Goal: Task Accomplishment & Management: Complete application form

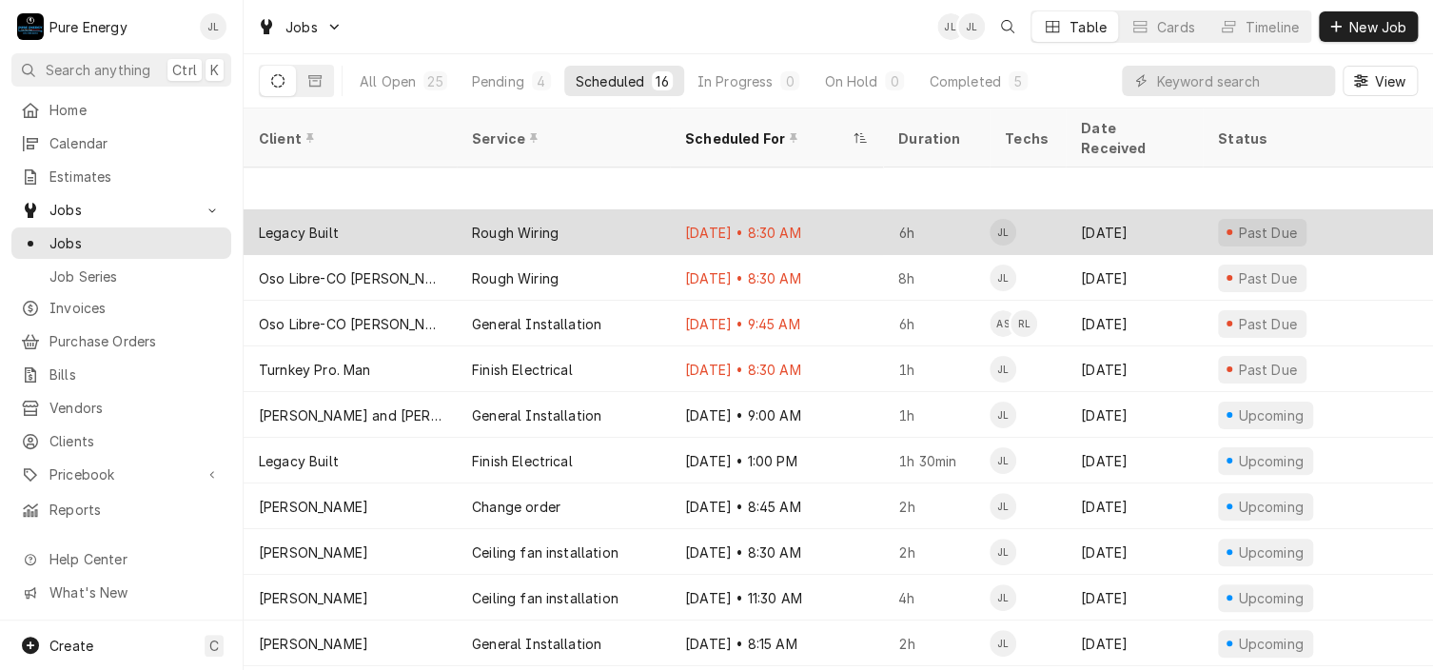
scroll to position [190, 0]
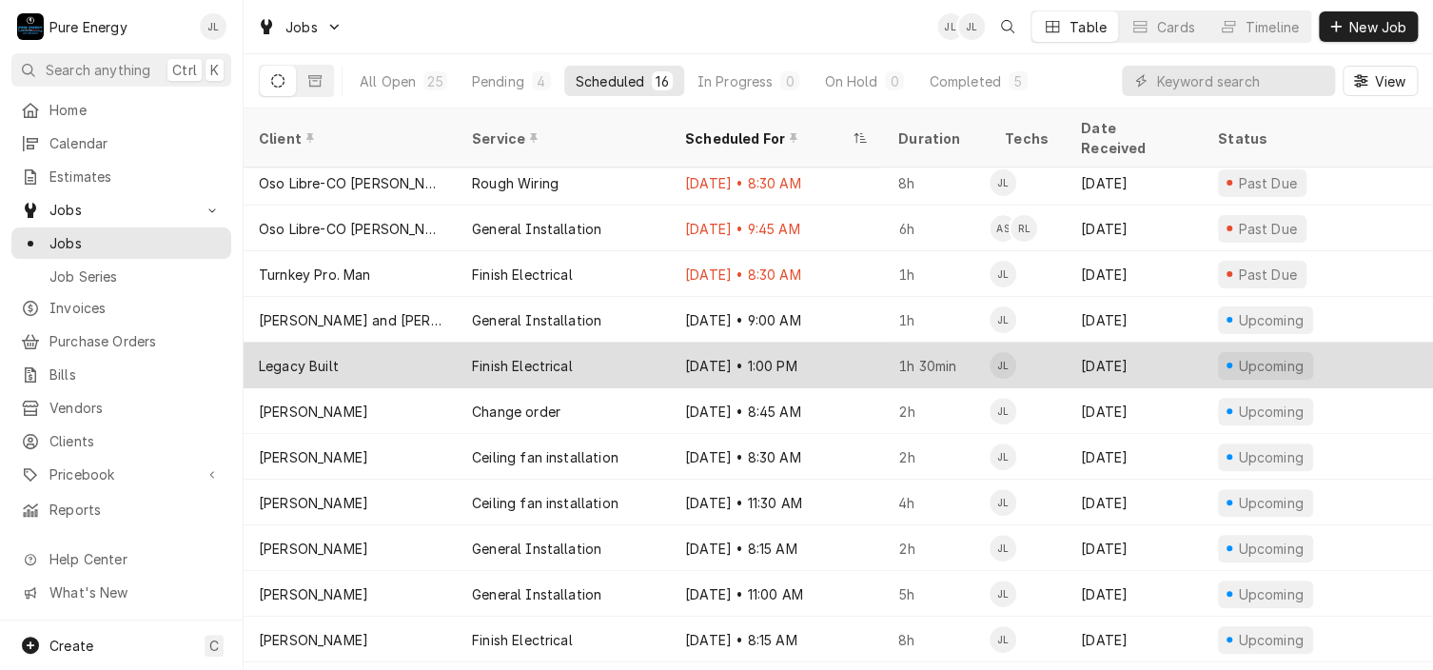
click at [836, 342] on div "Oct 2 • 1:00 PM" at bounding box center [776, 365] width 213 height 46
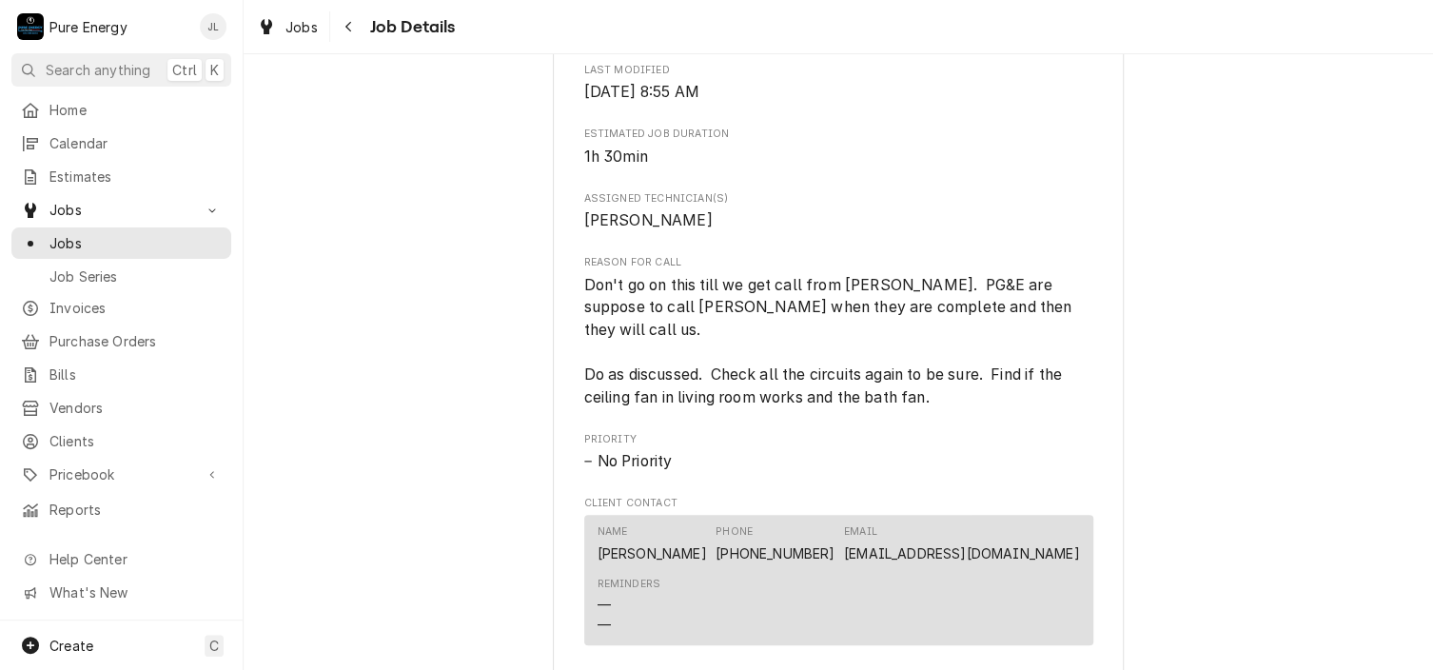
scroll to position [856, 0]
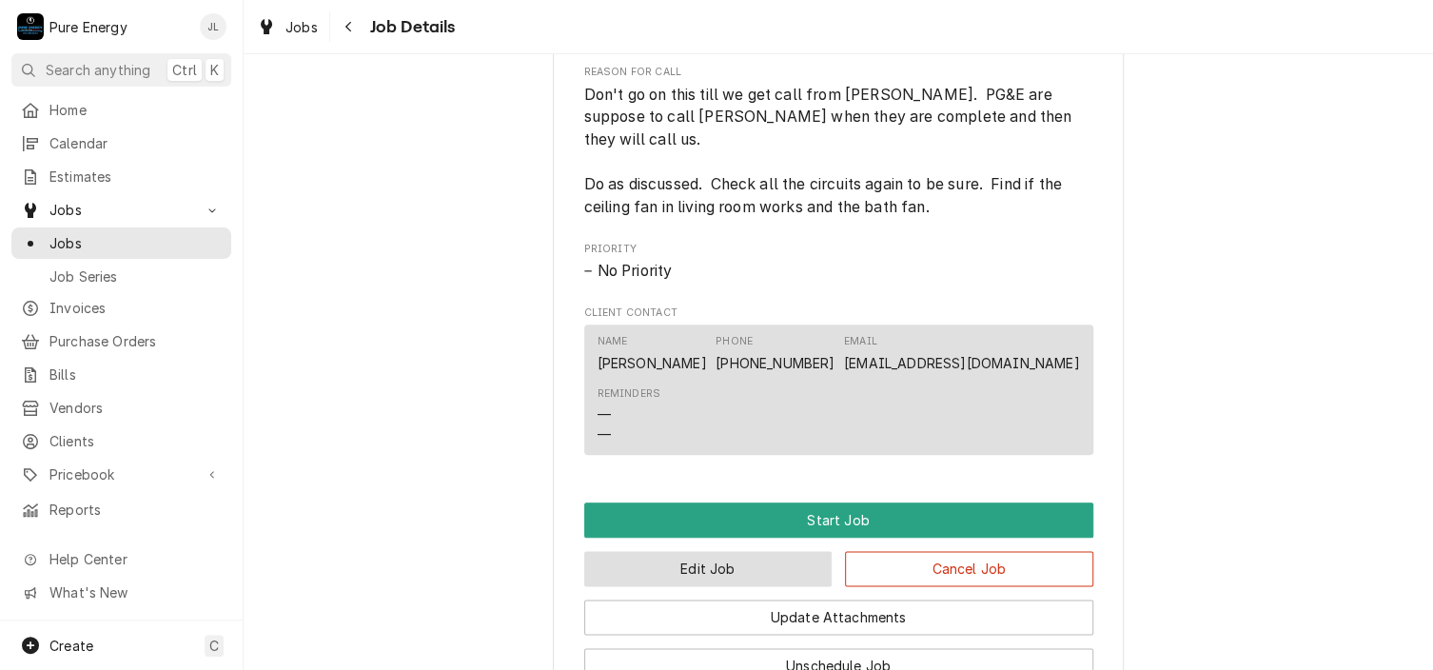
click at [689, 557] on button "Edit Job" at bounding box center [708, 568] width 248 height 35
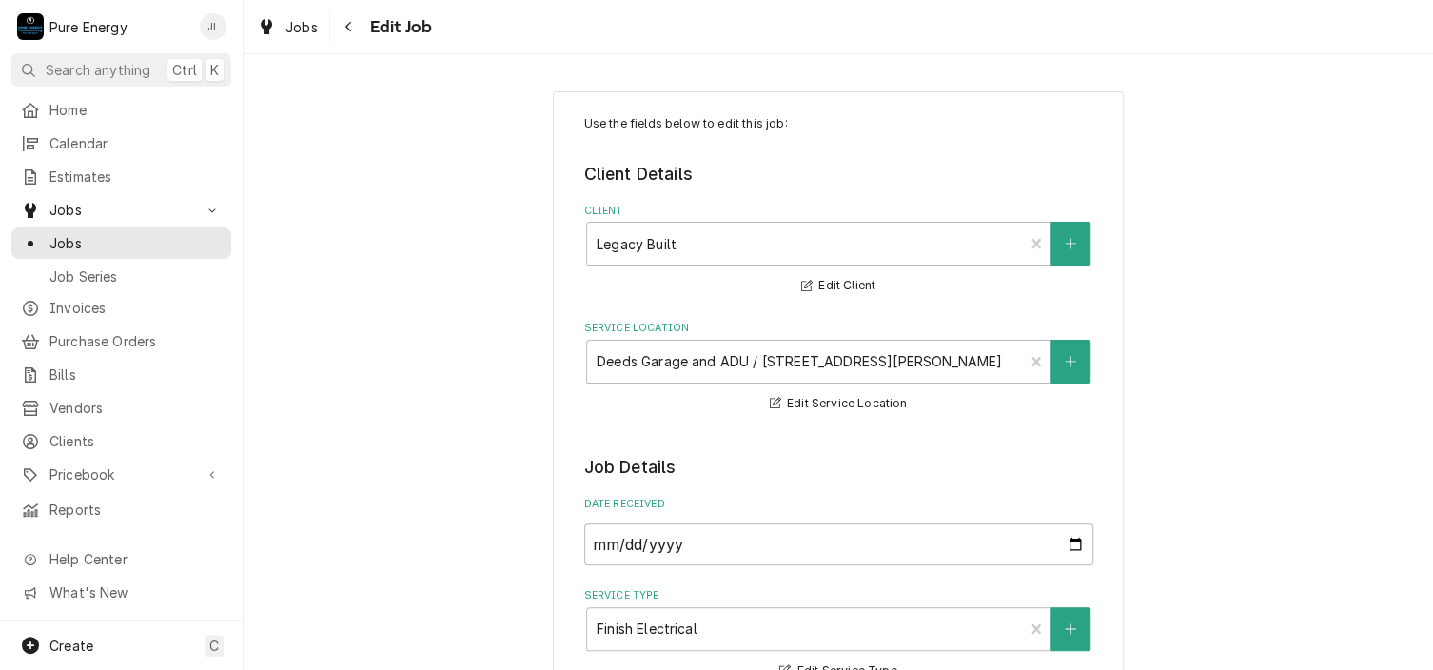
type textarea "x"
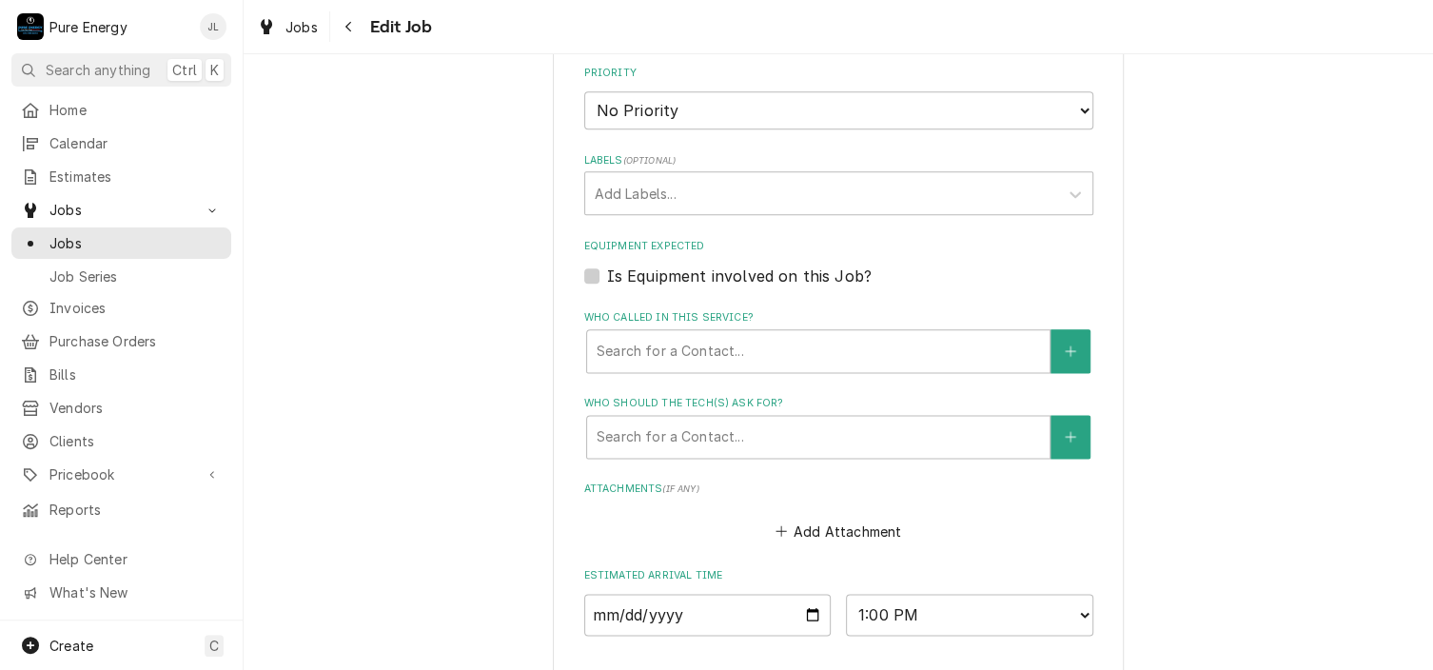
scroll to position [1237, 0]
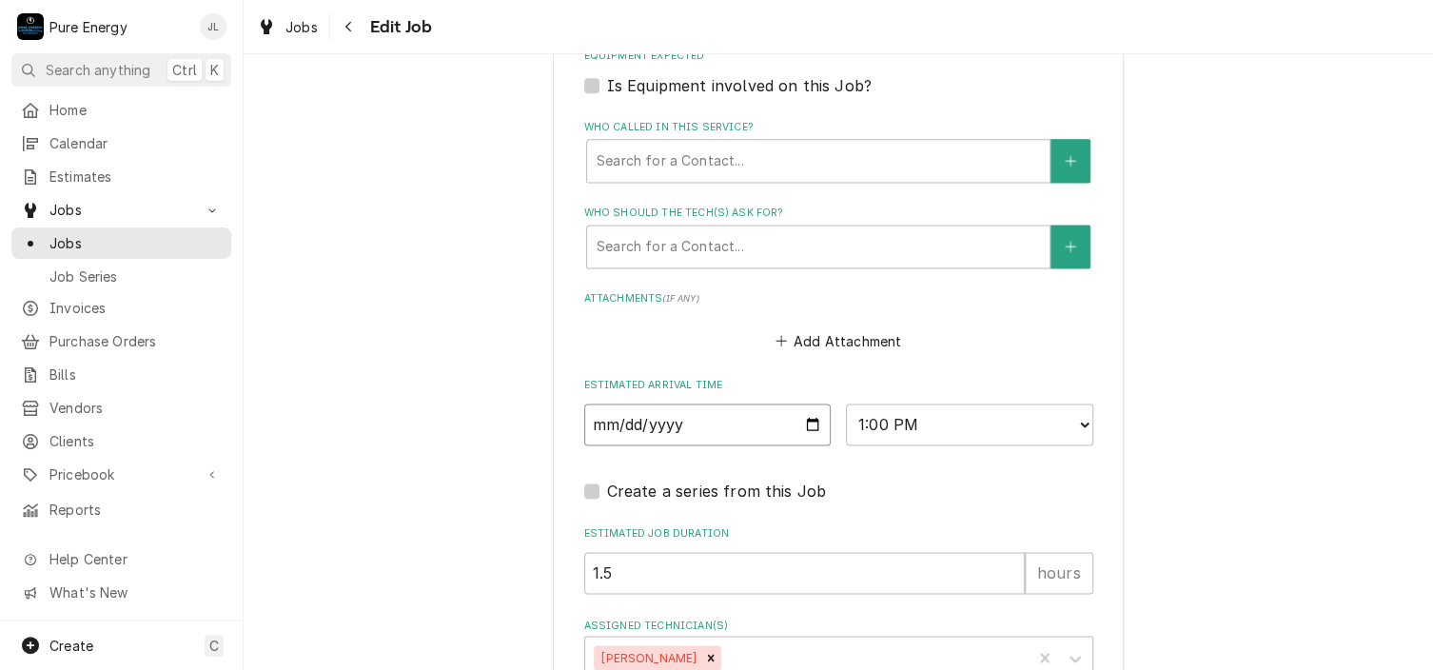
click at [807, 421] on input "2025-10-02" at bounding box center [707, 424] width 247 height 42
type input "2025-10-03"
type textarea "x"
click at [1078, 414] on select "AM / PM 6:00 AM 6:15 AM 6:30 AM 6:45 AM 7:00 AM 7:15 AM 7:30 AM 7:45 AM 8:00 AM…" at bounding box center [969, 424] width 247 height 42
select select "08:30:00"
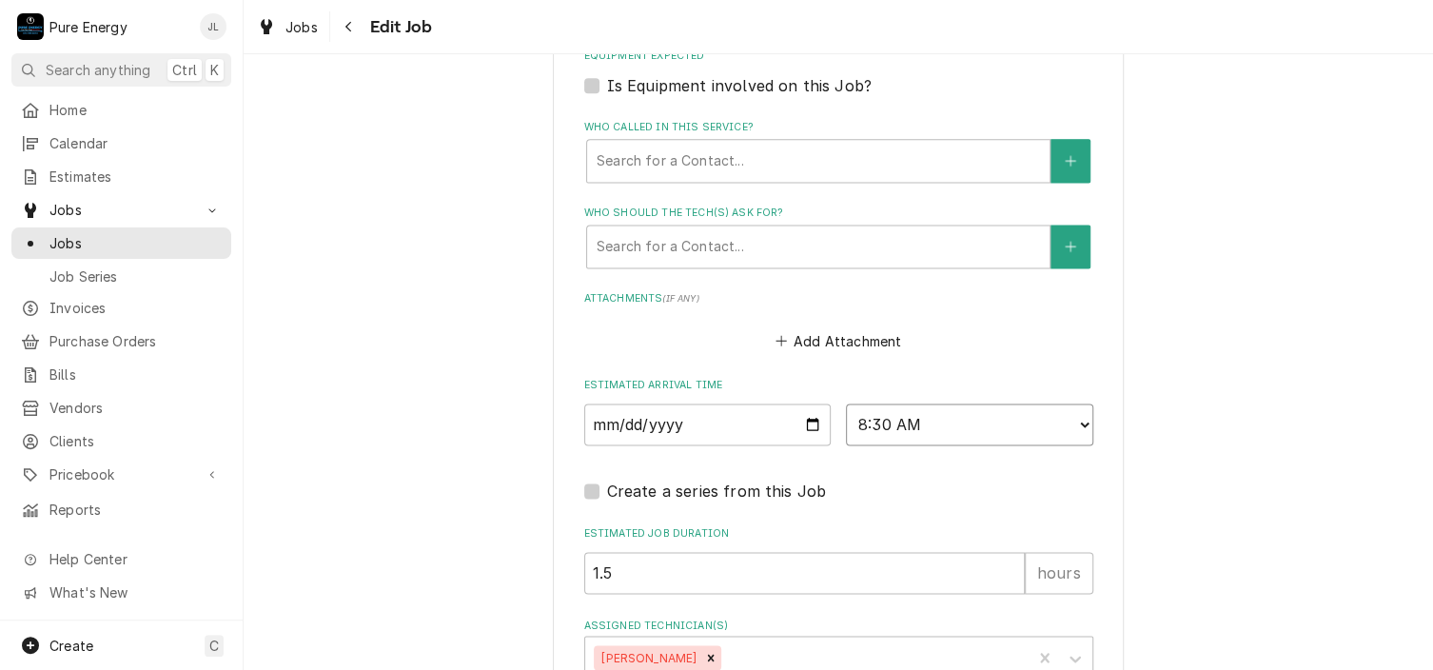
click at [846, 403] on select "AM / PM 6:00 AM 6:15 AM 6:30 AM 6:45 AM 7:00 AM 7:15 AM 7:30 AM 7:45 AM 8:00 AM…" at bounding box center [969, 424] width 247 height 42
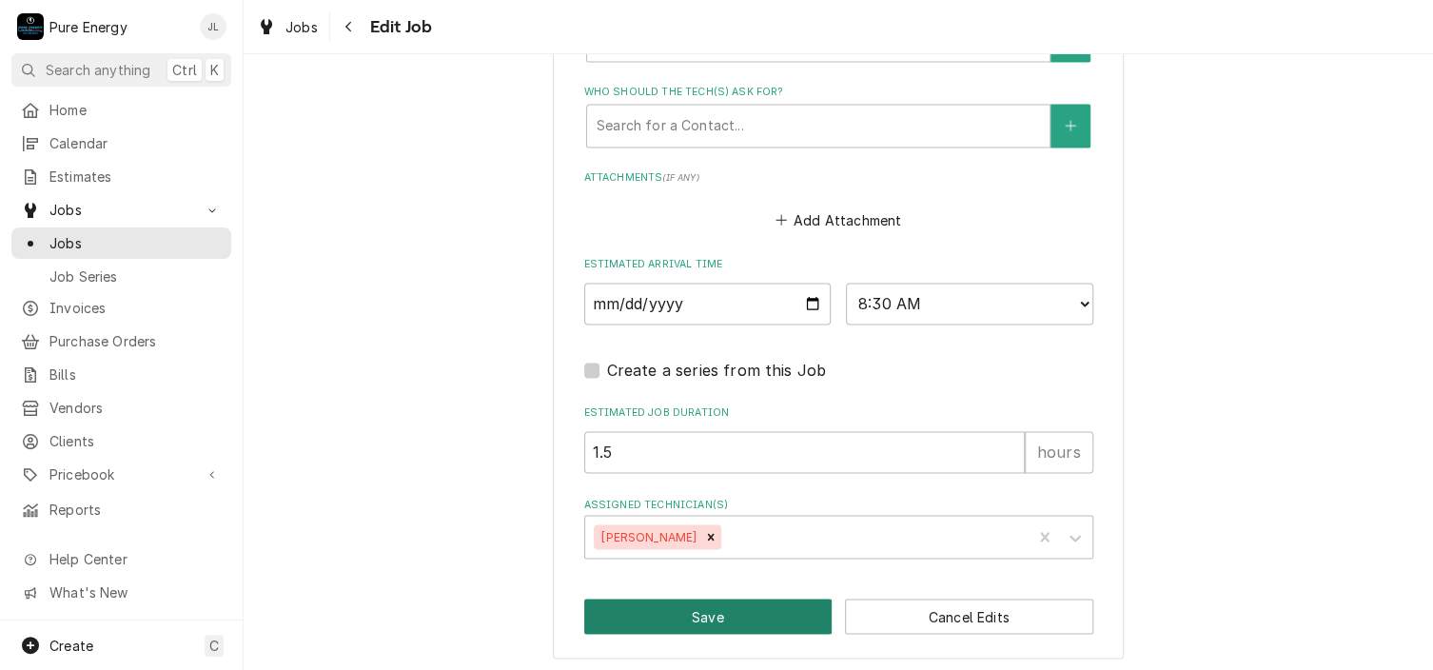
click at [742, 608] on button "Save" at bounding box center [708, 615] width 248 height 35
type textarea "x"
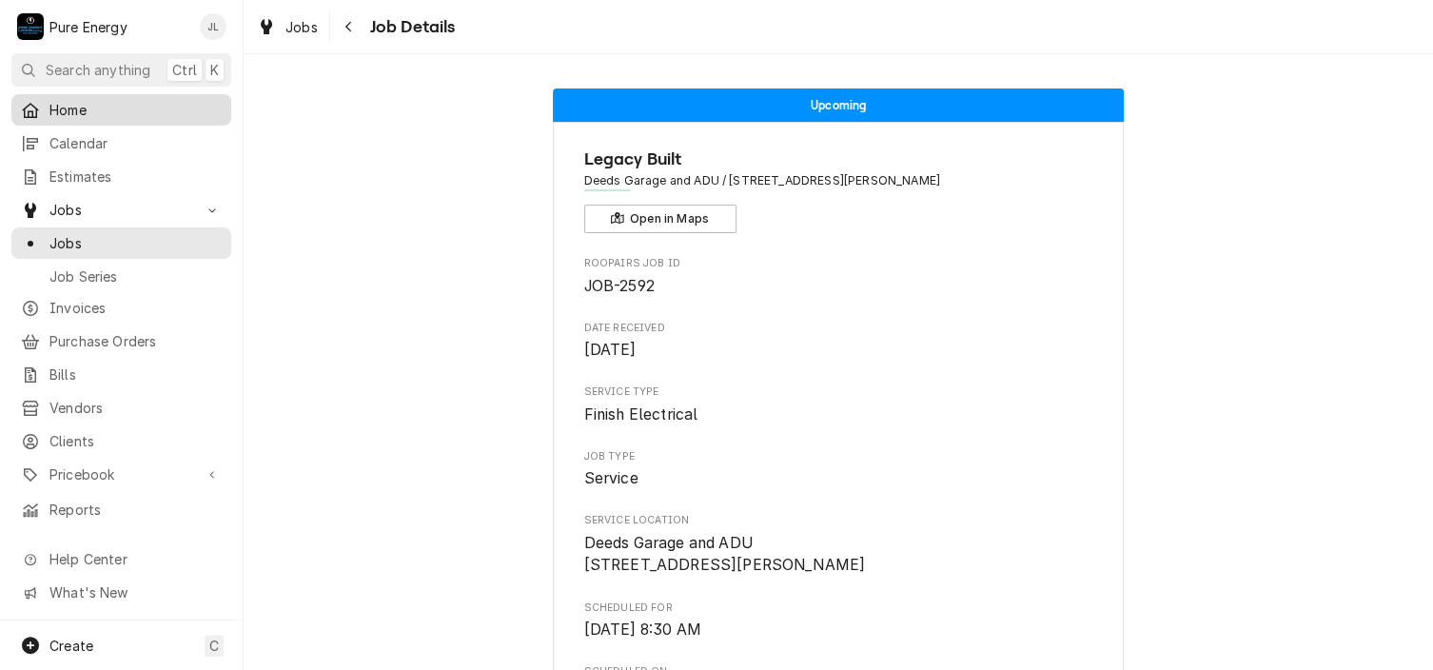
click at [150, 94] on link "Home" at bounding box center [121, 109] width 220 height 31
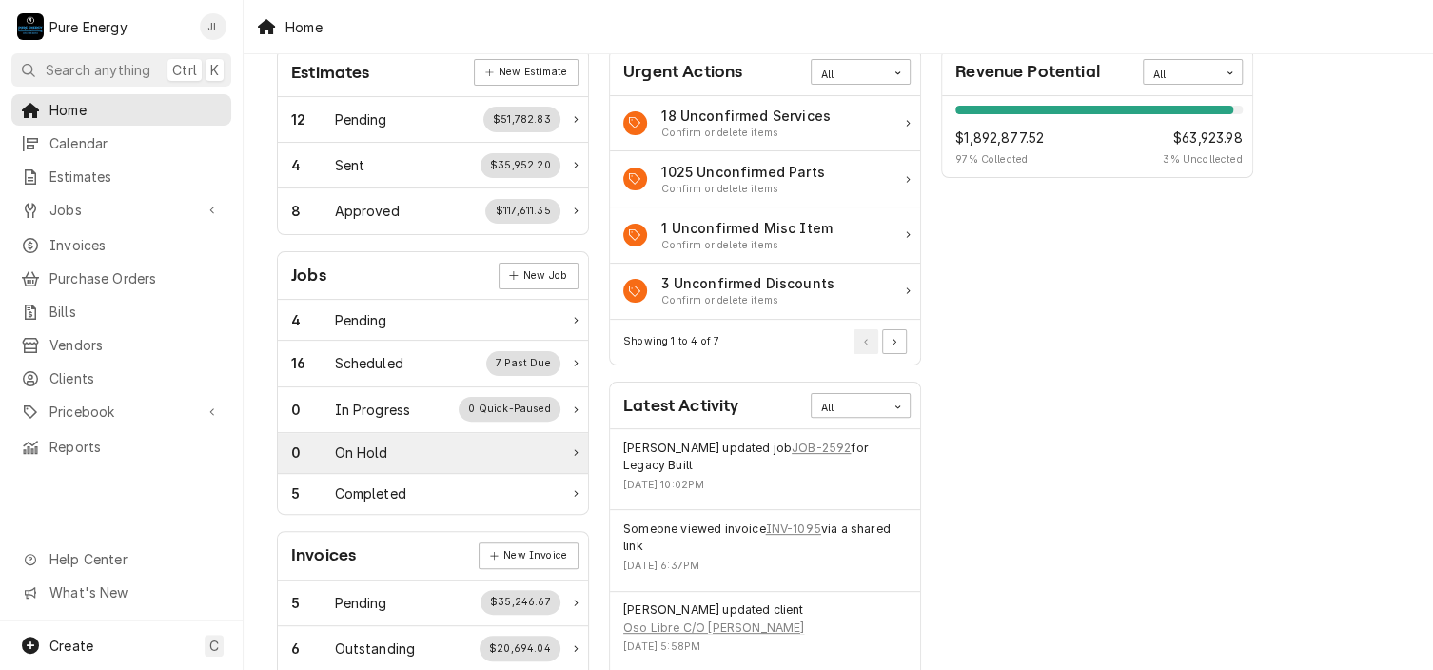
scroll to position [190, 0]
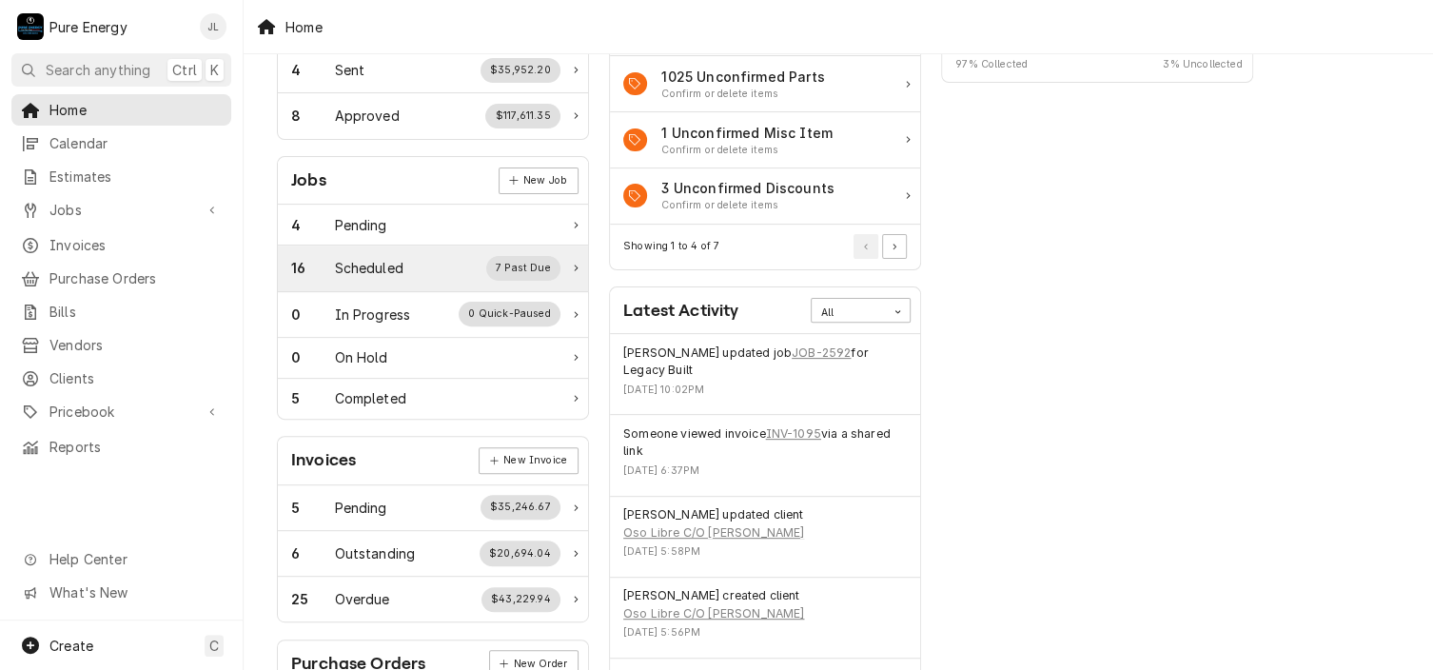
click at [386, 258] on div "Scheduled" at bounding box center [369, 268] width 68 height 20
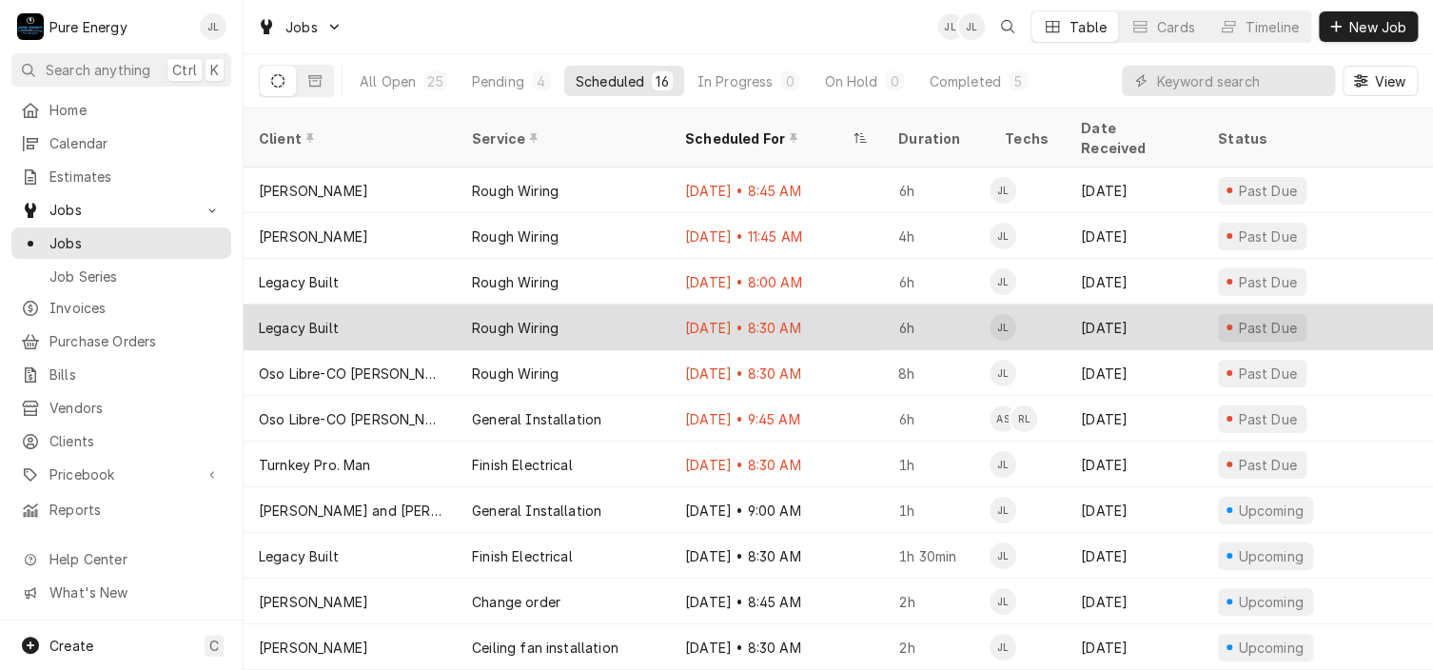
scroll to position [95, 0]
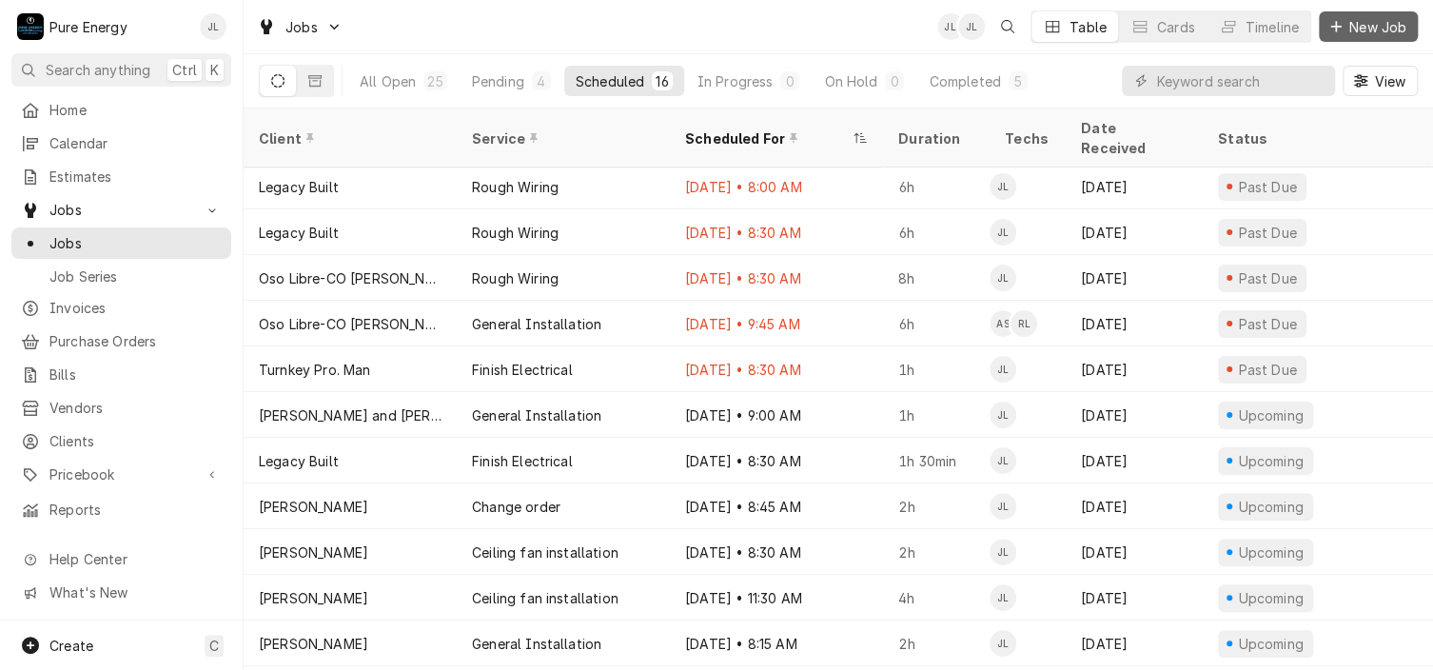
click at [1357, 26] on span "New Job" at bounding box center [1377, 27] width 65 height 20
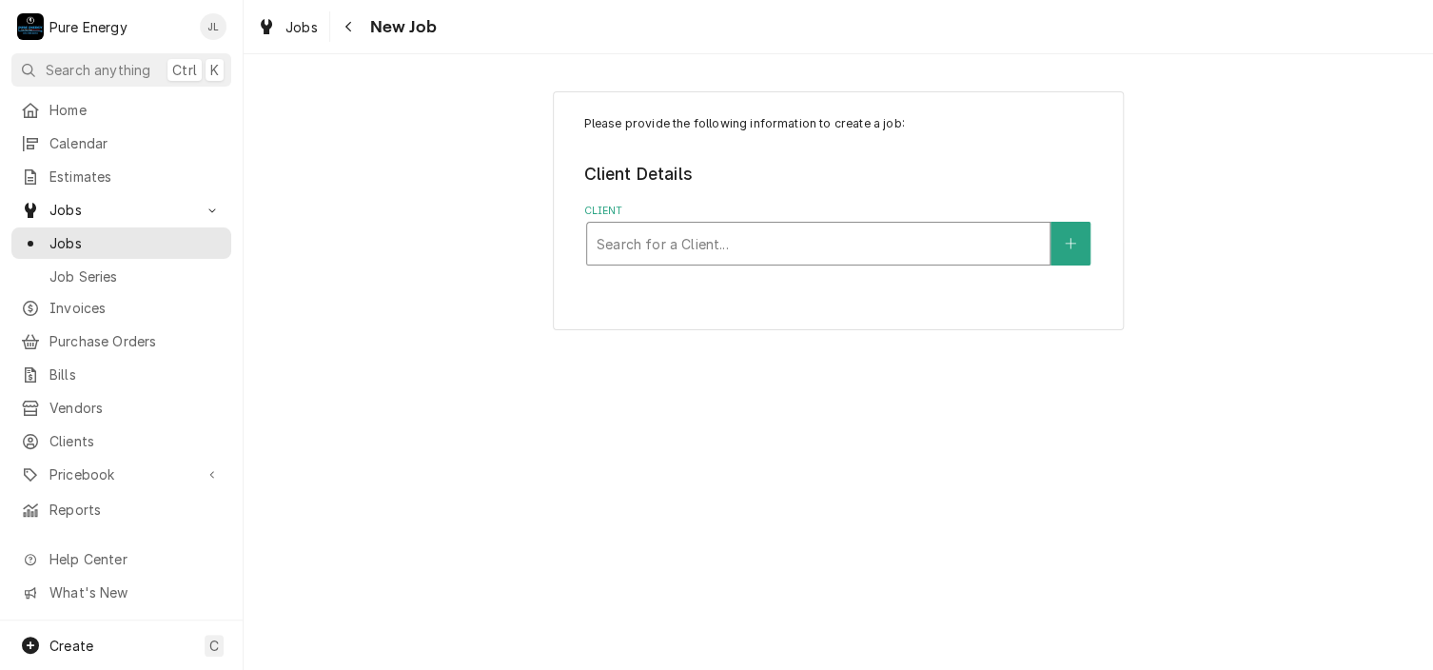
click at [621, 238] on div "Client" at bounding box center [817, 243] width 443 height 34
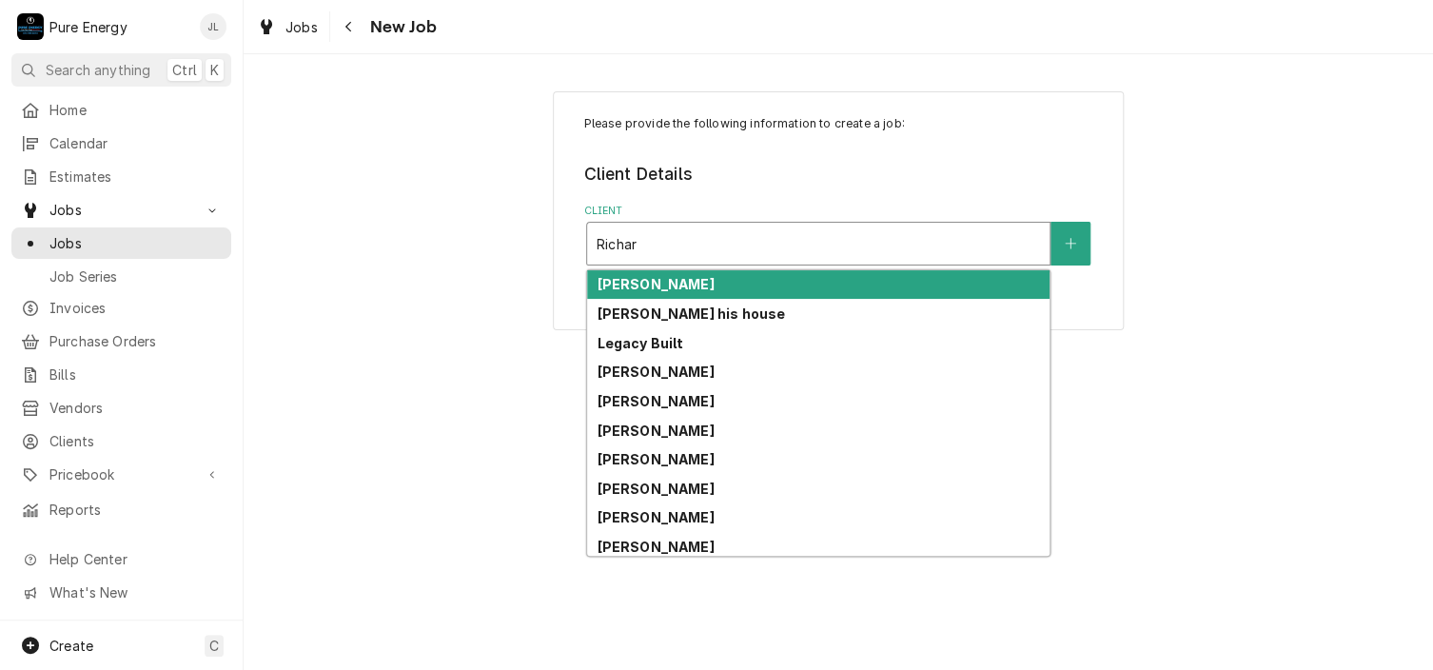
type input "[PERSON_NAME]"
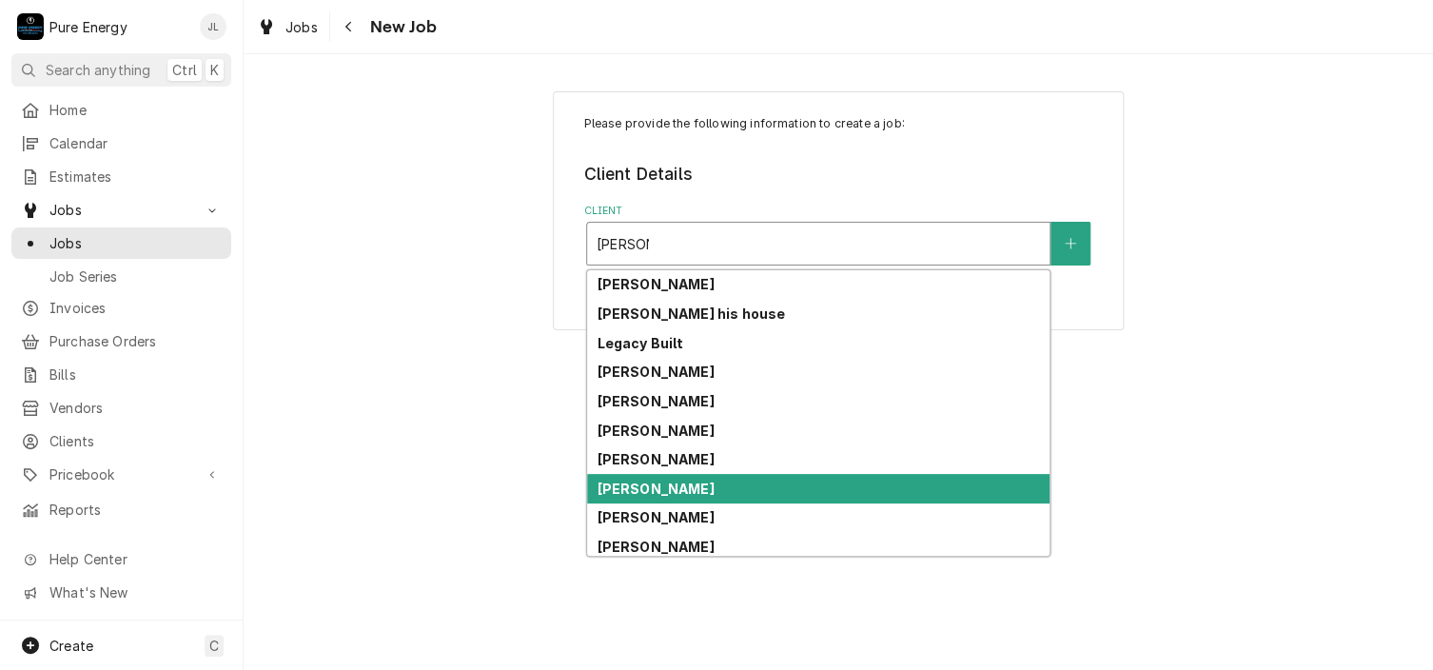
click at [693, 486] on strong "[PERSON_NAME]" at bounding box center [654, 488] width 117 height 16
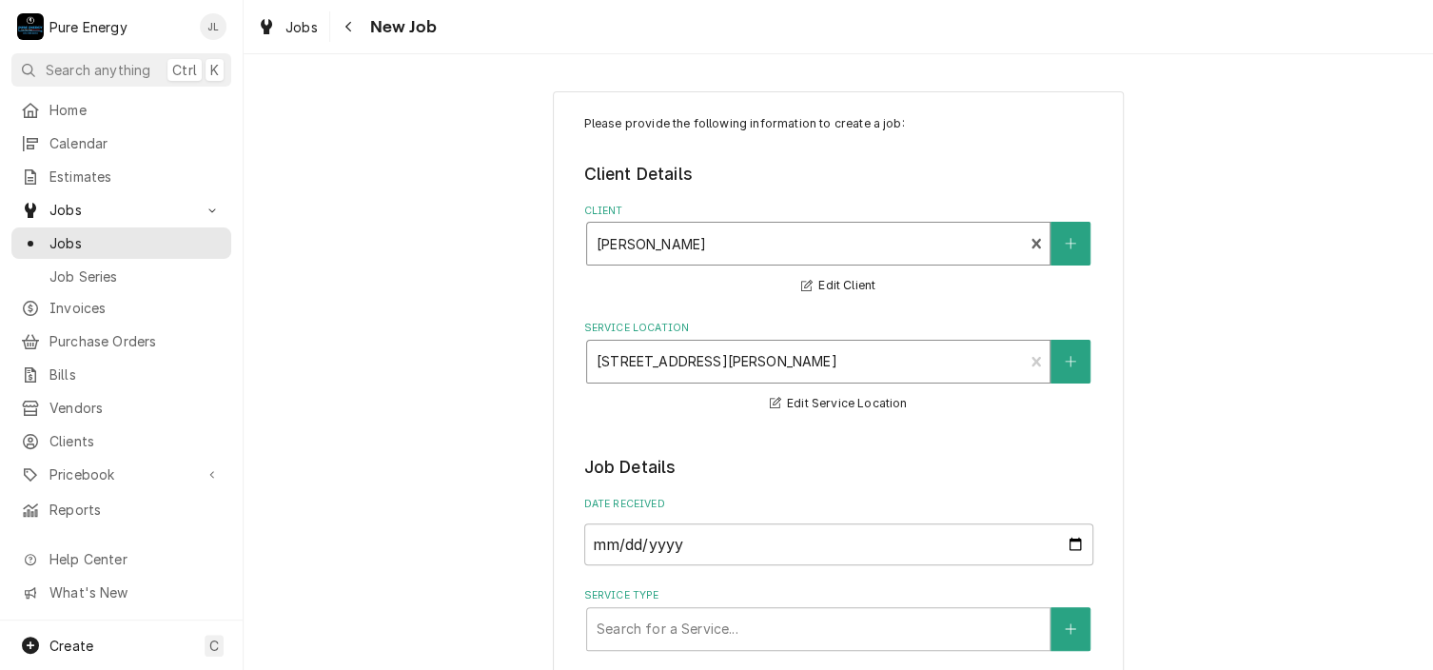
scroll to position [190, 0]
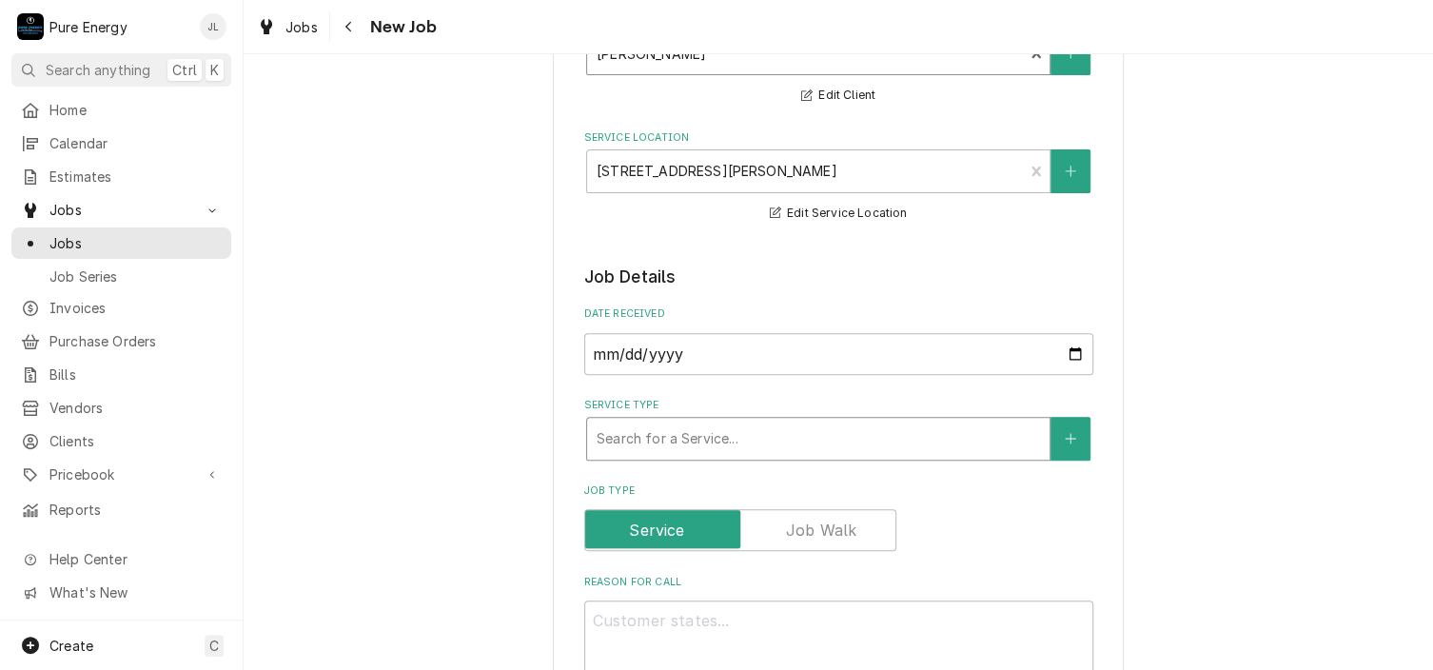
click at [805, 418] on div "Search for a Service..." at bounding box center [818, 439] width 462 height 42
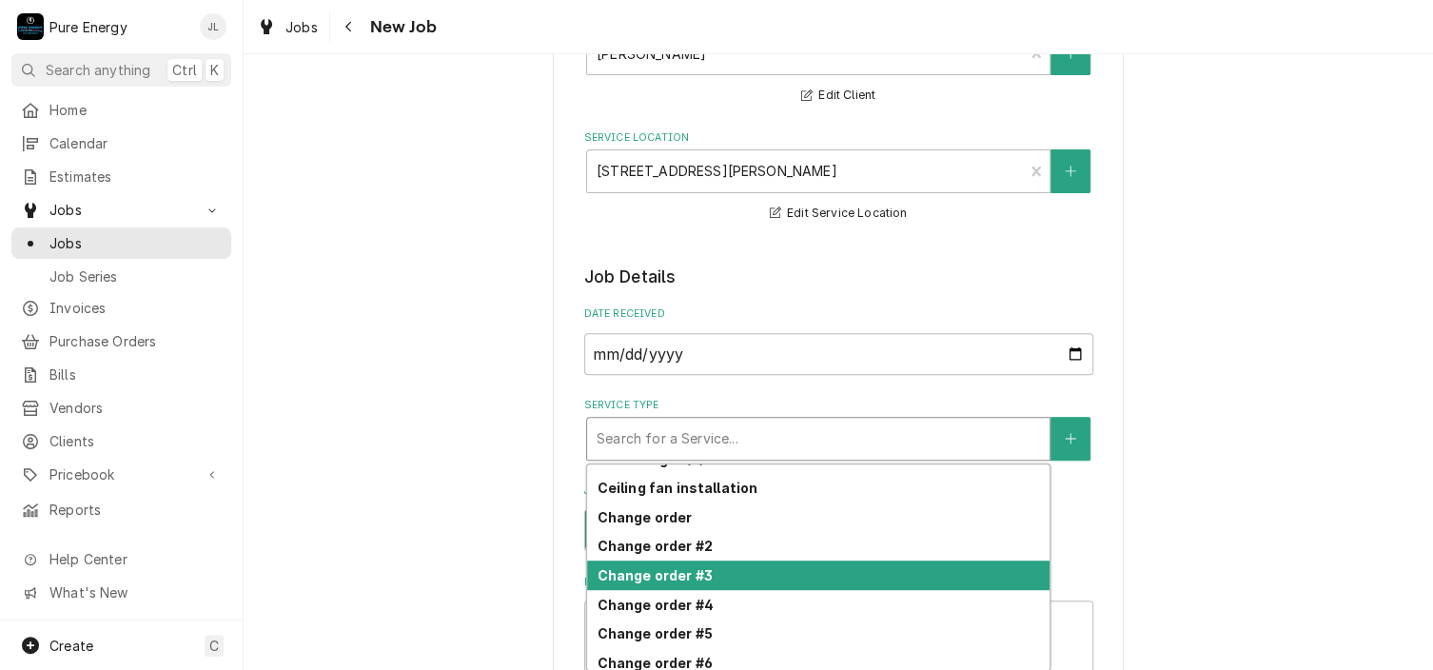
scroll to position [187, 0]
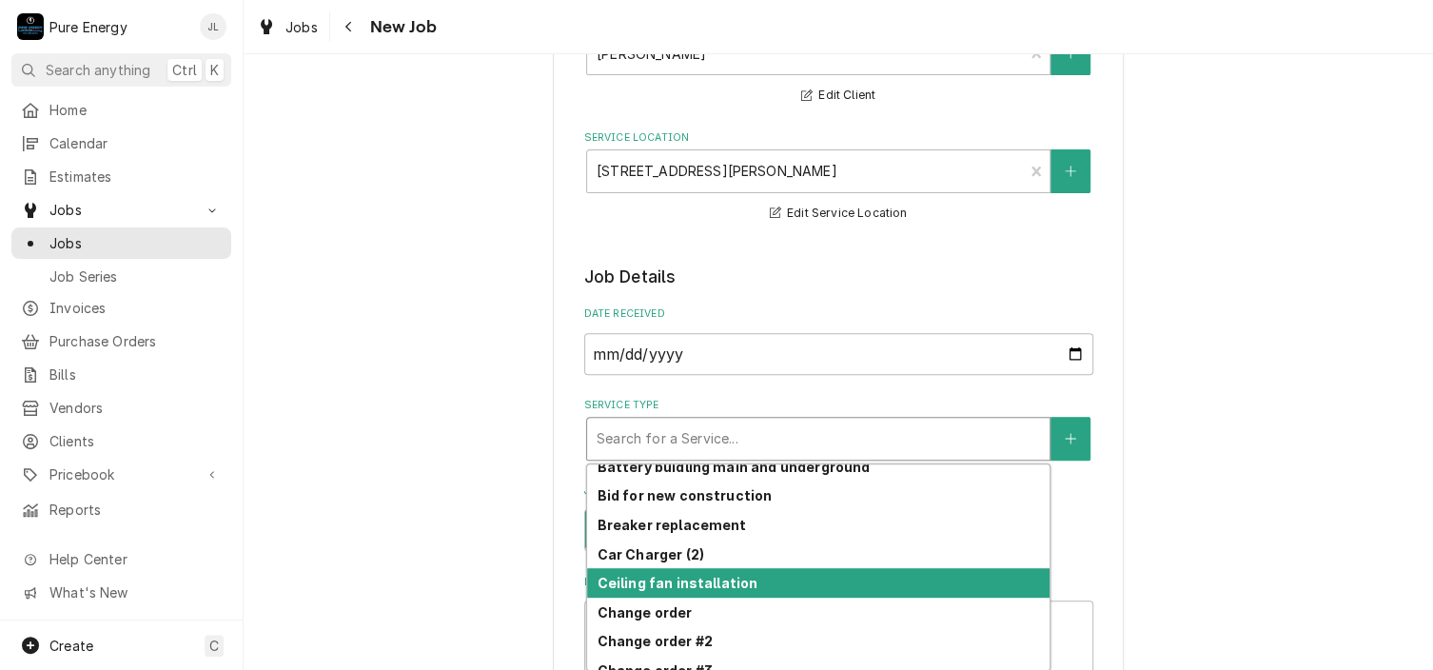
click at [772, 568] on div "Ceiling fan installation" at bounding box center [818, 582] width 462 height 29
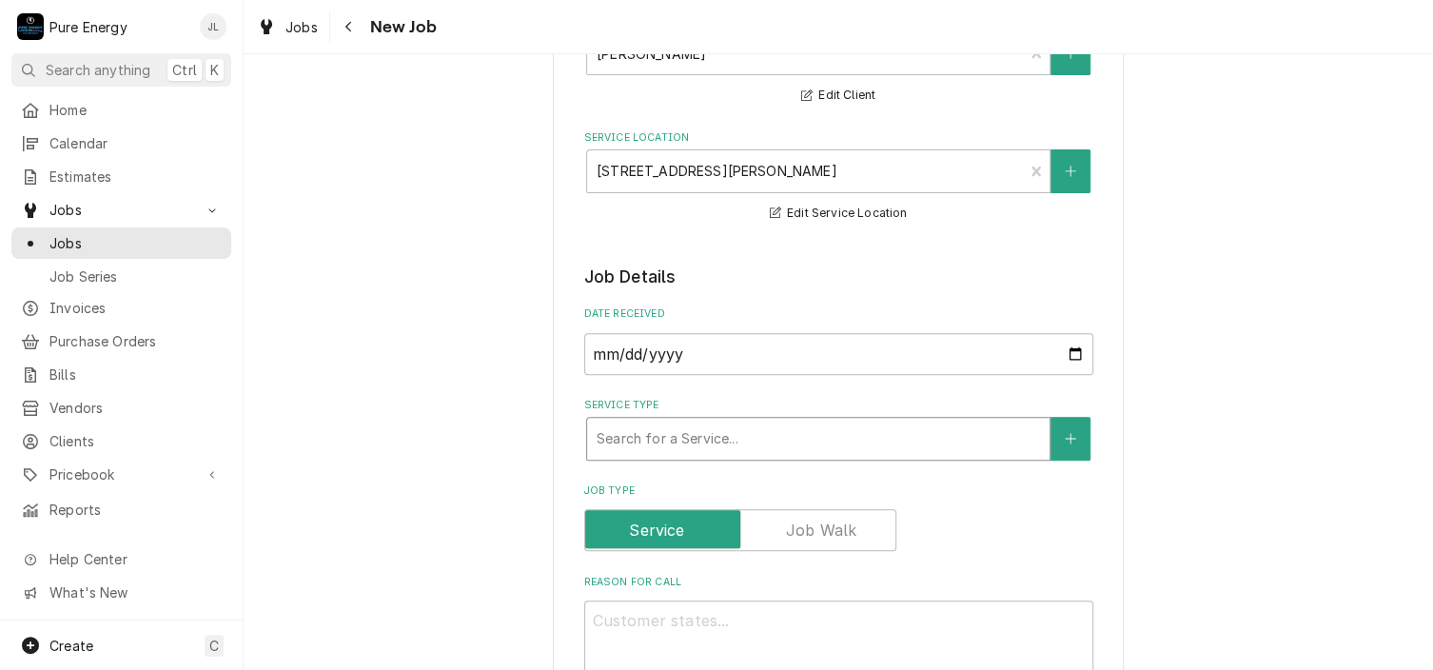
click at [870, 429] on div "Service Type" at bounding box center [817, 438] width 443 height 34
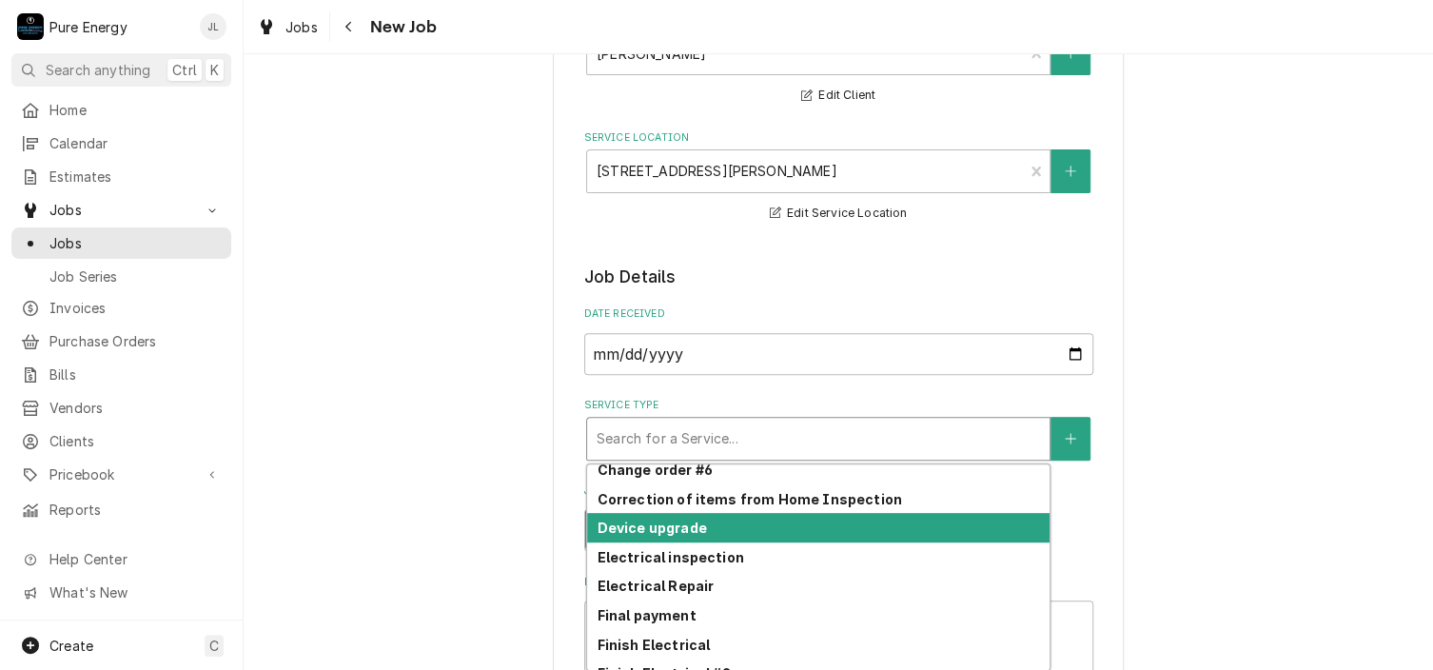
scroll to position [571, 0]
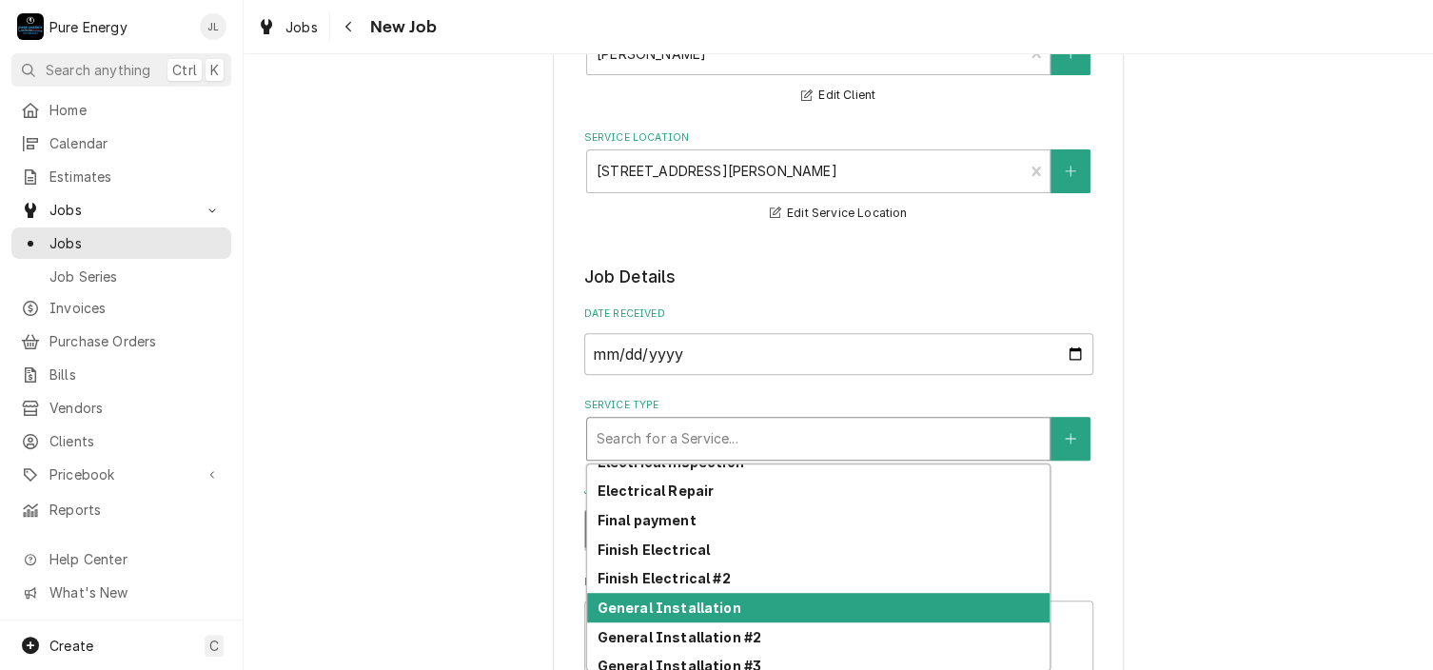
click at [723, 607] on strong "General Installation" at bounding box center [668, 607] width 144 height 16
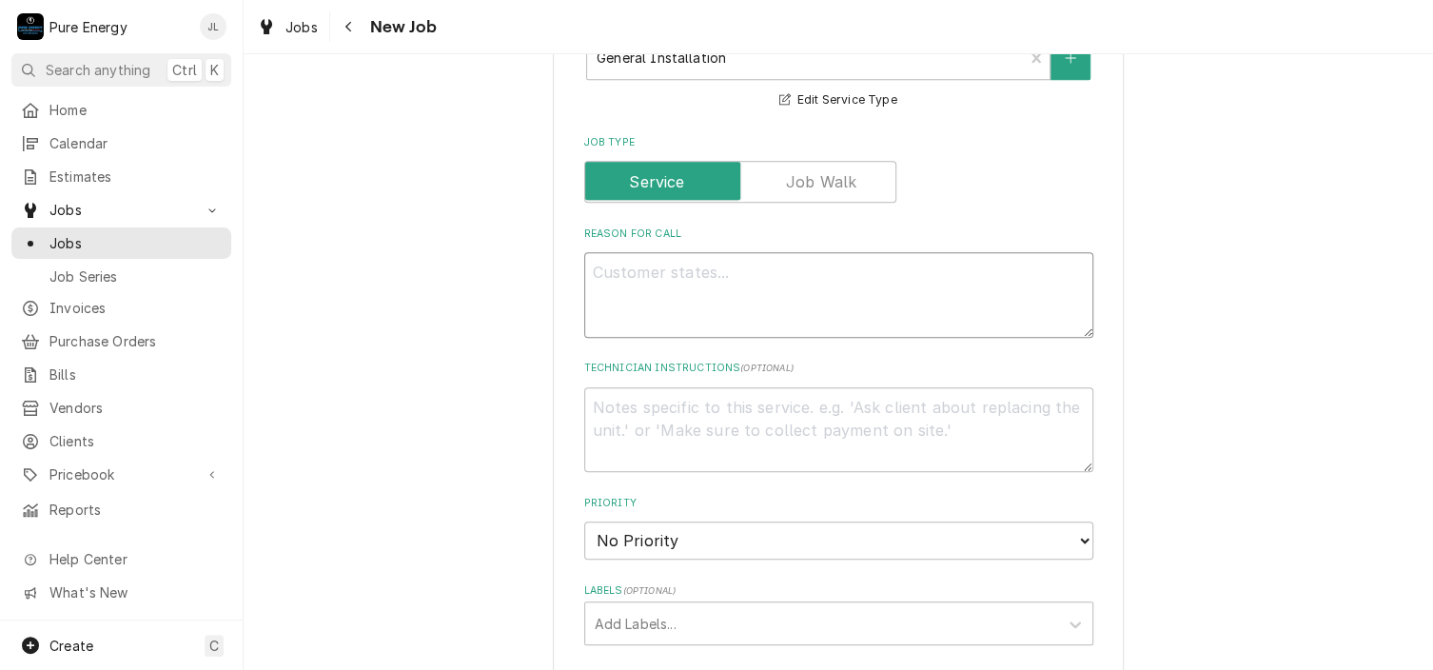
click at [618, 301] on textarea "Reason For Call" at bounding box center [838, 295] width 509 height 86
type textarea "x"
type textarea "C"
type textarea "x"
type textarea "Co"
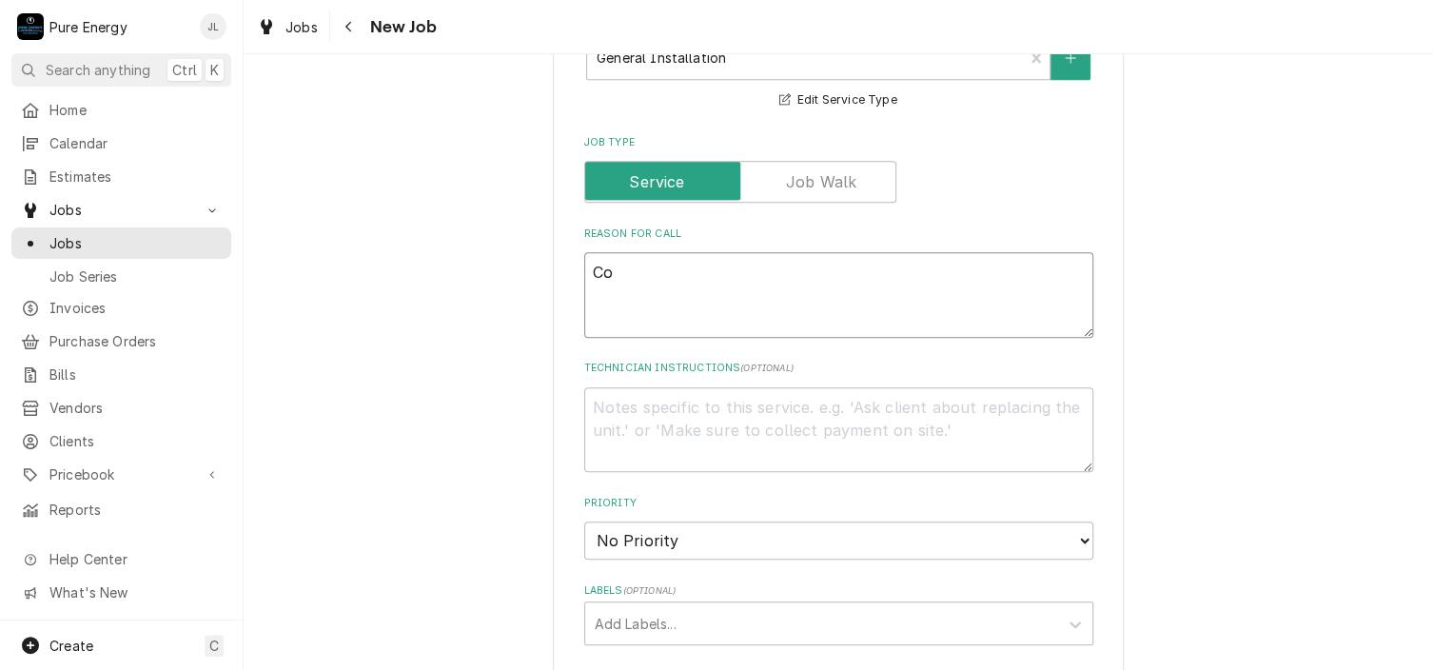
type textarea "x"
type textarea "Con"
type textarea "x"
type textarea "Conti"
type textarea "x"
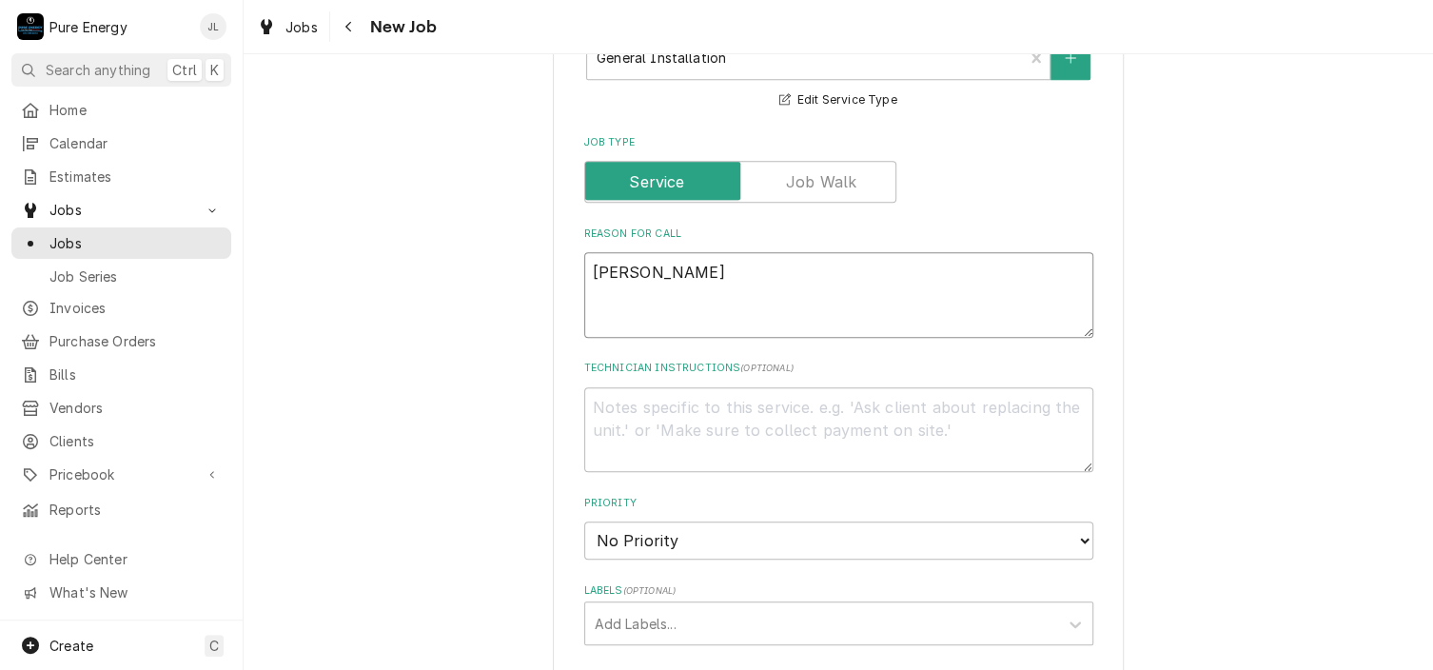
type textarea "Contin"
type textarea "x"
type textarea "Continu"
type textarea "x"
type textarea "Continue"
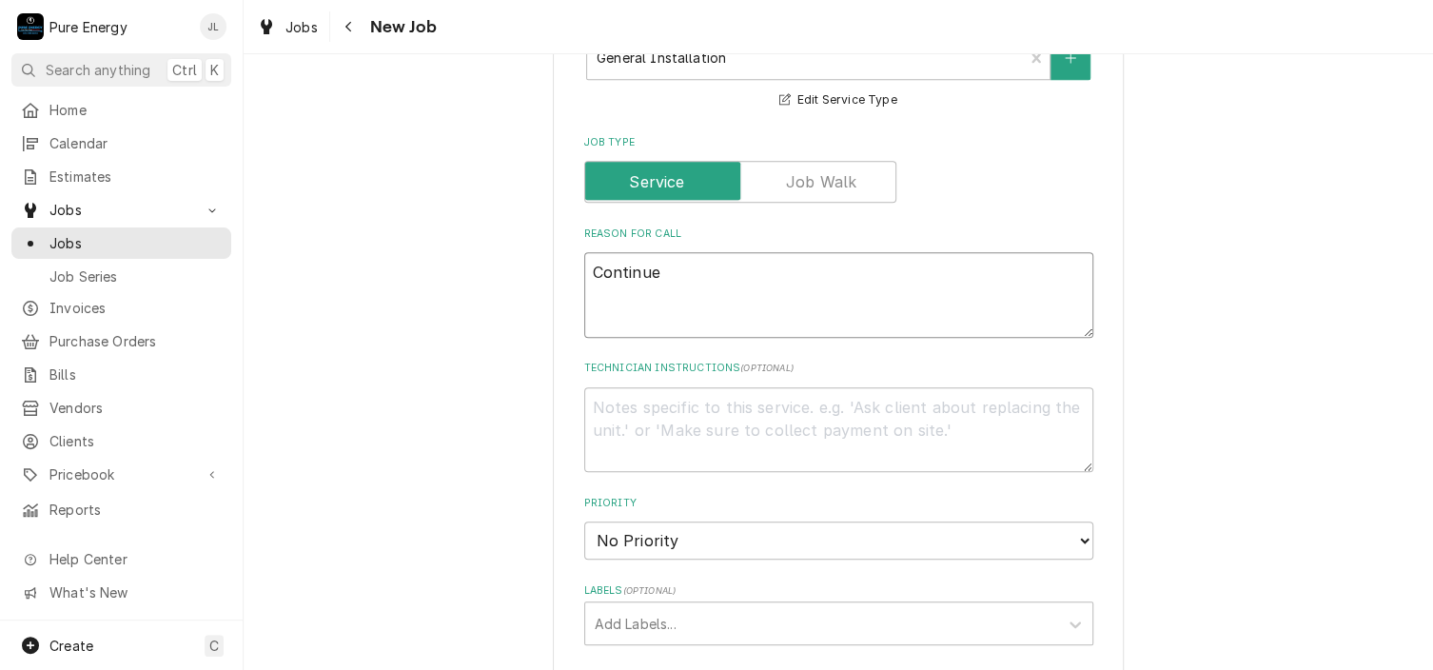
type textarea "x"
type textarea "Continue"
type textarea "x"
type textarea "Continue o"
type textarea "x"
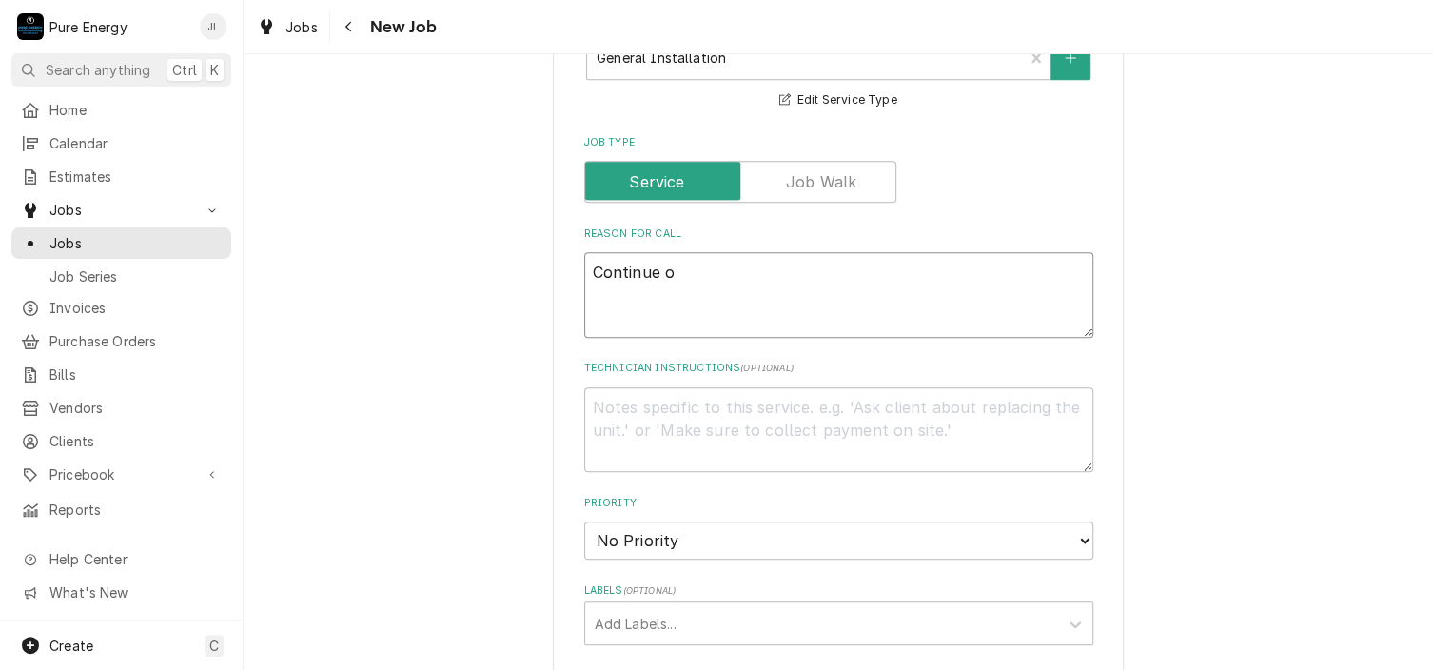
type textarea "Continue on"
type textarea "x"
type textarea "Continue on"
type textarea "x"
type textarea "Continue on g"
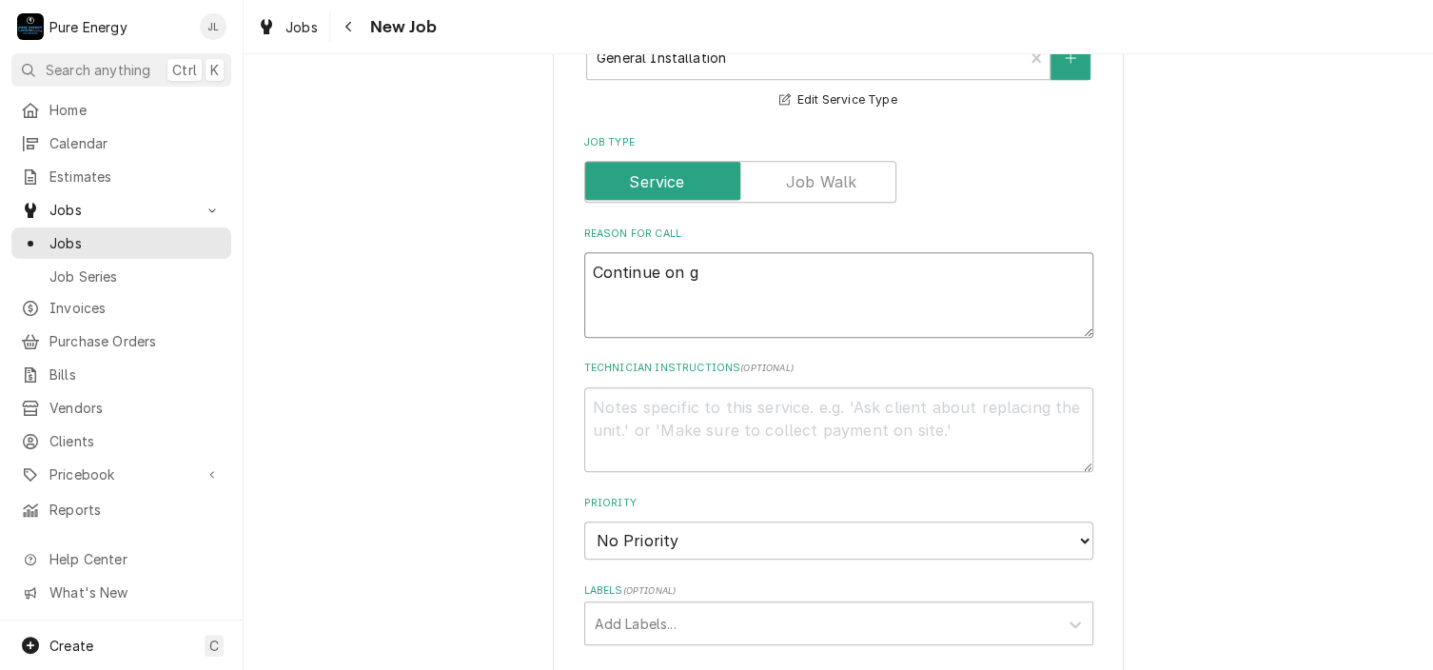
type textarea "x"
type textarea "Continue on ga"
type textarea "x"
type textarea "Continue on garr"
type textarea "x"
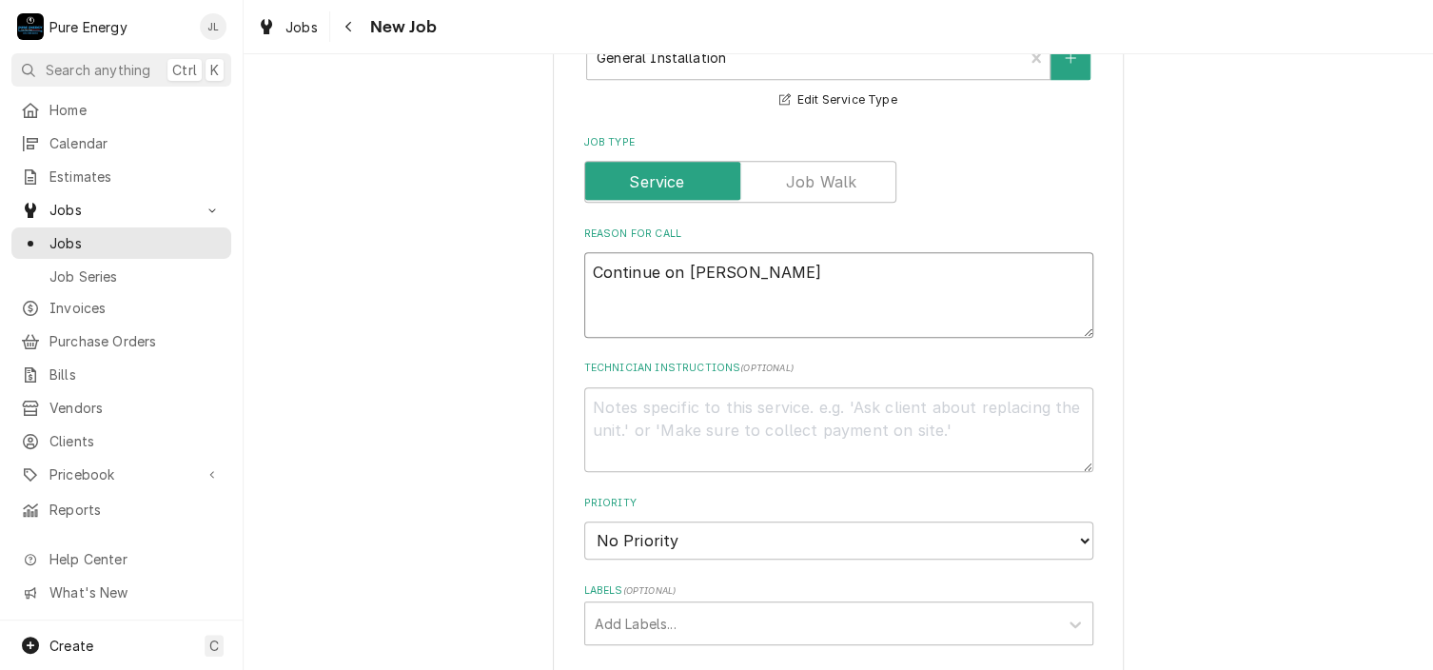
type textarea "Continue on gar"
type textarea "x"
type textarea "Continue on gara"
type textarea "x"
type textarea "Continue on garag"
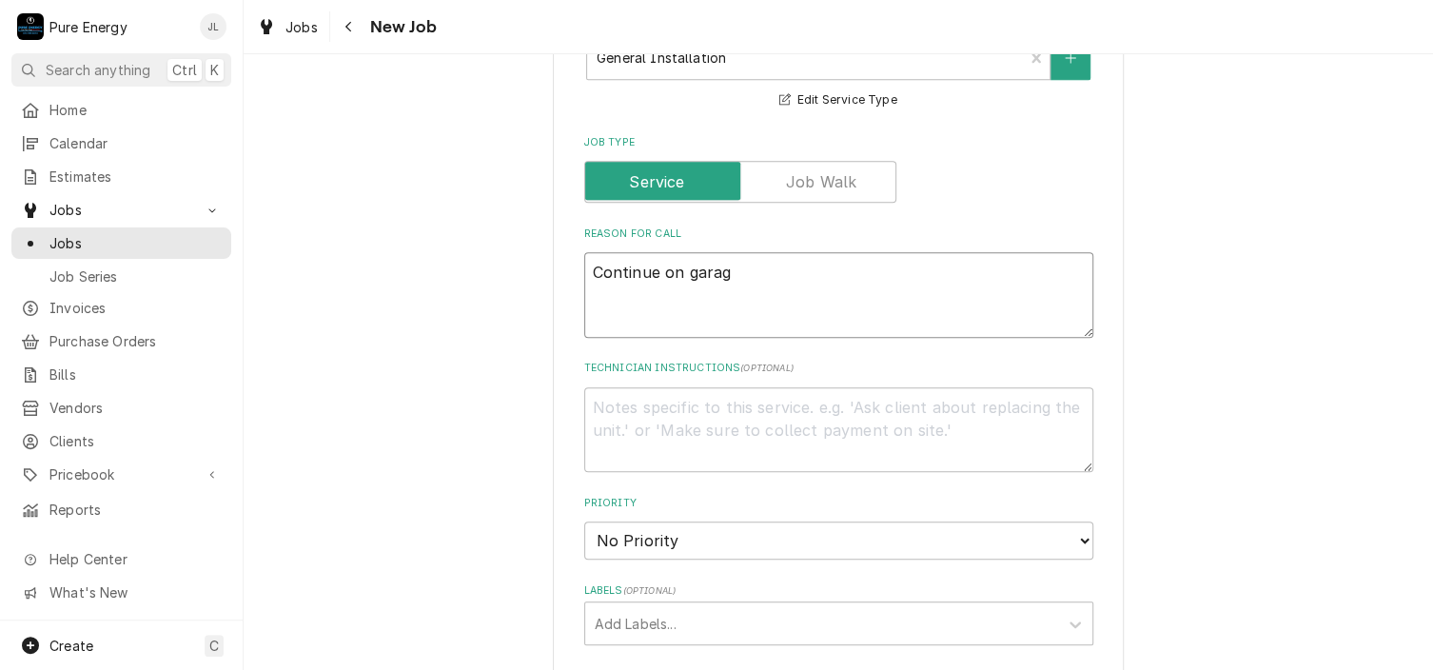
type textarea "x"
type textarea "Continue on garage"
type textarea "x"
type textarea "Continue on garage"
type textarea "x"
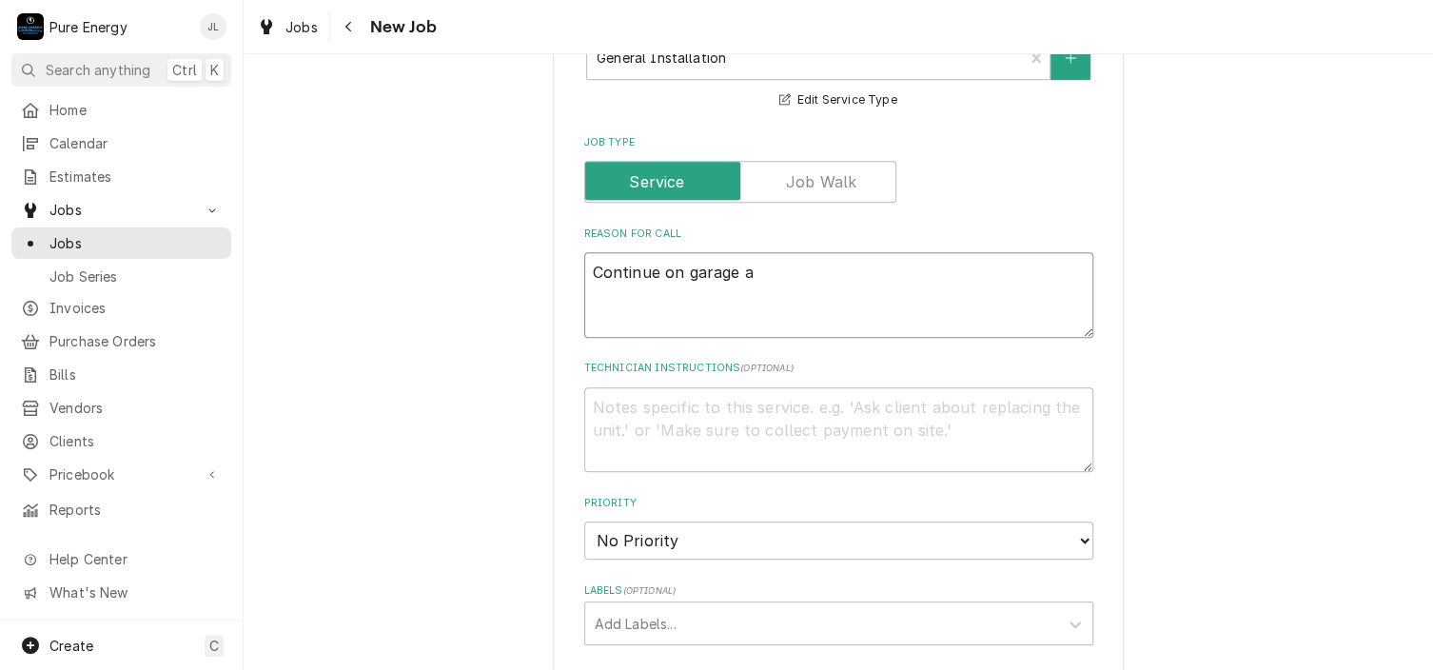
type textarea "Continue on garage an"
type textarea "x"
type textarea "Continue on garage and"
type textarea "x"
type textarea "Continue on garage and"
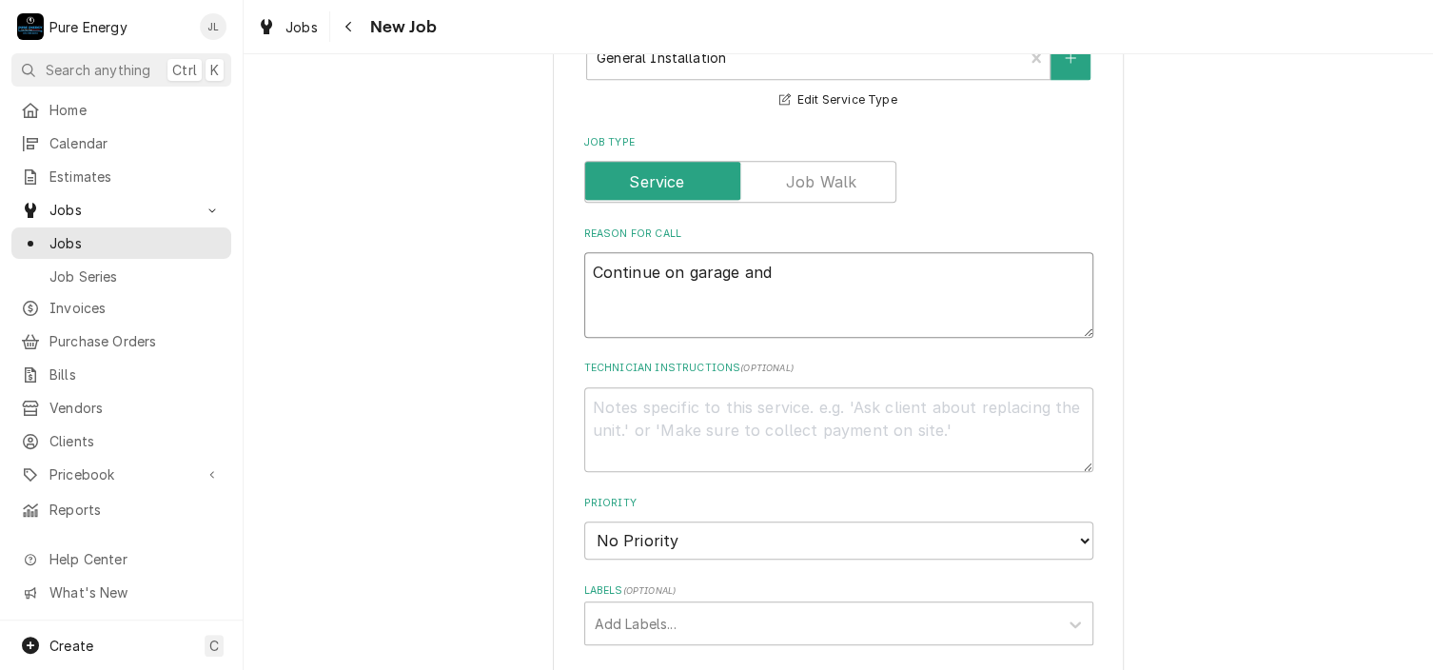
type textarea "x"
type textarea "Continue on garage and bu"
type textarea "x"
type textarea "Continue on garage and but"
type textarea "x"
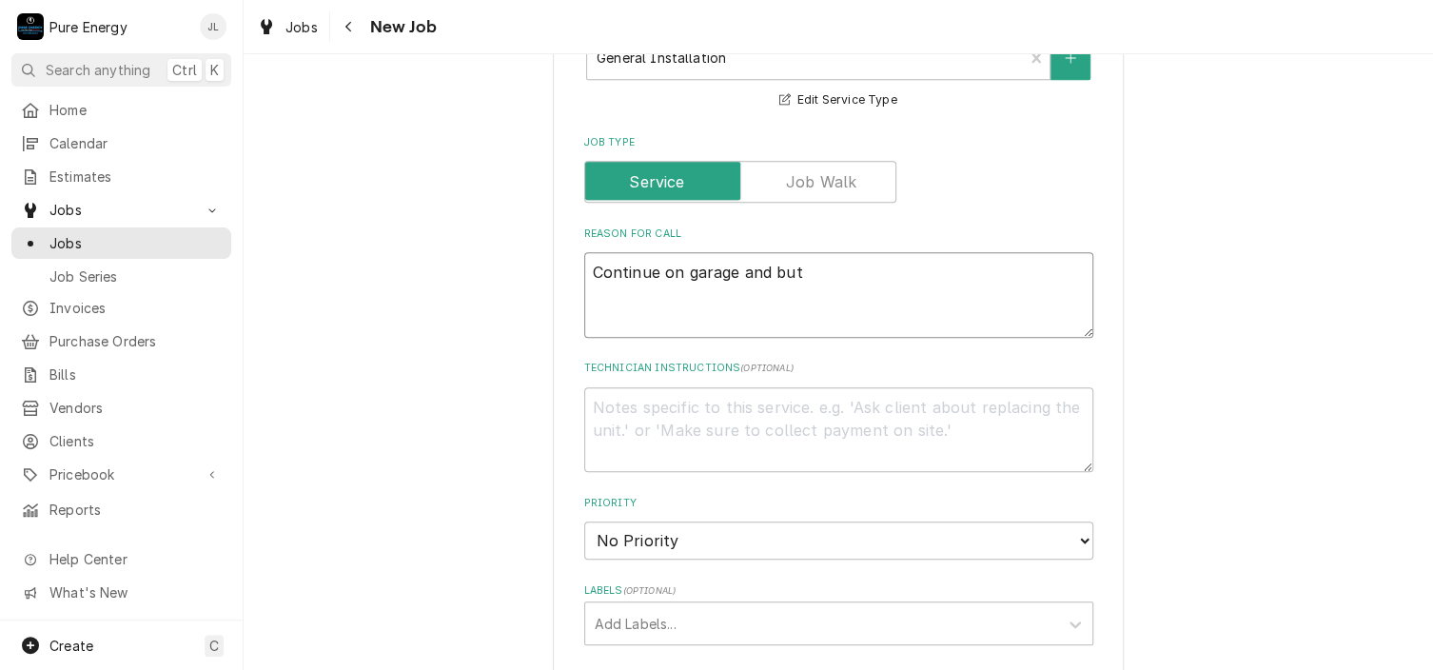
type textarea "Continue on garage and butt"
type textarea "x"
type textarea "Continue on garage and butto"
type textarea "x"
type textarea "Continue on garage and button"
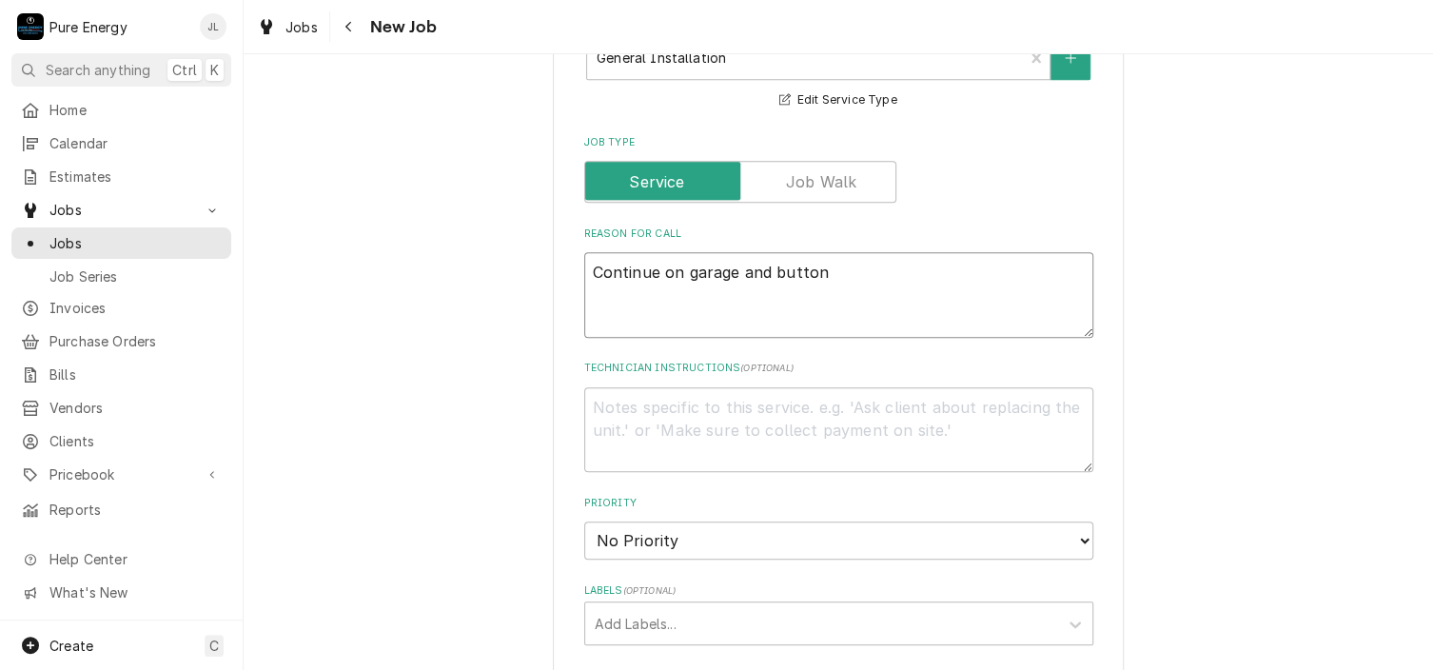
type textarea "x"
type textarea "Continue on garage and button i"
type textarea "x"
type textarea "Continue on garage and button it"
type textarea "x"
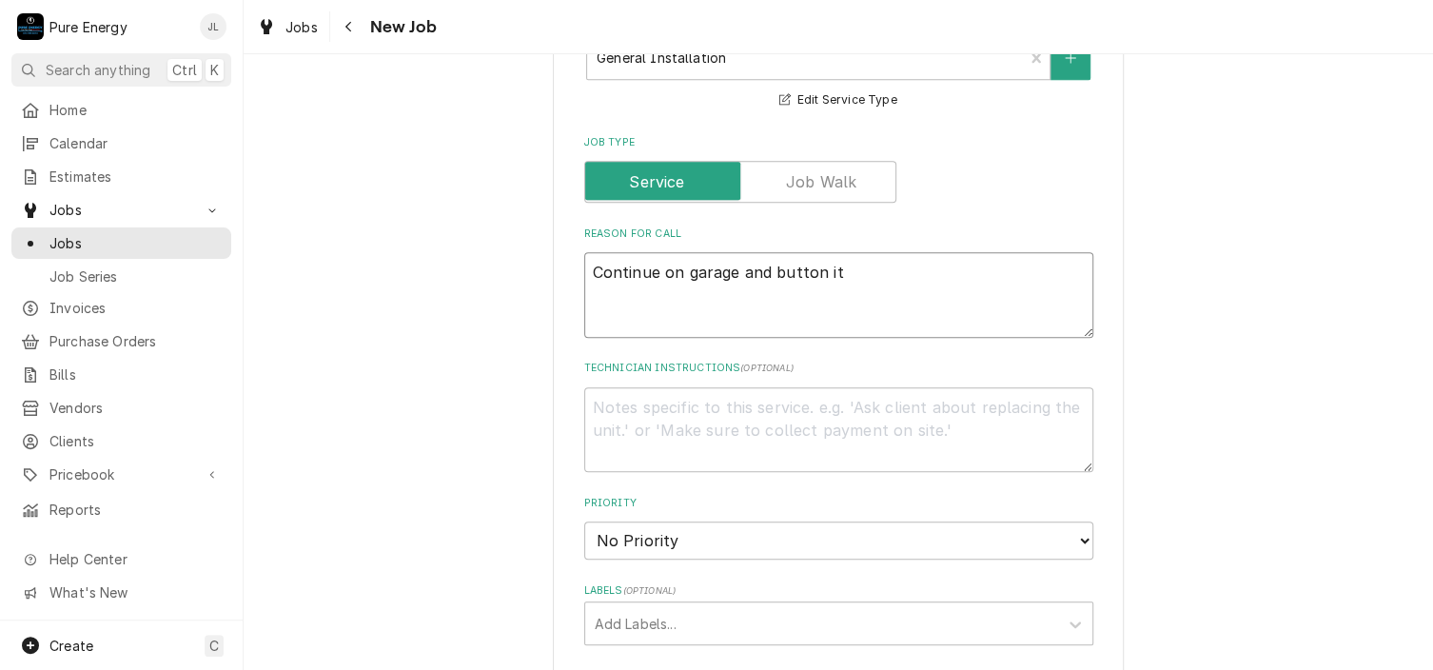
type textarea "Continue on garage and button it"
type textarea "x"
type textarea "Continue on garage and button it u"
type textarea "x"
type textarea "Continue on garage and button it up"
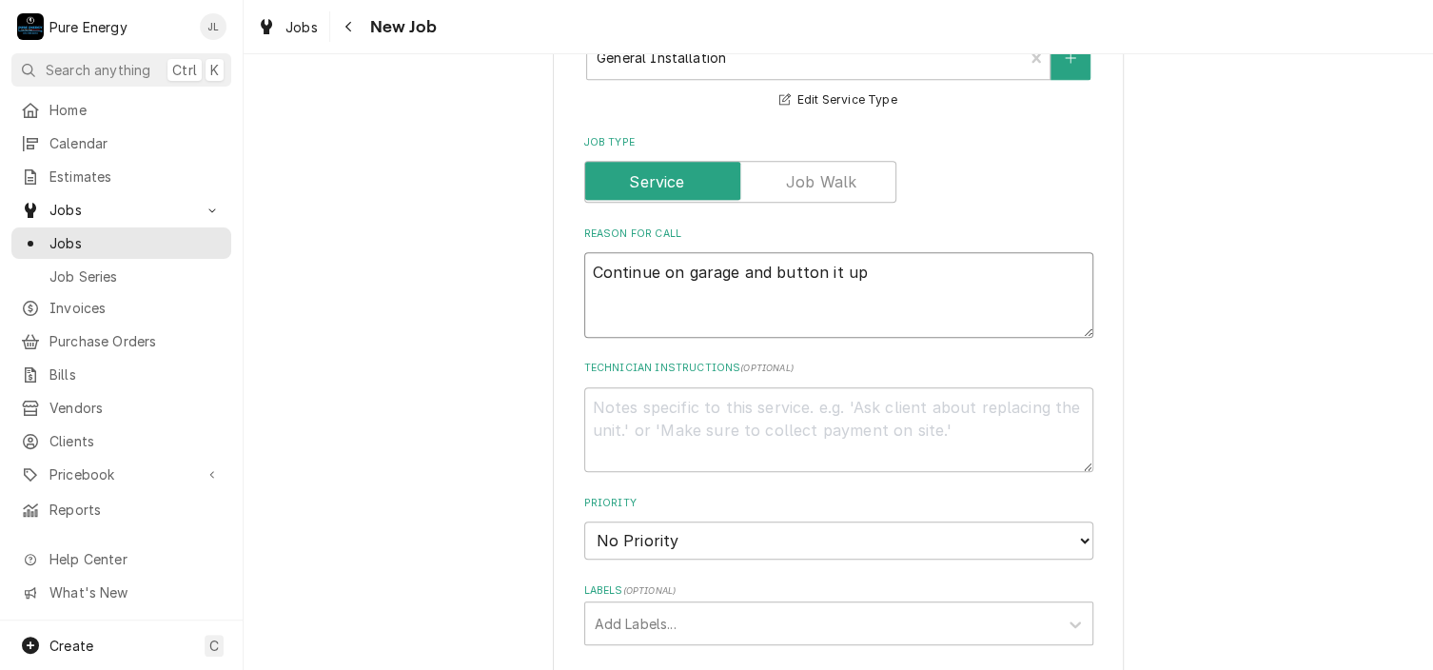
type textarea "x"
type textarea "Continue on garage and button it up."
type textarea "x"
type textarea "Continue on garage and button it up."
type textarea "x"
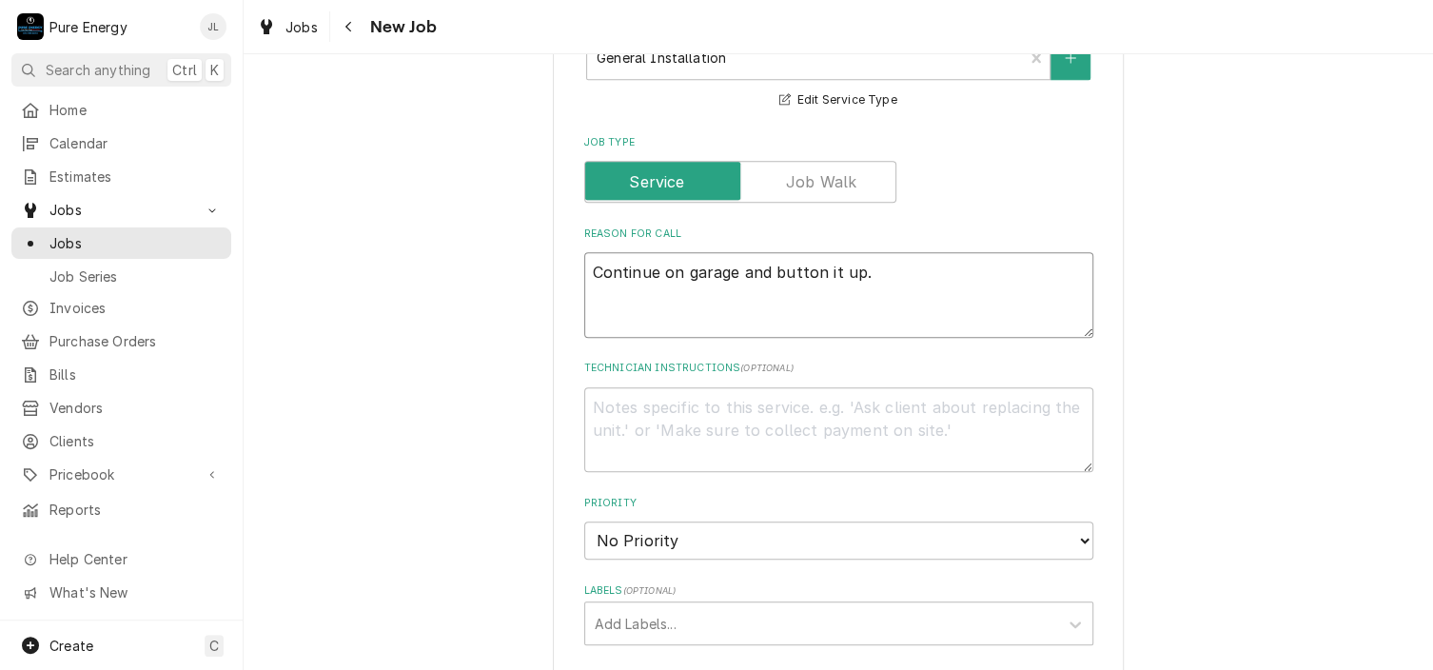
type textarea "Continue on garage and button it up."
type textarea "x"
type textarea "Continue on garage and button it up. Fi"
type textarea "x"
type textarea "Continue on garage and button it up. Fin"
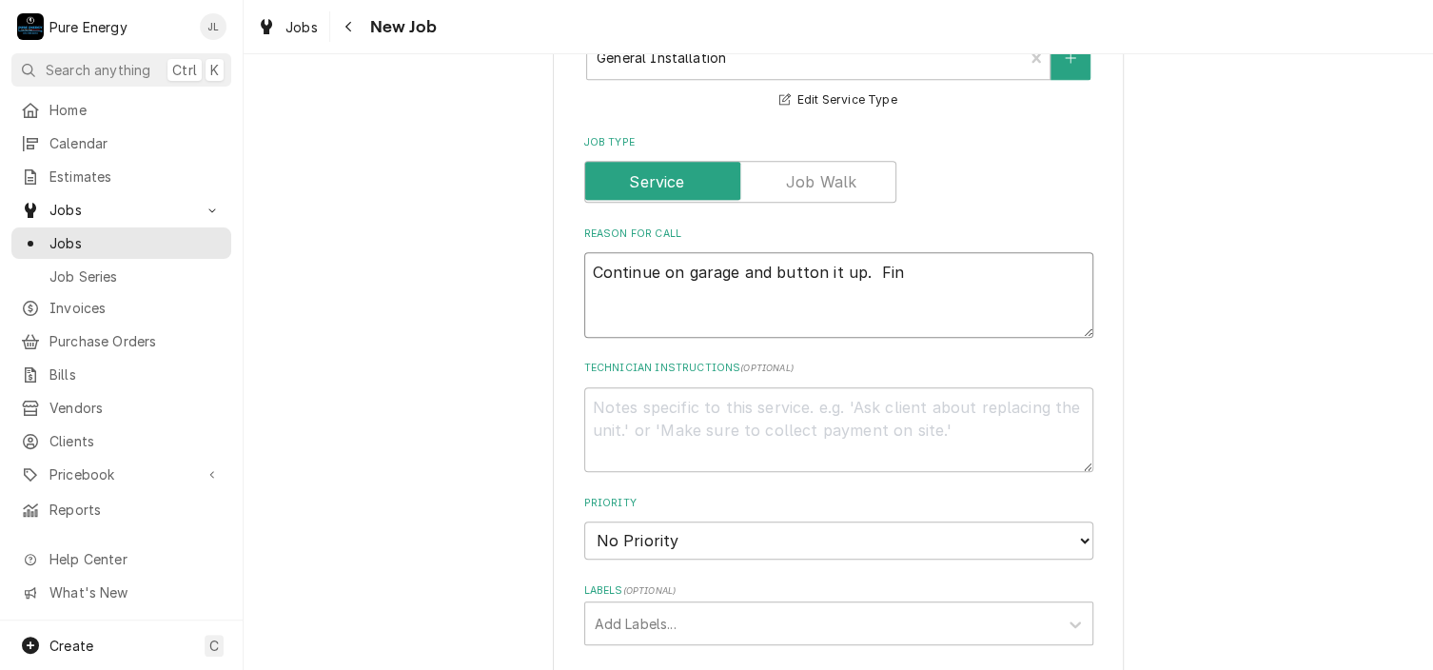
type textarea "x"
type textarea "Continue on garage and button it up. Fini"
type textarea "x"
type textarea "Continue on garage and button it up. Finis"
type textarea "x"
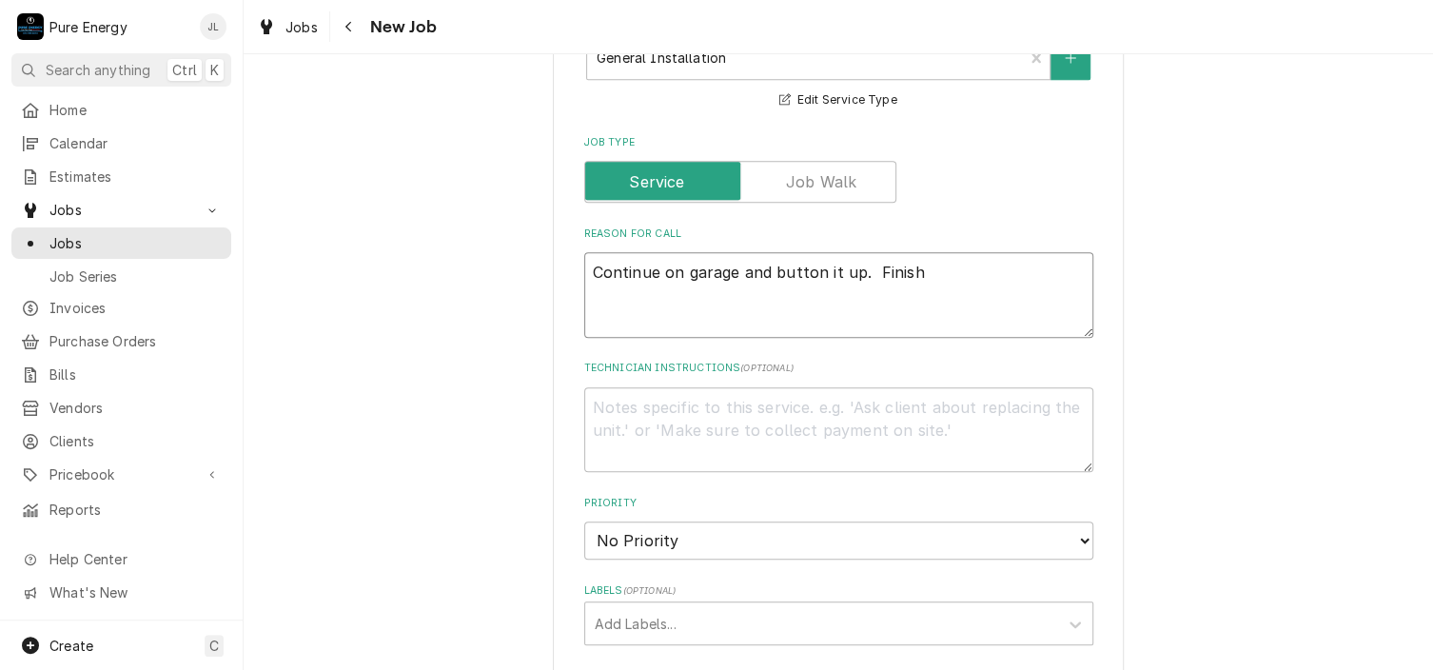
type textarea "Continue on garage and button it up. Finish"
type textarea "x"
type textarea "Continue on garage and button it up. Finish th"
type textarea "x"
type textarea "Continue on garage and button it up. Finish the"
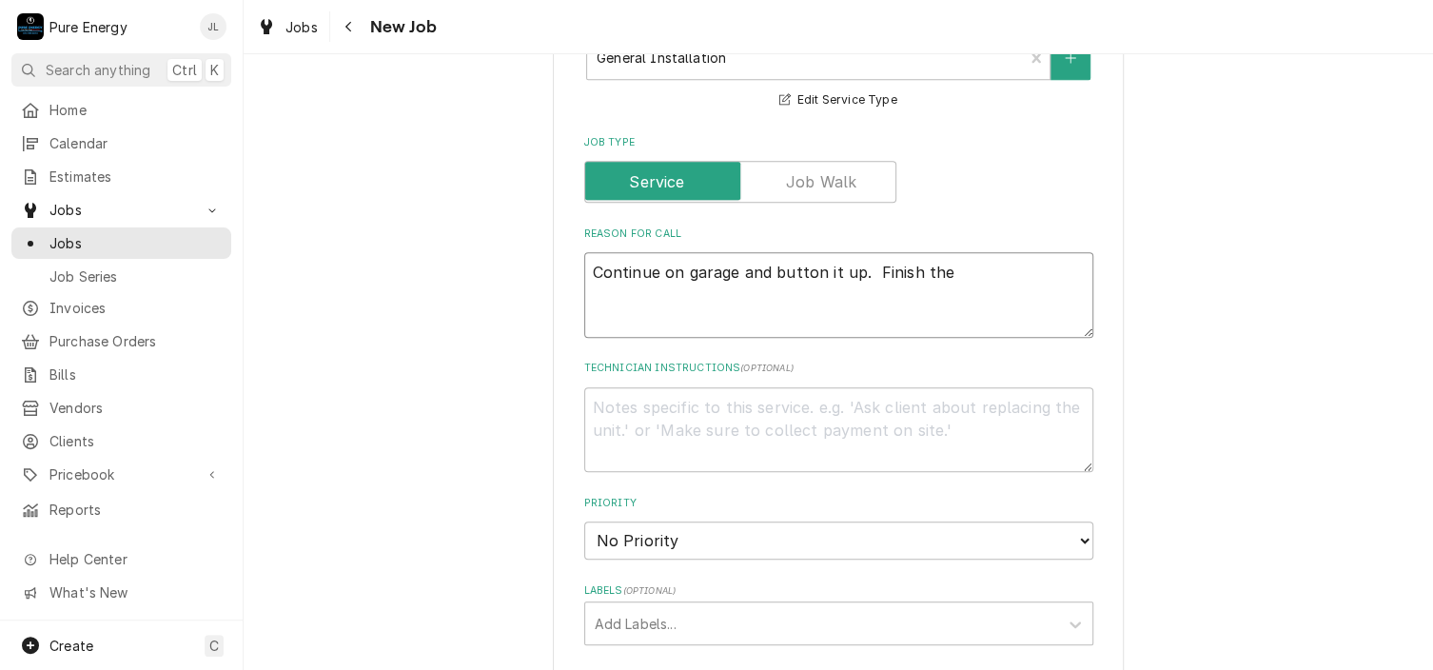
type textarea "x"
type textarea "Continue on garage and button it up. Finish the u"
type textarea "x"
type textarea "Continue on garage and button it up. Finish the up"
type textarea "x"
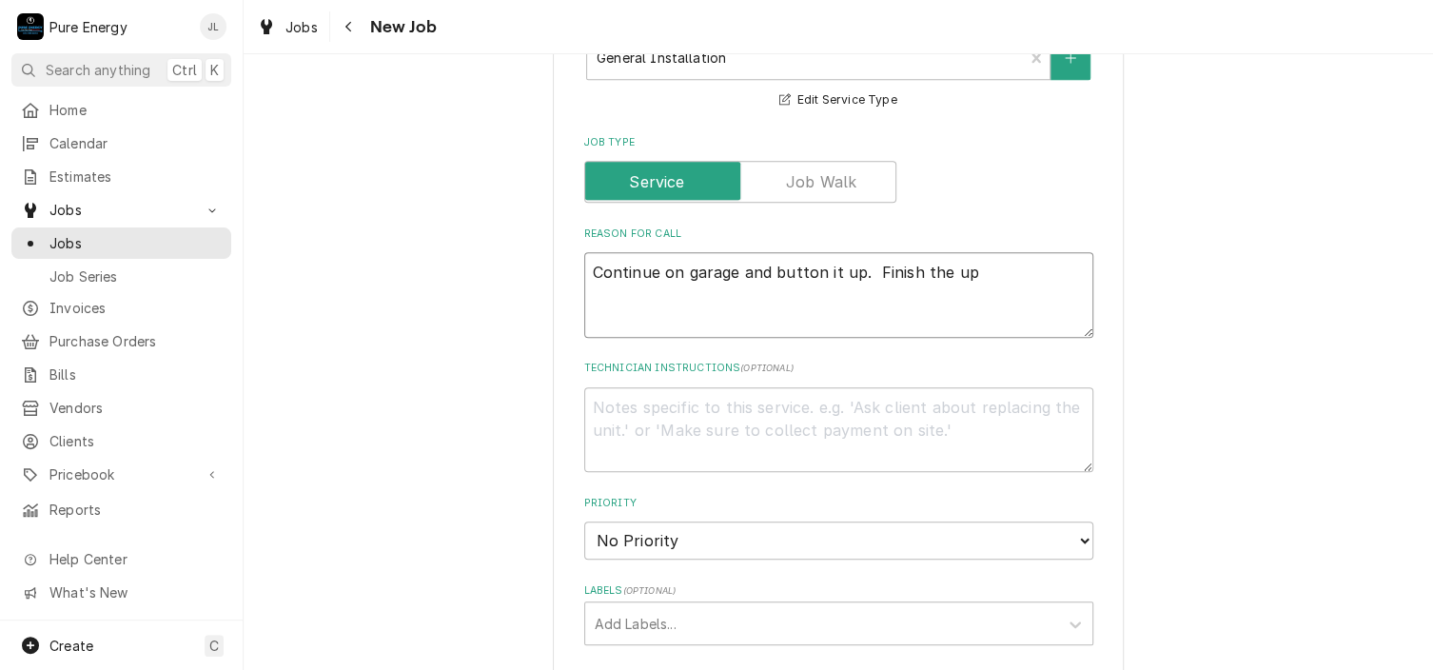
type textarea "Continue on garage and button it up. Finish the ups"
type textarea "x"
type textarea "Continue on garage and button it up. Finish the upst"
type textarea "x"
type textarea "Continue on garage and button it up. Finish the upsta"
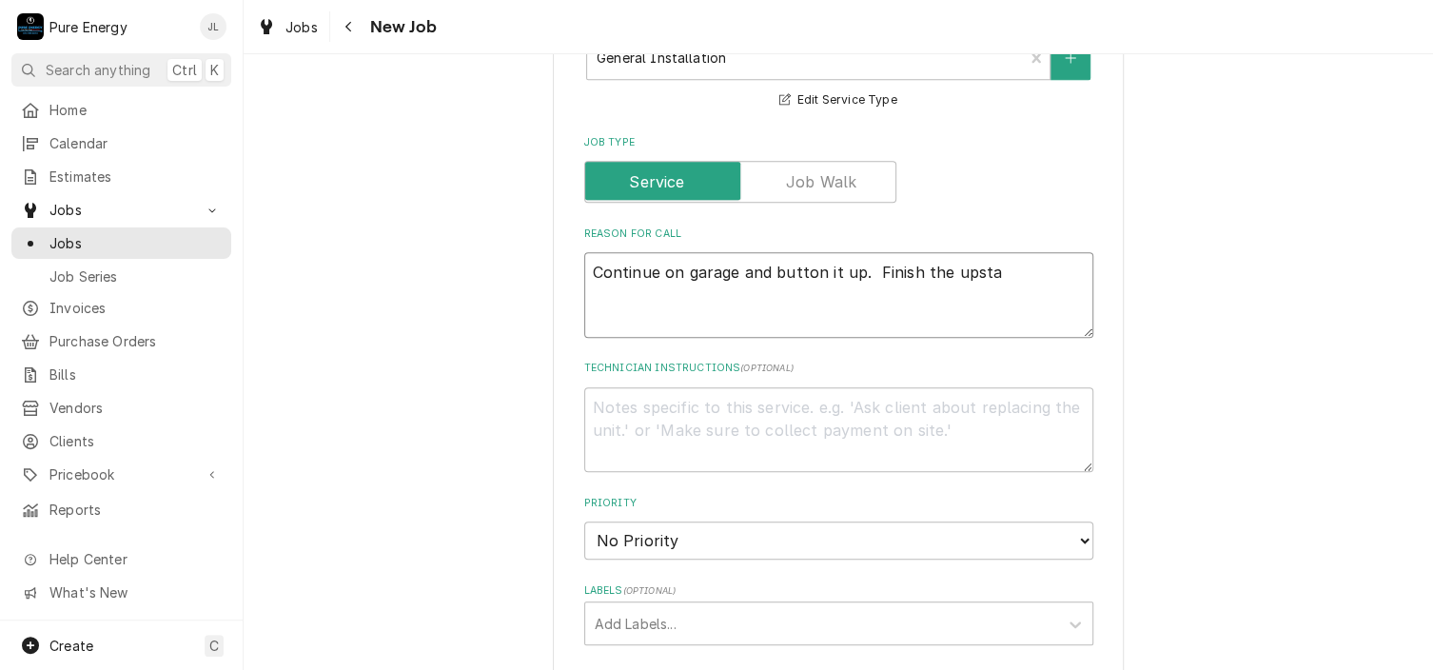
type textarea "x"
type textarea "Continue on garage and button it up. Finish the upstai"
type textarea "x"
type textarea "Continue on garage and button it up. Finish the upstair"
type textarea "x"
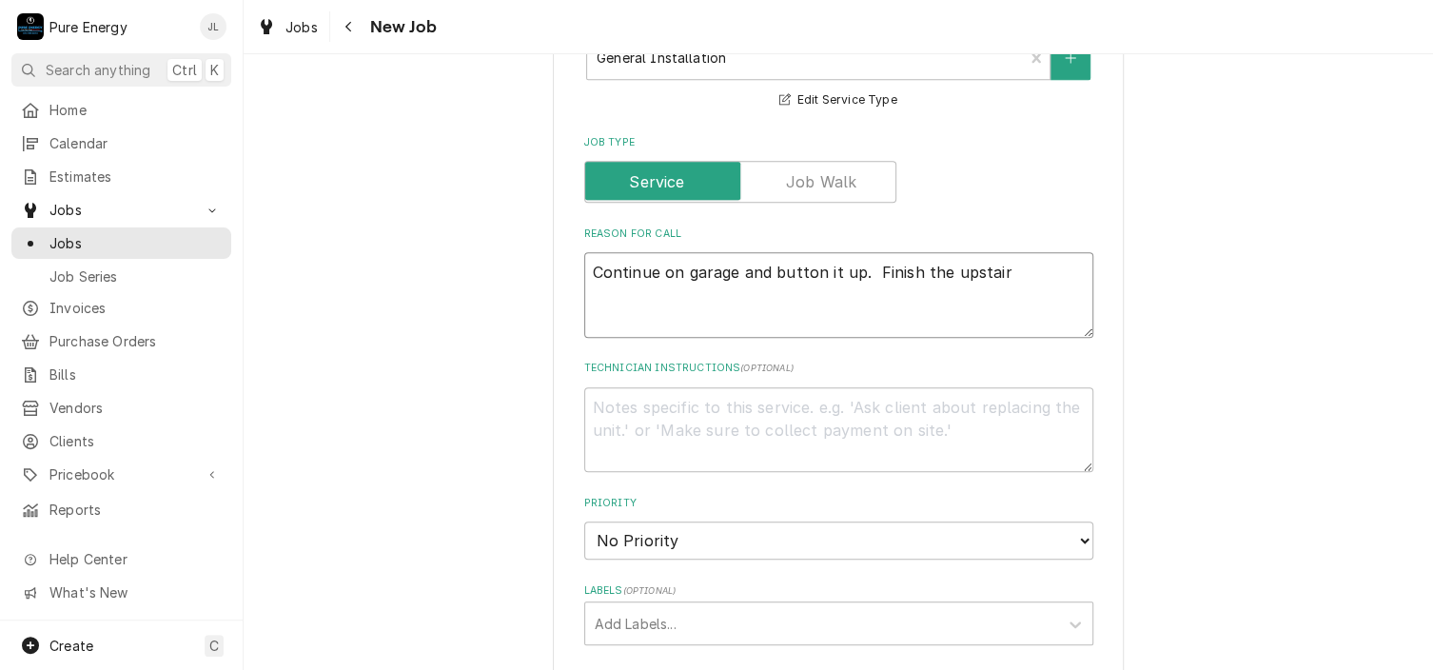
type textarea "Continue on garage and button it up. Finish the upstairs"
type textarea "x"
type textarea "Continue on garage and button it up. Finish the upstairs"
type textarea "x"
type textarea "Continue on garage and button it up. Finish the upstairs b"
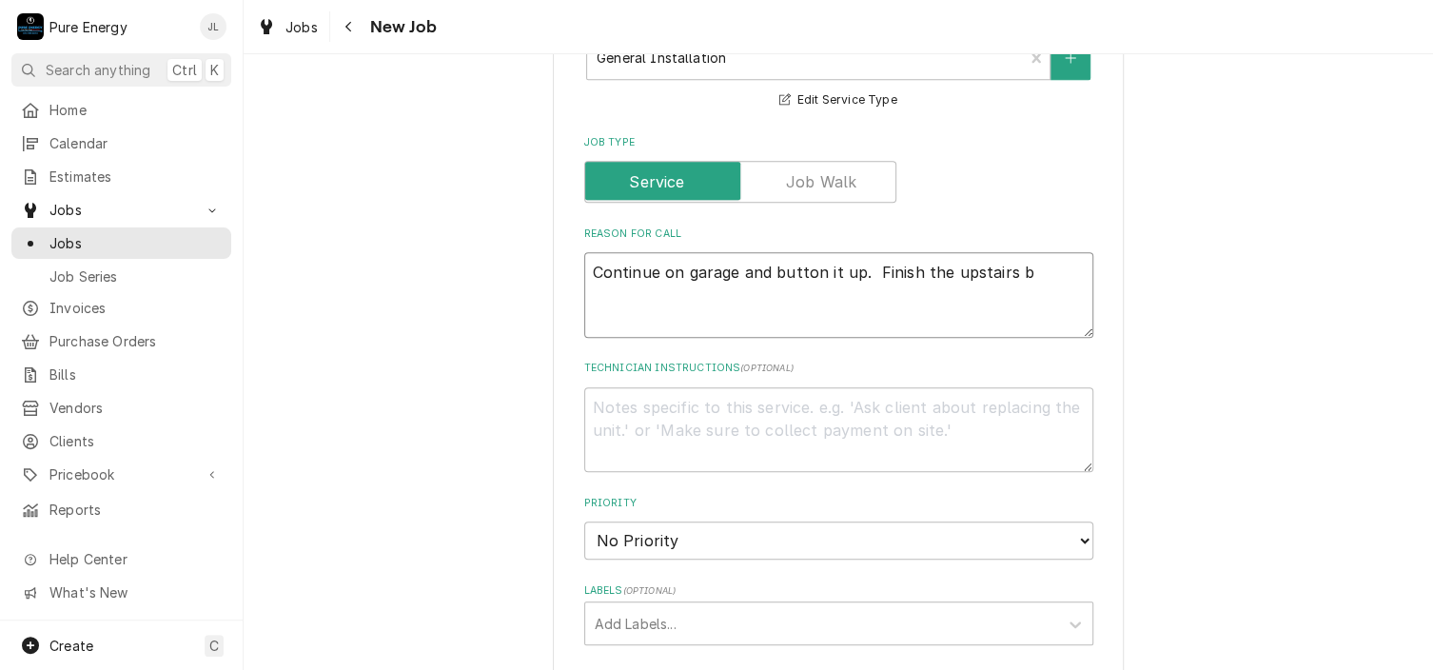
type textarea "x"
type textarea "Continue on garage and button it up. Finish the upstairs ba"
type textarea "x"
type textarea "Continue on garage and button it up. Finish the upstairs bat"
type textarea "x"
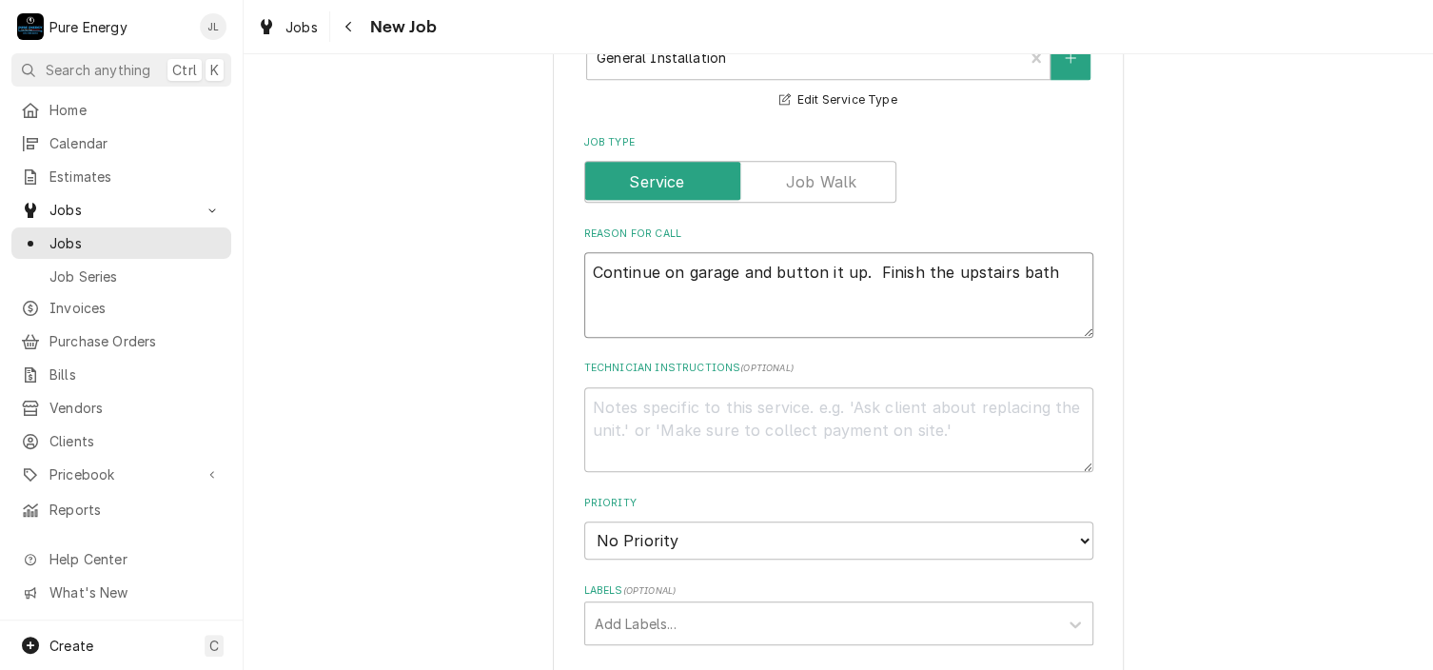
type textarea "Continue on garage and button it up. Finish the upstairs bath"
type textarea "x"
type textarea "Continue on garage and button it up. Finish the upstairs bath yo"
type textarea "x"
type textarea "Continue on garage and button it up. Finish the upstairs bath you"
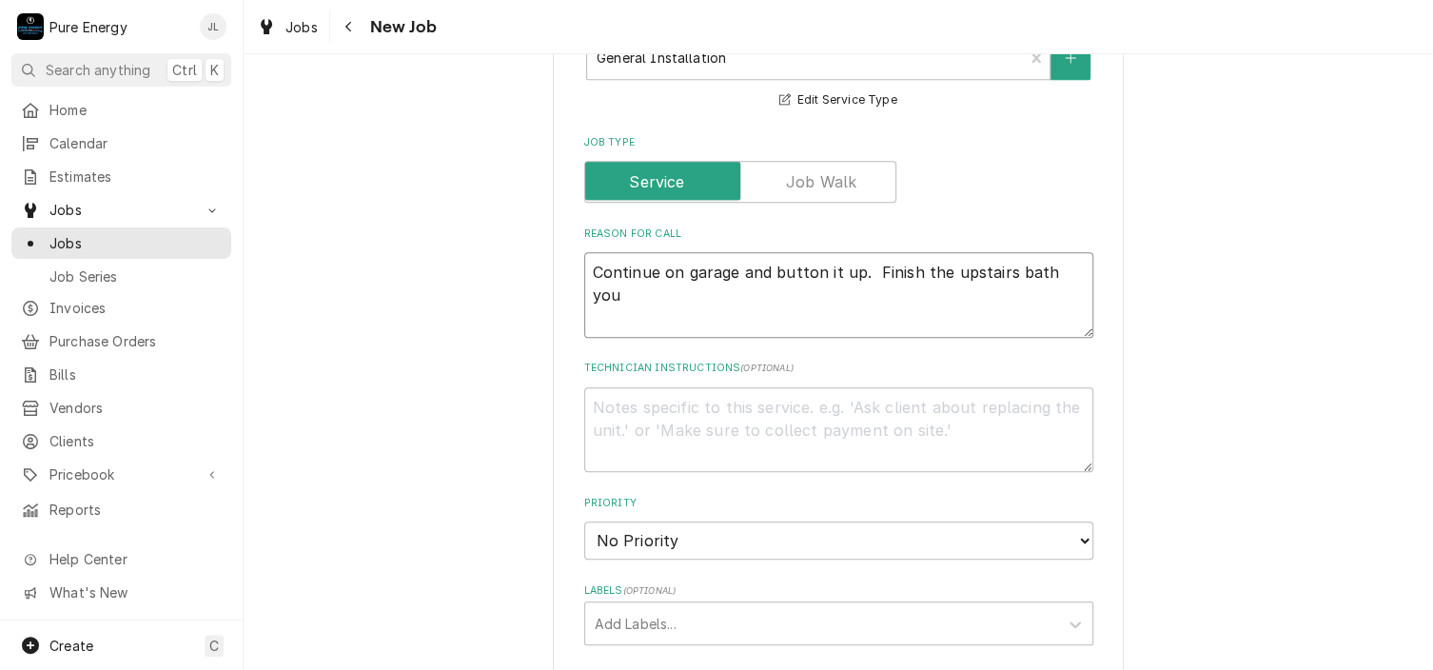
type textarea "x"
type textarea "Continue on garage and button it up. Finish the upstairs bath you"
type textarea "x"
type textarea "Continue on garage and button it up. Finish the upstairs bath you a"
type textarea "x"
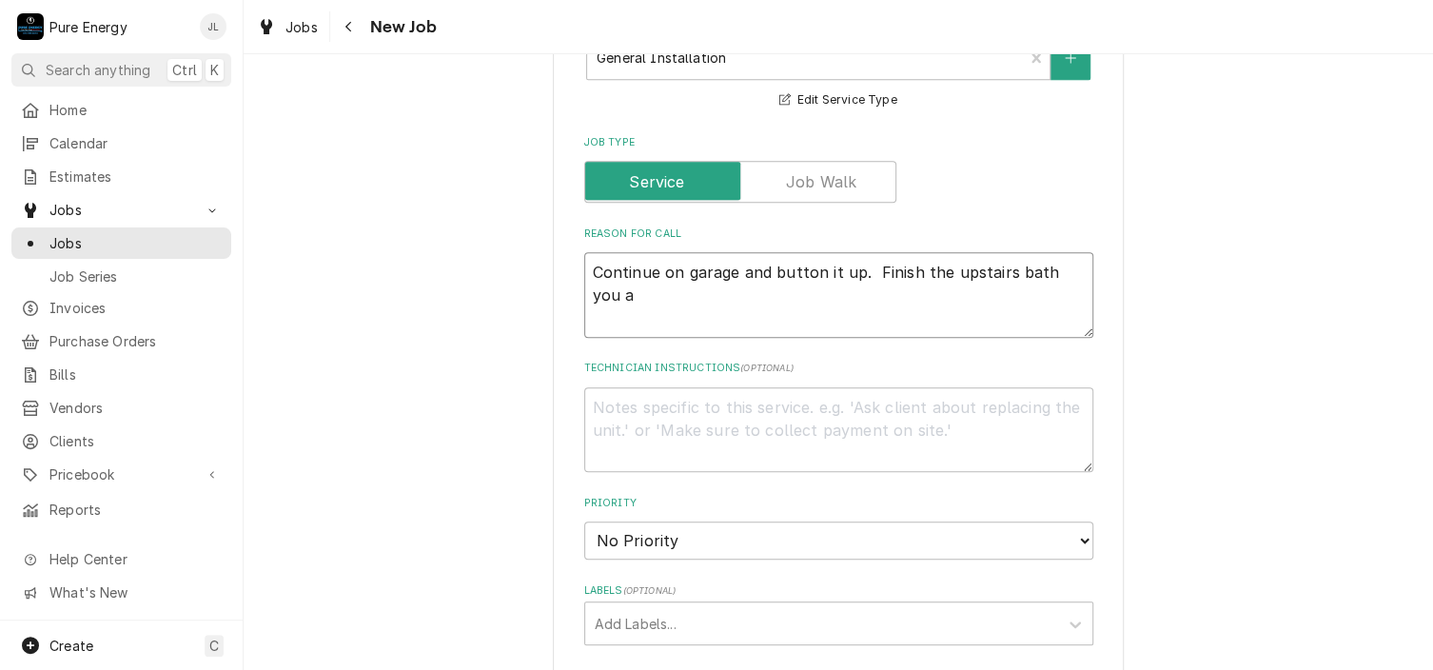
type textarea "Continue on garage and button it up. Finish the upstairs bath you ar"
type textarea "x"
type textarea "Continue on garage and button it up. Finish the upstairs bath you are"
type textarea "x"
type textarea "Continue on garage and button it up. Finish the upstairs bath you are"
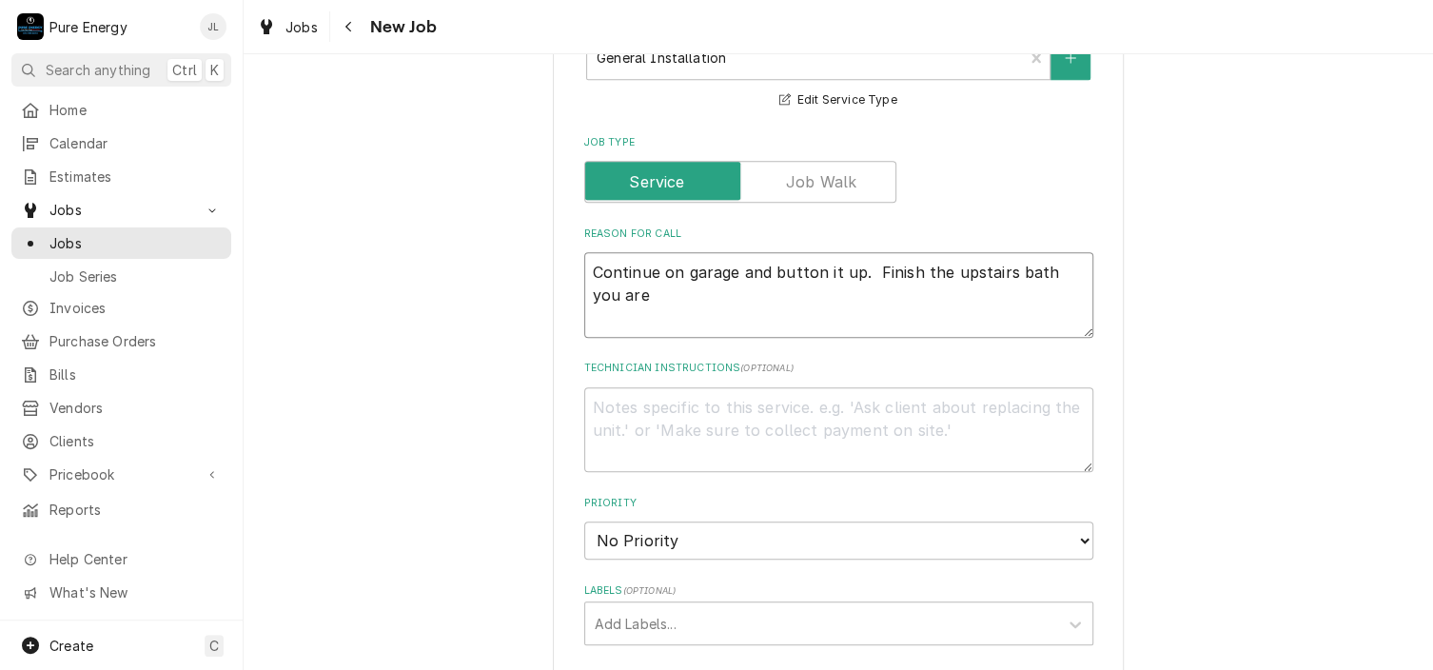
type textarea "x"
type textarea "Continue on garage and button it up. Finish the upstairs bath you are i"
type textarea "x"
type textarea "Continue on garage and button it up. Finish the upstairs bath you are in"
type textarea "x"
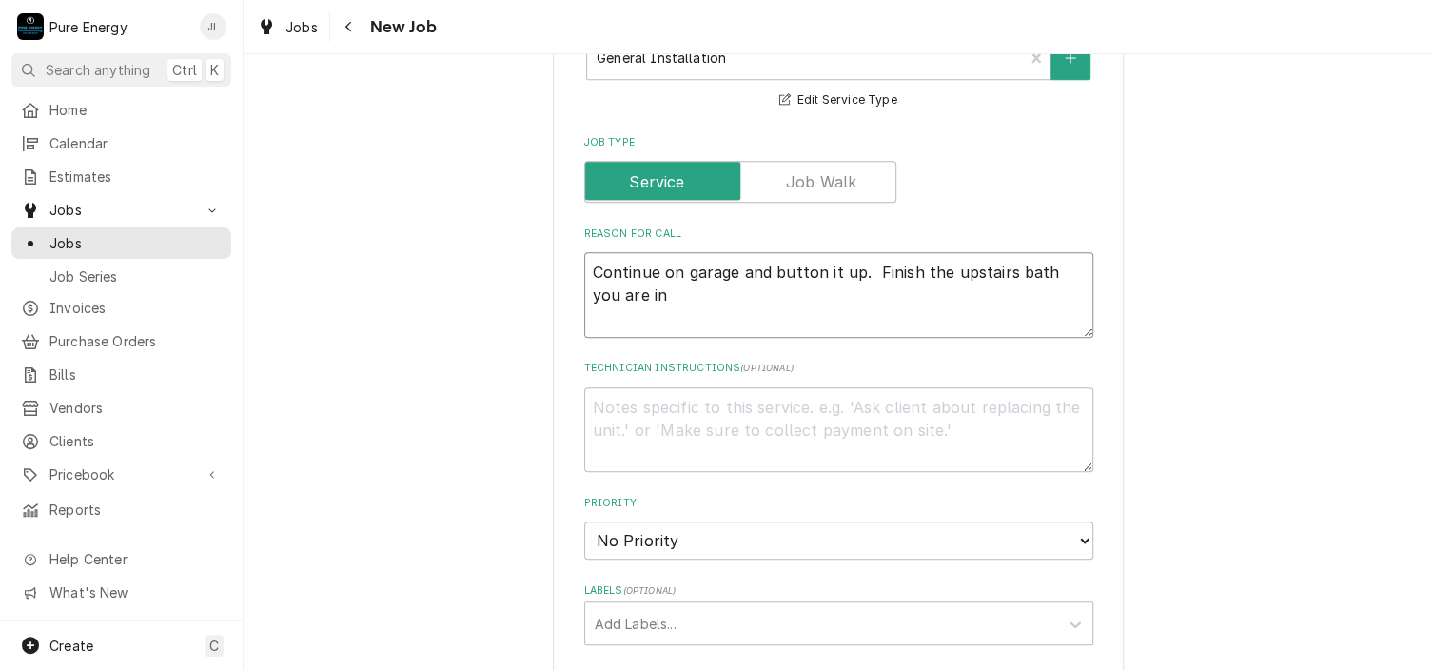
type textarea "Continue on garage and button it up. Finish the upstairs bath you are in."
type textarea "x"
type textarea "Continue on garage and button it up. Finish the upstairs bath you are in."
type textarea "x"
type textarea "Continue on garage and button it up. Finish the upstairs bath you are in."
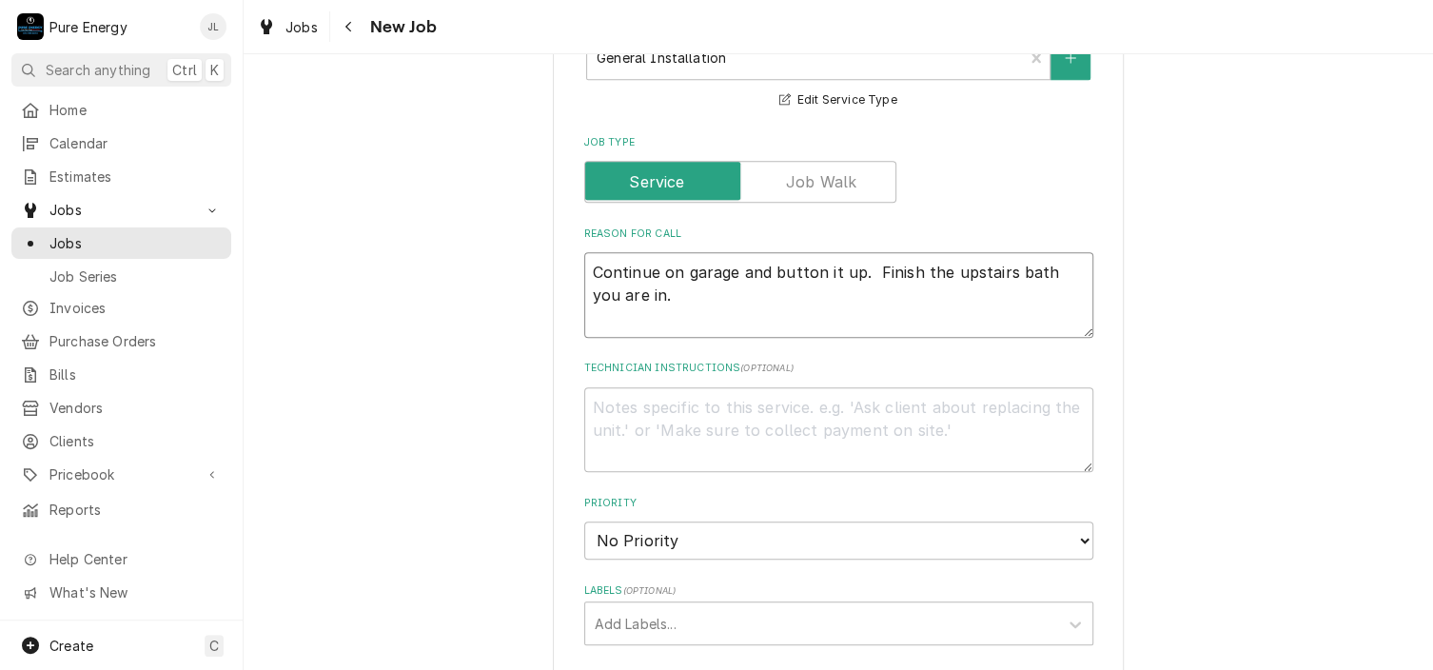
type textarea "x"
type textarea "Continue on garage and button it up. Finish the upstairs bath you are in. A"
type textarea "x"
type textarea "Continue on garage and button it up. Finish the upstairs bath you are in. Af"
type textarea "x"
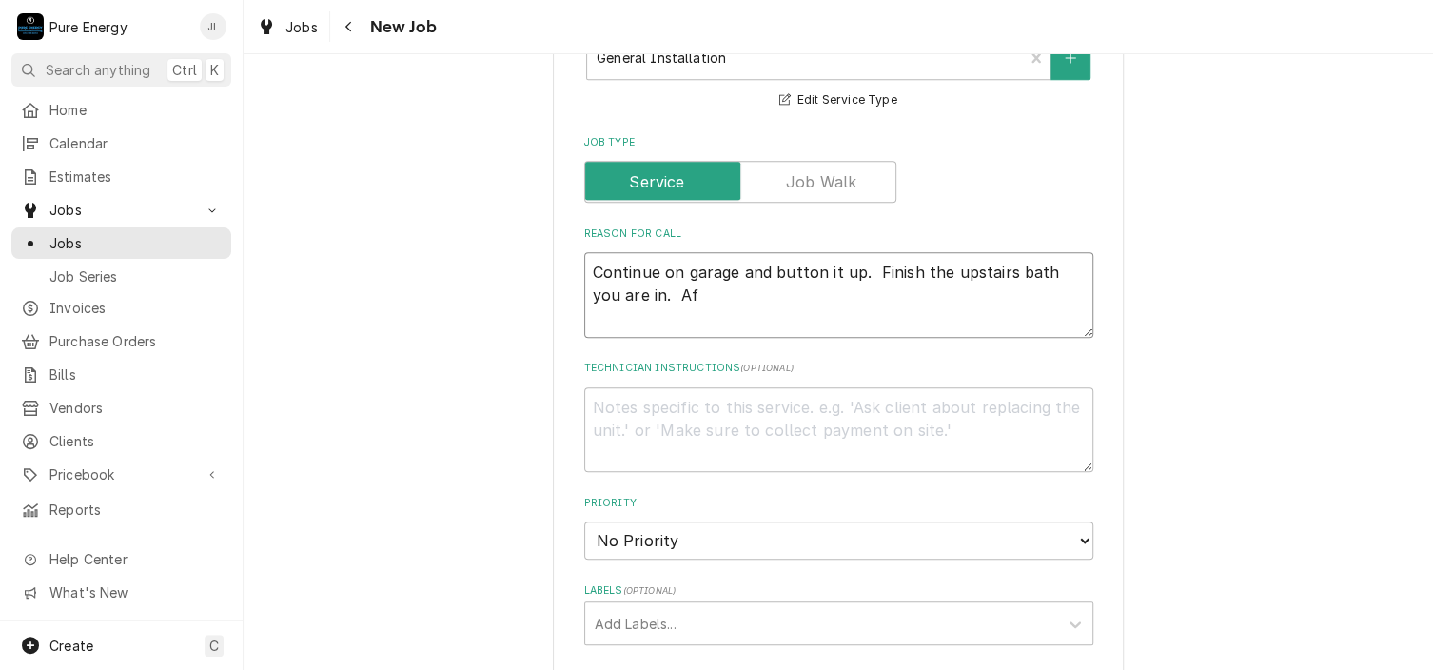
type textarea "Continue on garage and button it up. Finish the upstairs bath you are in. Aft"
type textarea "x"
type textarea "Continue on garage and button it up. Finish the upstairs bath you are in. Afte"
type textarea "x"
type textarea "Continue on garage and button it up. Finish the upstairs bath you are in. After"
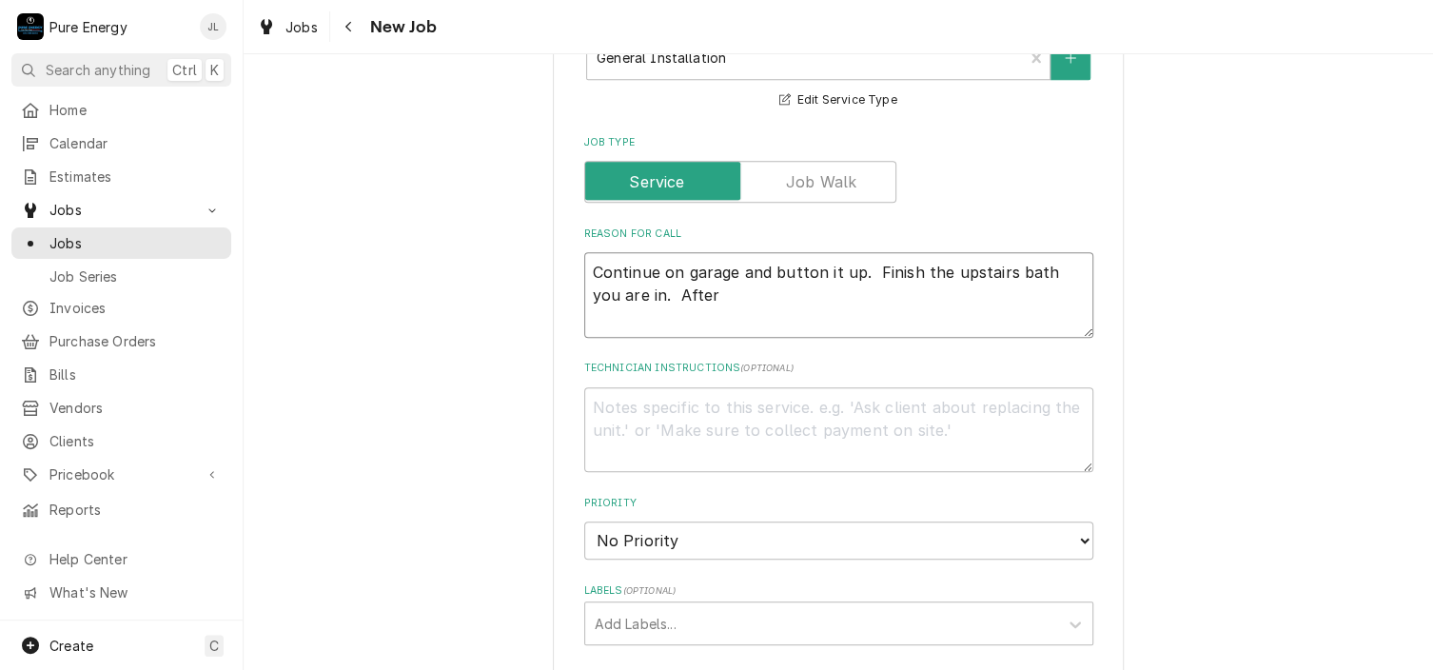
type textarea "x"
type textarea "Continue on garage and button it up. Finish the upstairs bath you are in. After"
type textarea "x"
type textarea "Continue on garage and button it up. Finish the upstairs bath you are in. After…"
type textarea "x"
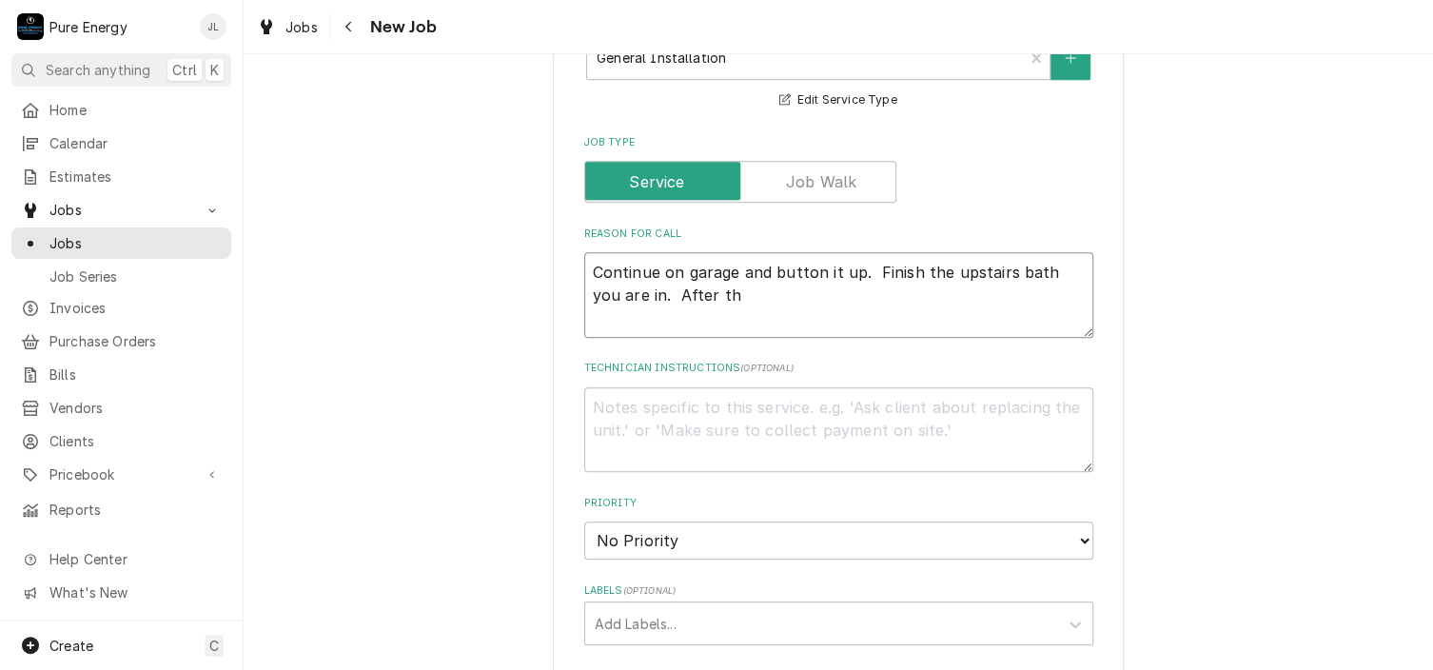
type textarea "Continue on garage and button it up. Finish the upstairs bath you are in. After…"
type textarea "x"
type textarea "Continue on garage and button it up. Finish the upstairs bath you are in. After…"
type textarea "x"
type textarea "Continue on garage and button it up. Finish the upstairs bath you are in. After…"
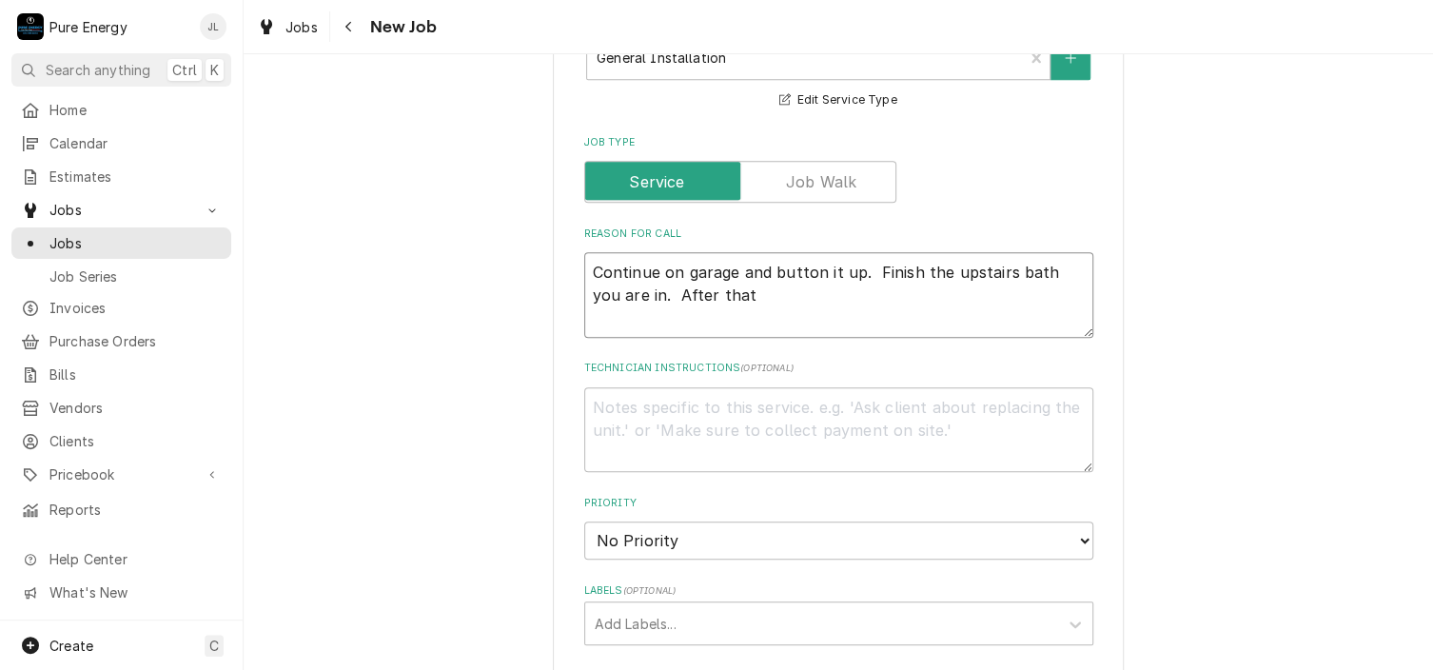
type textarea "x"
type textarea "Continue on garage and button it up. Finish the upstairs bath you are in. After…"
type textarea "x"
type textarea "Continue on garage and button it up. Finish the upstairs bath you are in. After…"
type textarea "x"
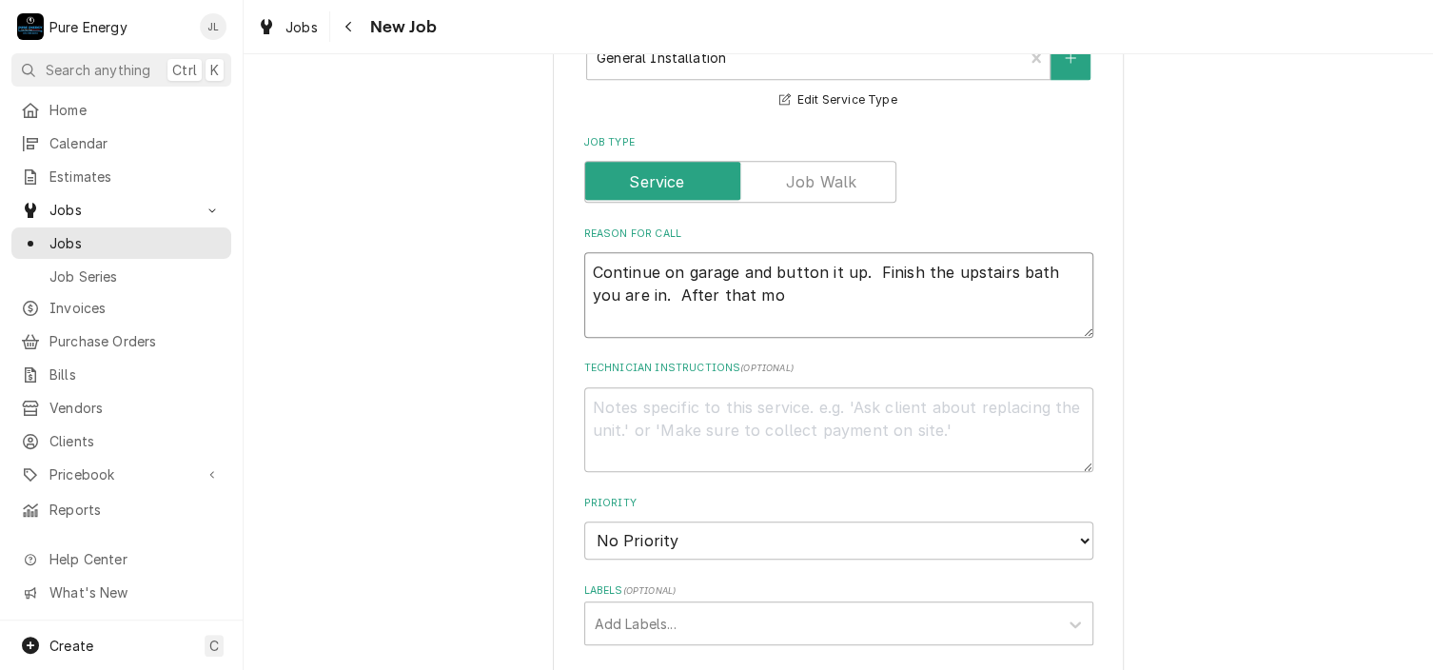
type textarea "Continue on garage and button it up. Finish the upstairs bath you are in. After…"
type textarea "x"
type textarea "Continue on garage and button it up. Finish the upstairs bath you are in. After…"
type textarea "x"
type textarea "Continue on garage and button it up. Finish the upstairs bath you are in. After…"
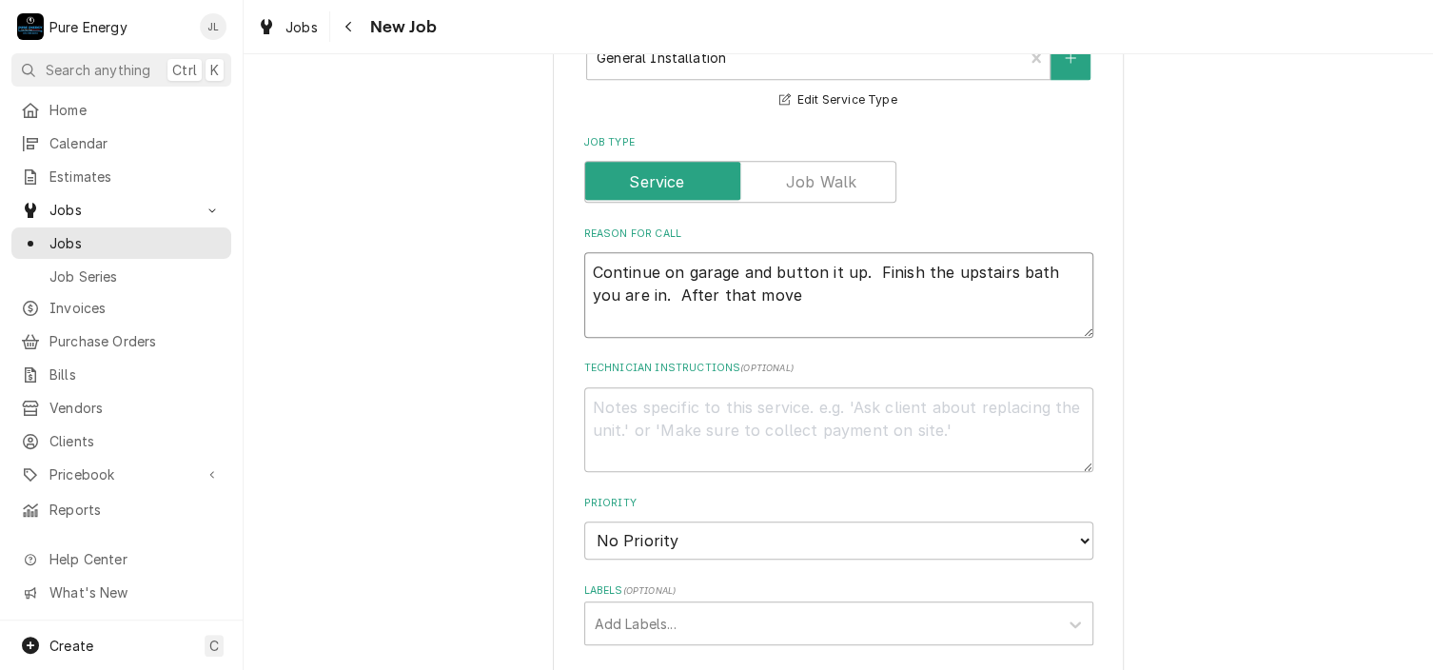
type textarea "x"
type textarea "Continue on garage and button it up. Finish the upstairs bath you are in. After…"
type textarea "x"
type textarea "Continue on garage and button it up. Finish the upstairs bath you are in. After…"
type textarea "x"
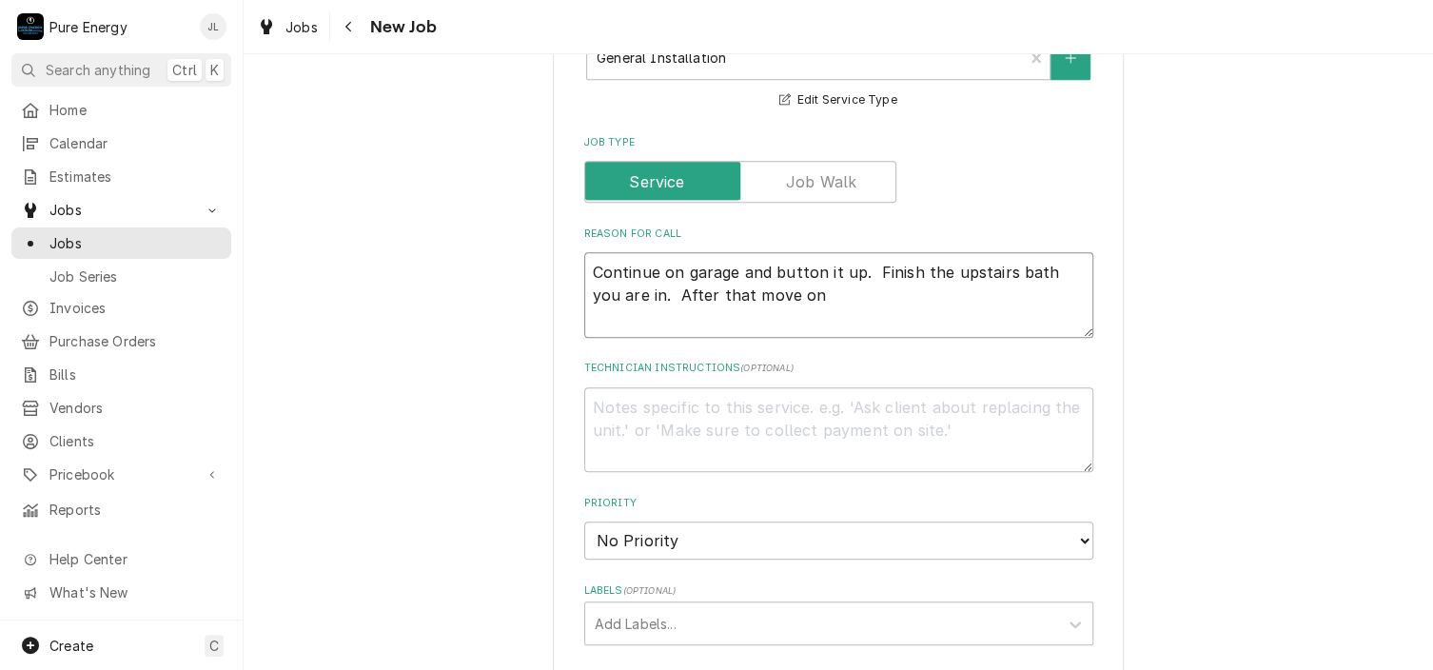
type textarea "Continue on garage and button it up. Finish the upstairs bath you are in. After…"
type textarea "x"
type textarea "Continue on garage and button it up. Finish the upstairs bath you are in. After…"
type textarea "x"
type textarea "Continue on garage and button it up. Finish the upstairs bath you are in. After…"
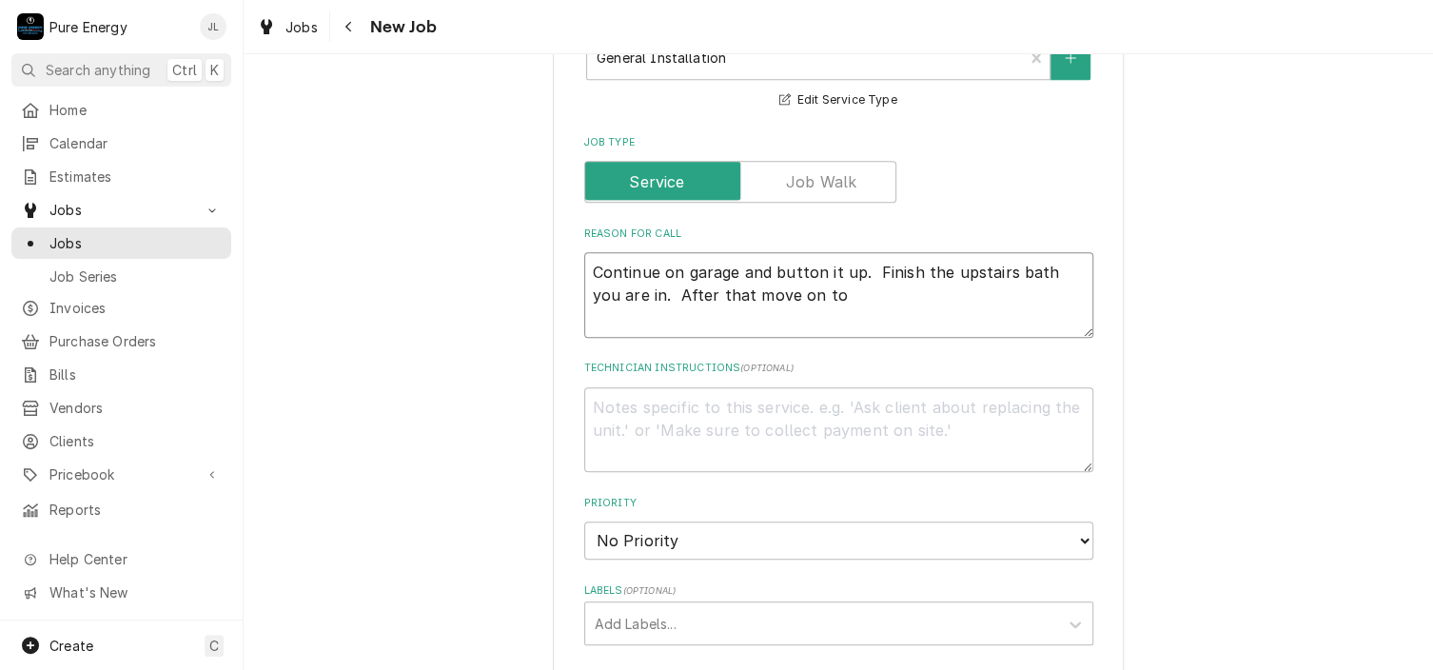
type textarea "x"
type textarea "Continue on garage and button it up. Finish the upstairs bath you are in. After…"
type textarea "x"
type textarea "Continue on garage and button it up. Finish the upstairs bath you are in. After…"
type textarea "x"
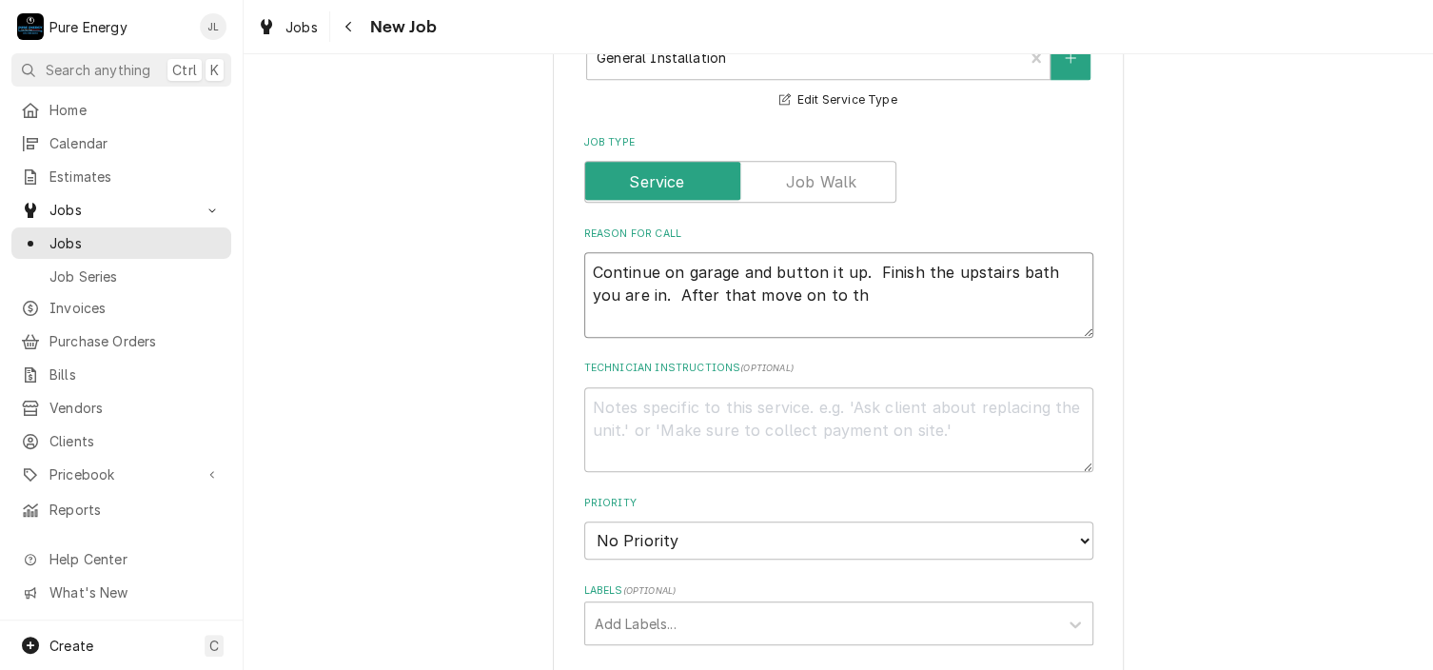
type textarea "Continue on garage and button it up. Finish the upstairs bath you are in. After…"
type textarea "x"
type textarea "Continue on garage and button it up. Finish the upstairs bath you are in. After…"
type textarea "x"
type textarea "Continue on garage and button it up. Finish the upstairs bath you are in. After…"
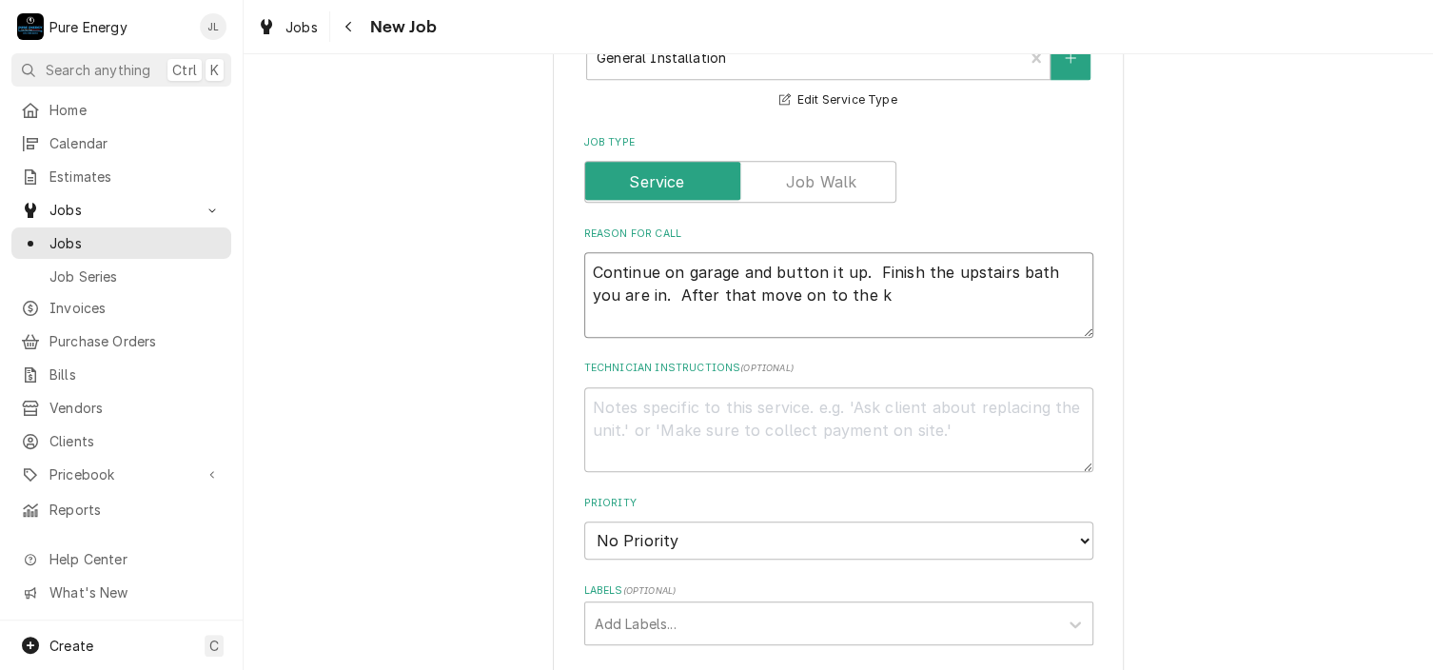
type textarea "x"
type textarea "Continue on garage and button it up. Finish the upstairs bath you are in. After…"
type textarea "x"
type textarea "Continue on garage and button it up. Finish the upstairs bath you are in. After…"
type textarea "x"
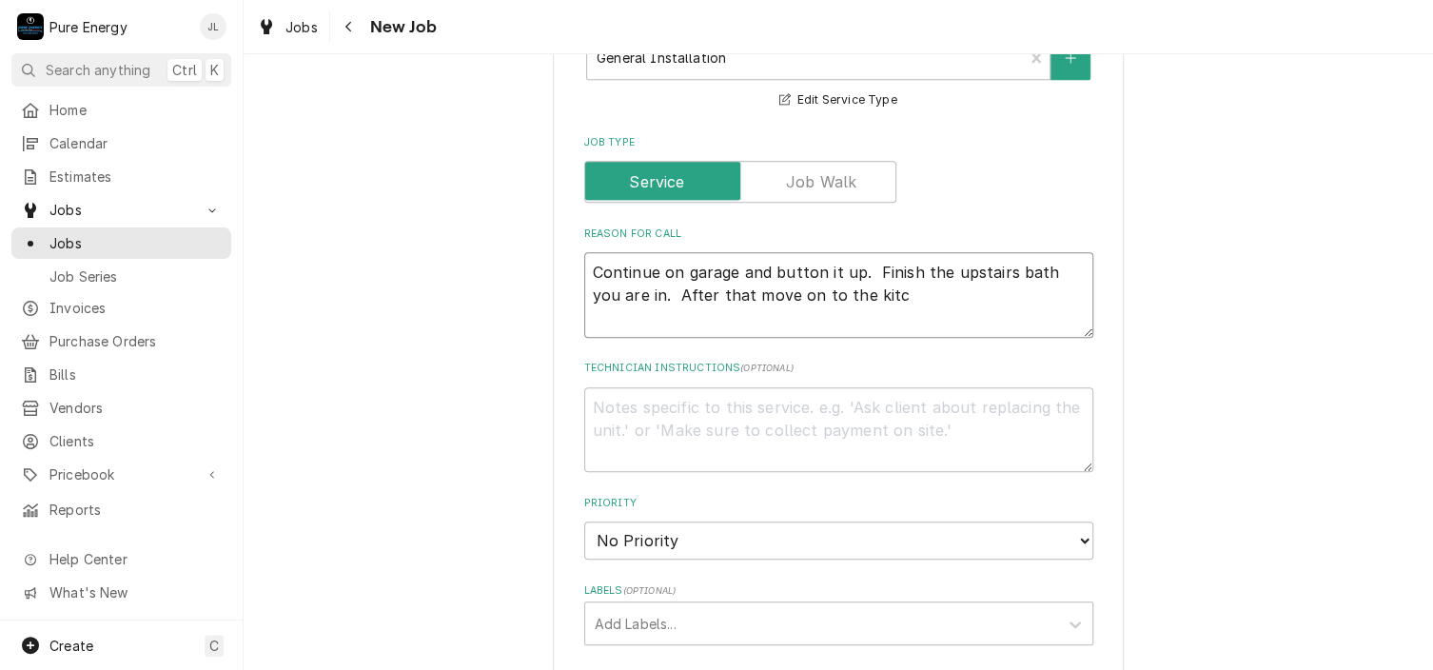
type textarea "Continue on garage and button it up. Finish the upstairs bath you are in. After…"
type textarea "x"
type textarea "Continue on garage and button it up. Finish the upstairs bath you are in. After…"
type textarea "x"
type textarea "Continue on garage and button it up. Finish the upstairs bath you are in. After…"
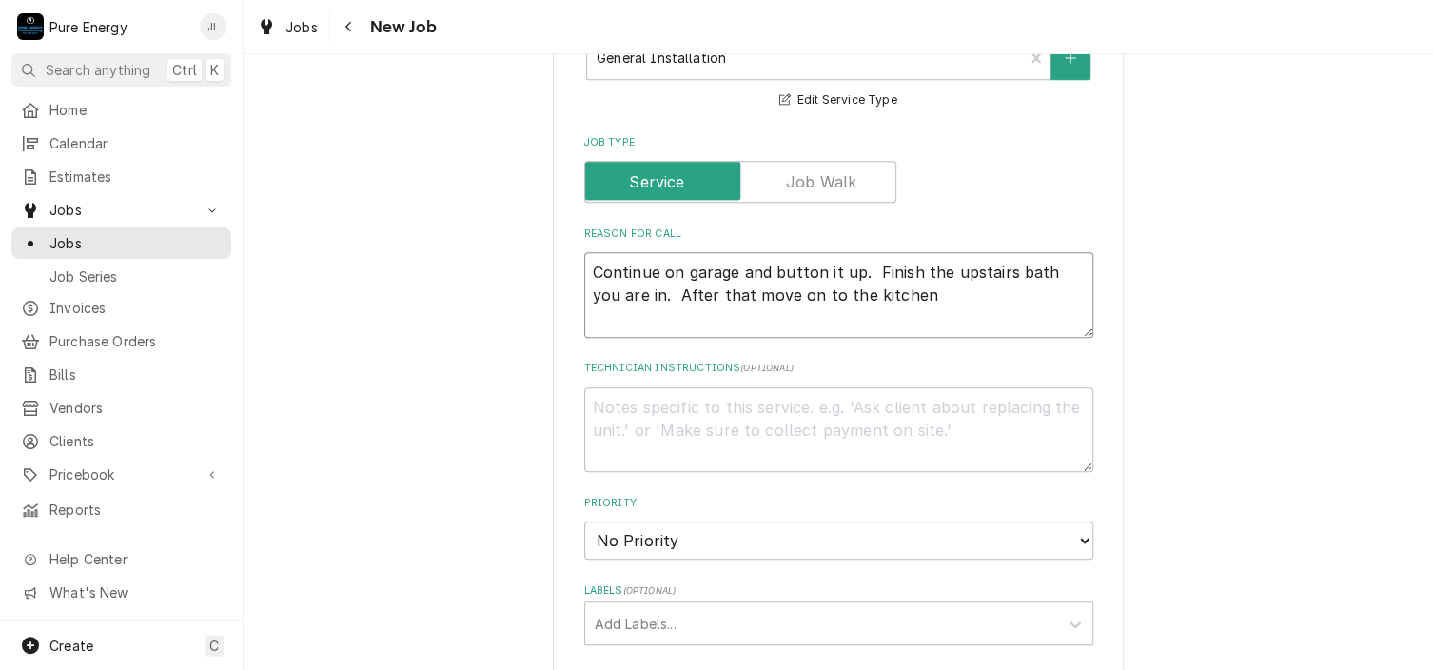
type textarea "x"
type textarea "Continue on garage and button it up. Finish the upstairs bath you are in. After…"
type textarea "x"
type textarea "Continue on garage and button it up. Finish the upstairs bath you are in. After…"
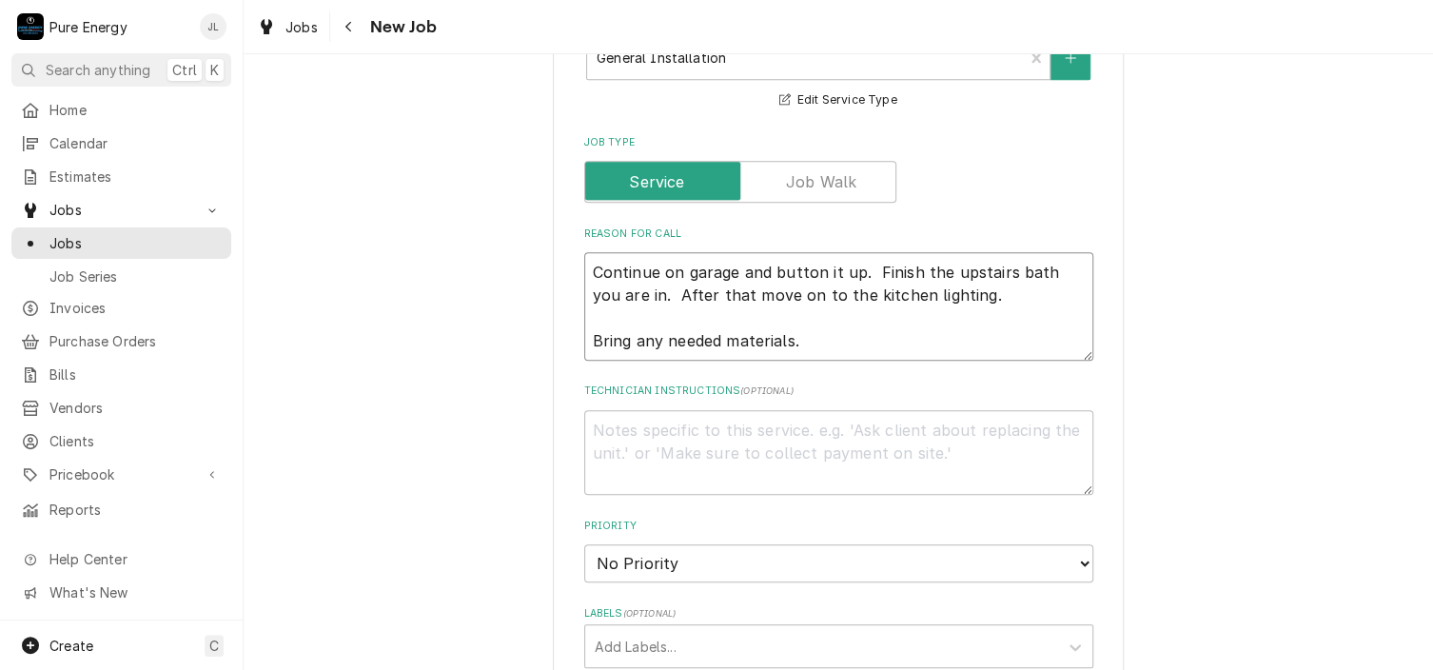
click at [961, 303] on textarea "Continue on garage and button it up. Finish the upstairs bath you are in. After…" at bounding box center [838, 306] width 509 height 108
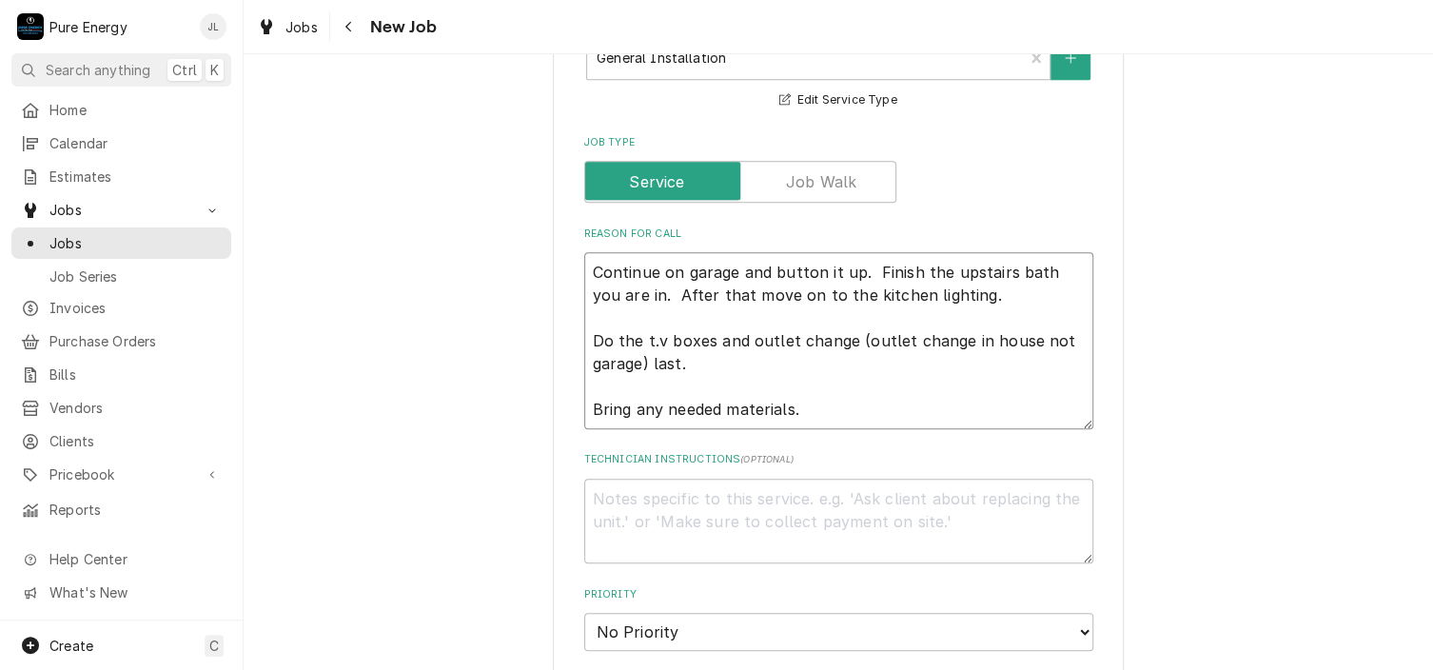
click at [871, 410] on textarea "Continue on garage and button it up. Finish the upstairs bath you are in. After…" at bounding box center [838, 340] width 509 height 177
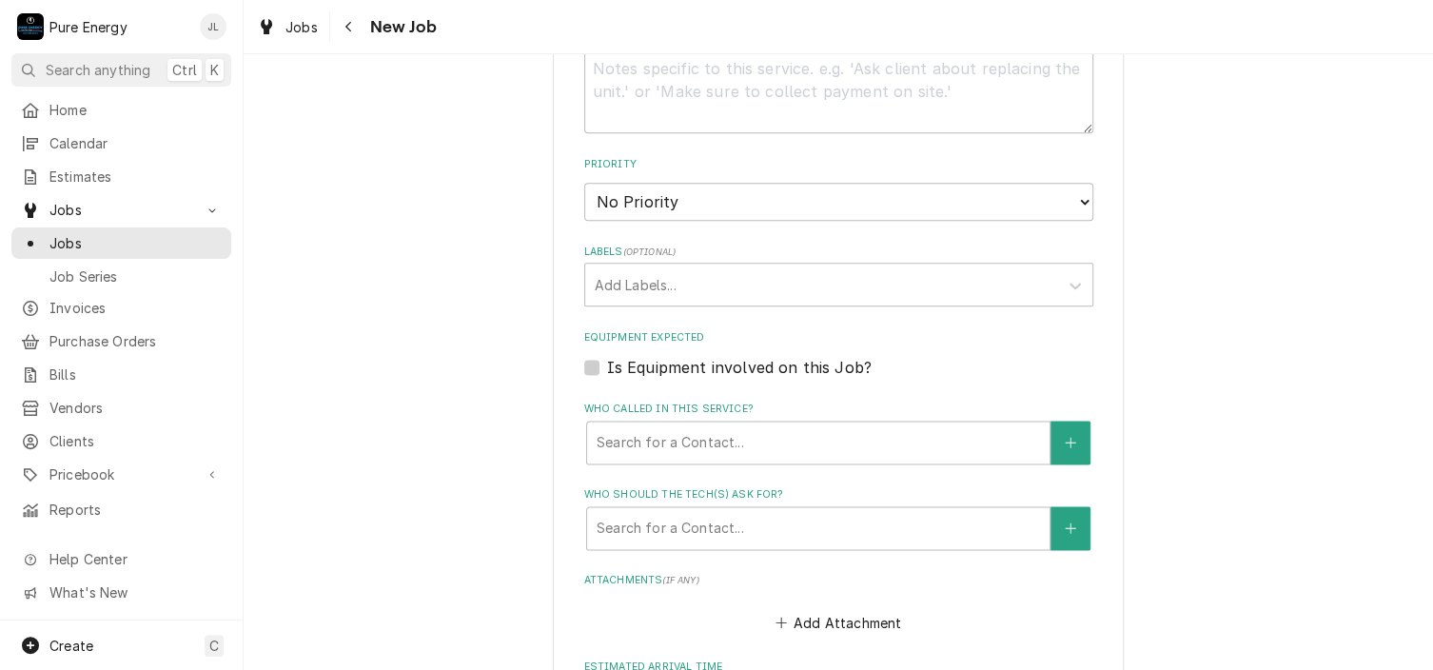
scroll to position [1522, 0]
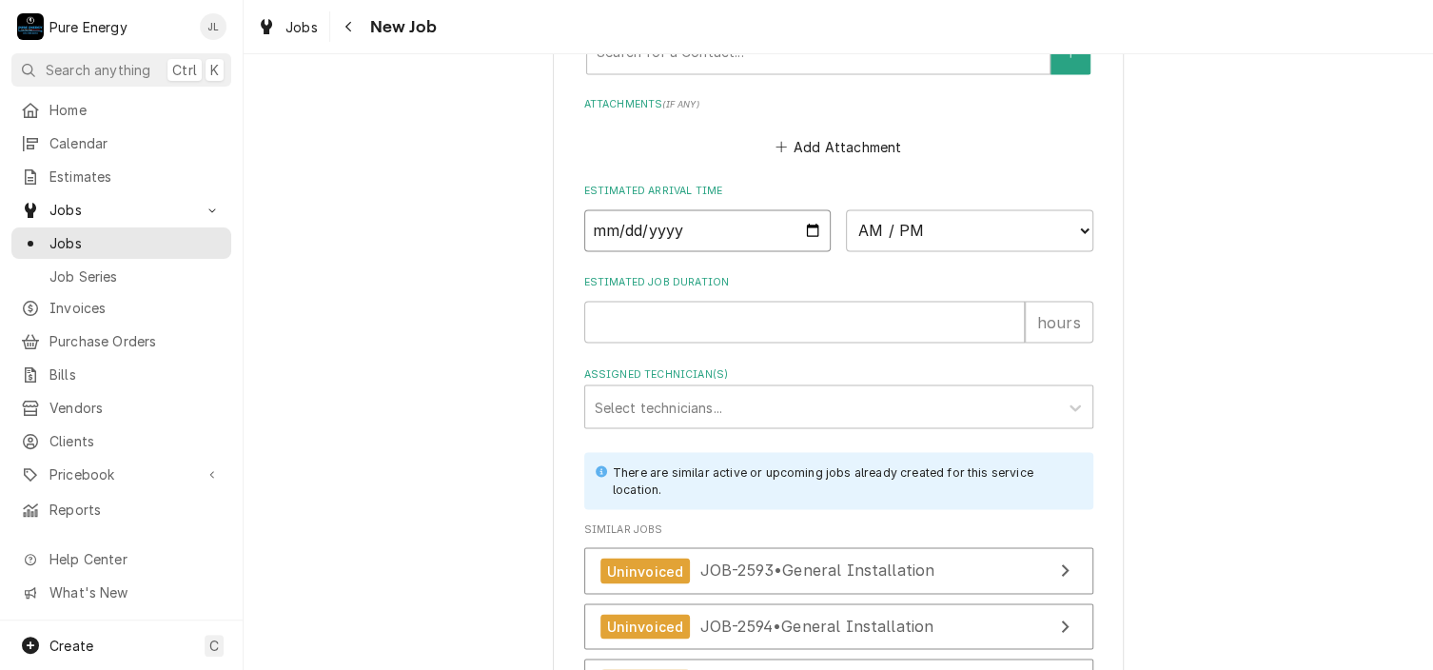
click at [801, 227] on input "Date" at bounding box center [707, 230] width 247 height 42
click at [1076, 219] on select "AM / PM 6:00 AM 6:15 AM 6:30 AM 6:45 AM 7:00 AM 7:15 AM 7:30 AM 7:45 AM 8:00 AM…" at bounding box center [969, 230] width 247 height 42
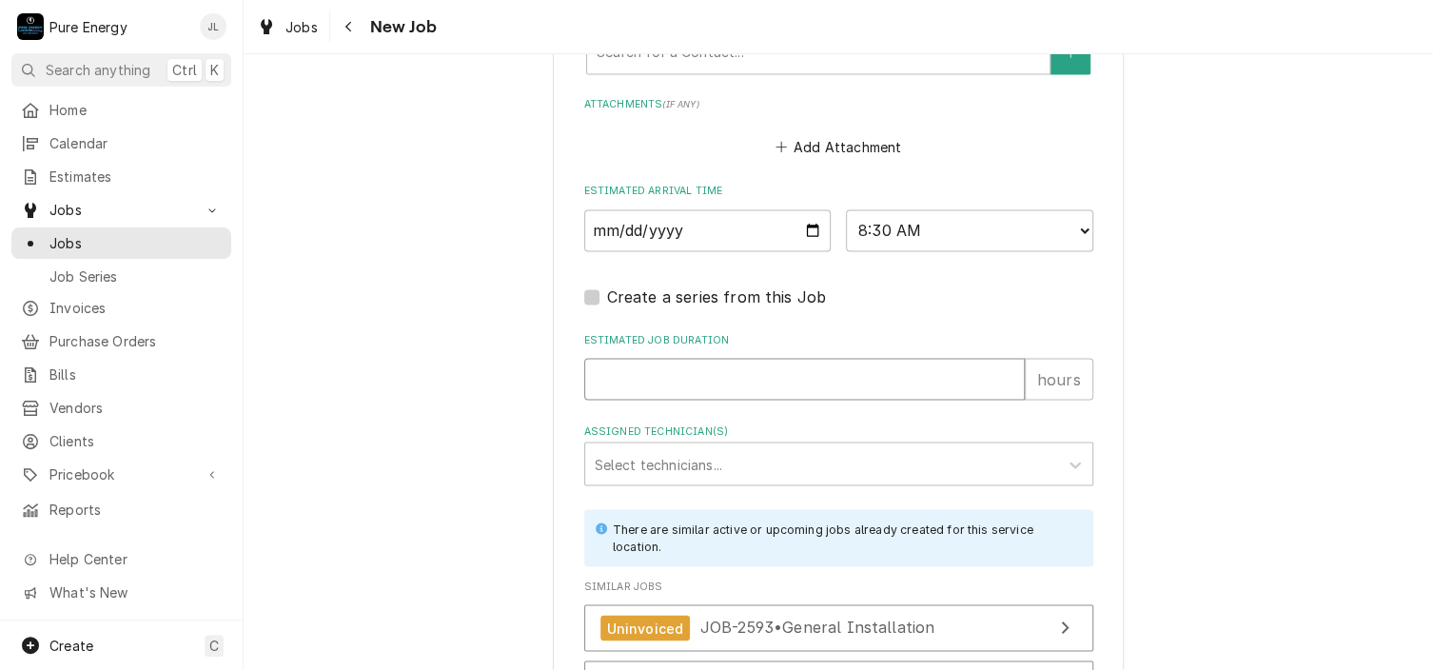
click at [712, 381] on input "Estimated Job Duration" at bounding box center [804, 379] width 440 height 42
click at [710, 456] on div "Assigned Technician(s)" at bounding box center [822, 463] width 454 height 34
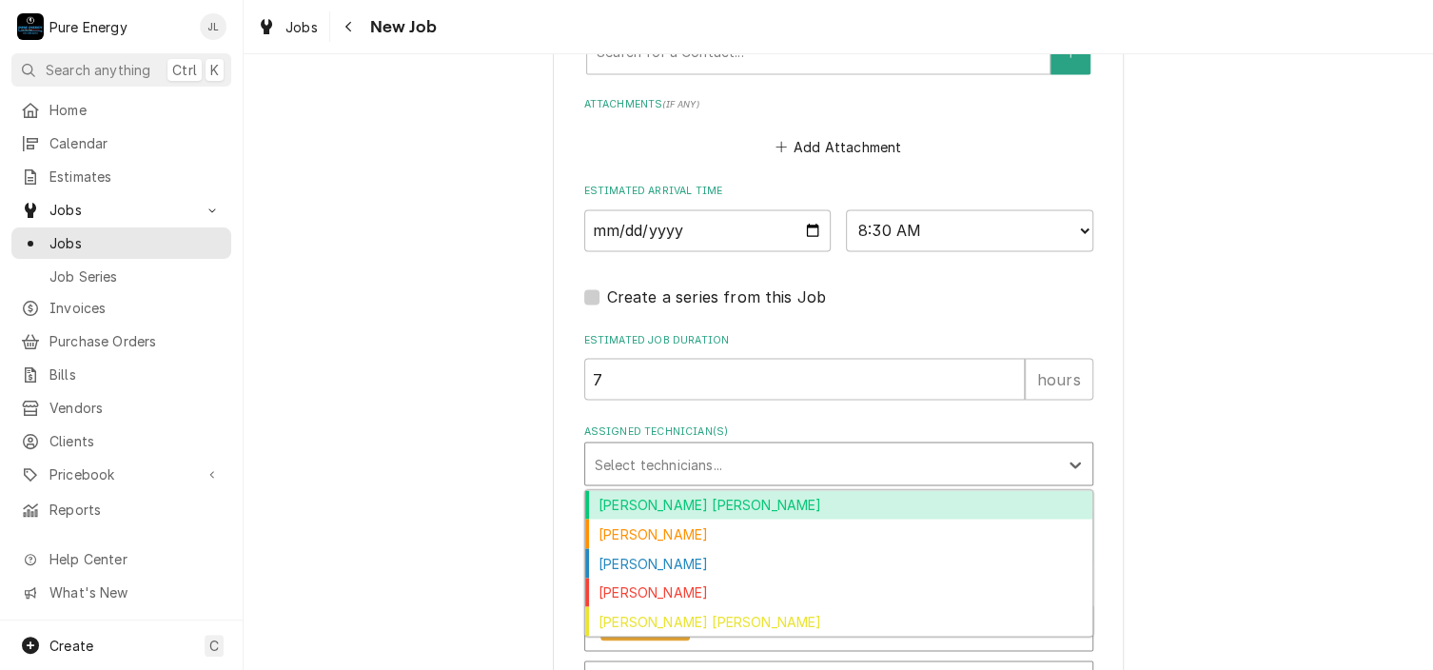
click at [701, 498] on div "Albert Hernandez Soto" at bounding box center [838, 504] width 507 height 29
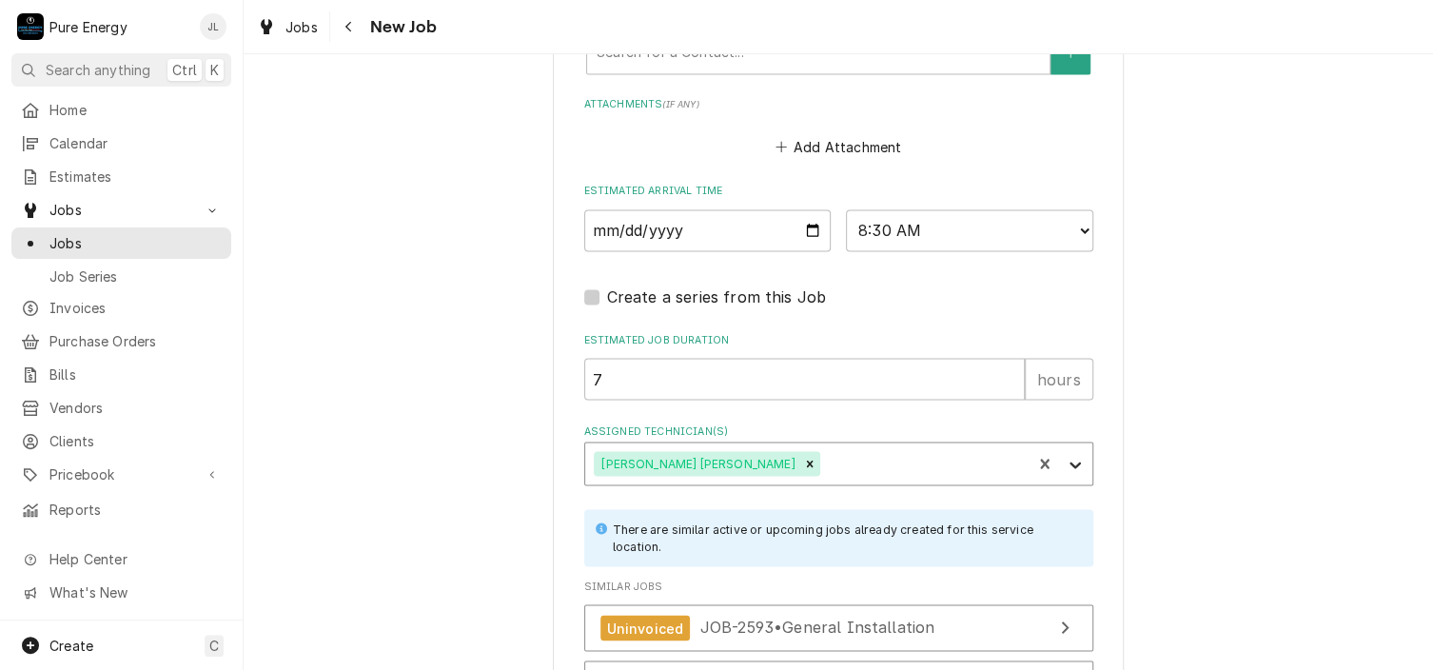
click at [1073, 460] on icon "Assigned Technician(s)" at bounding box center [1074, 464] width 19 height 19
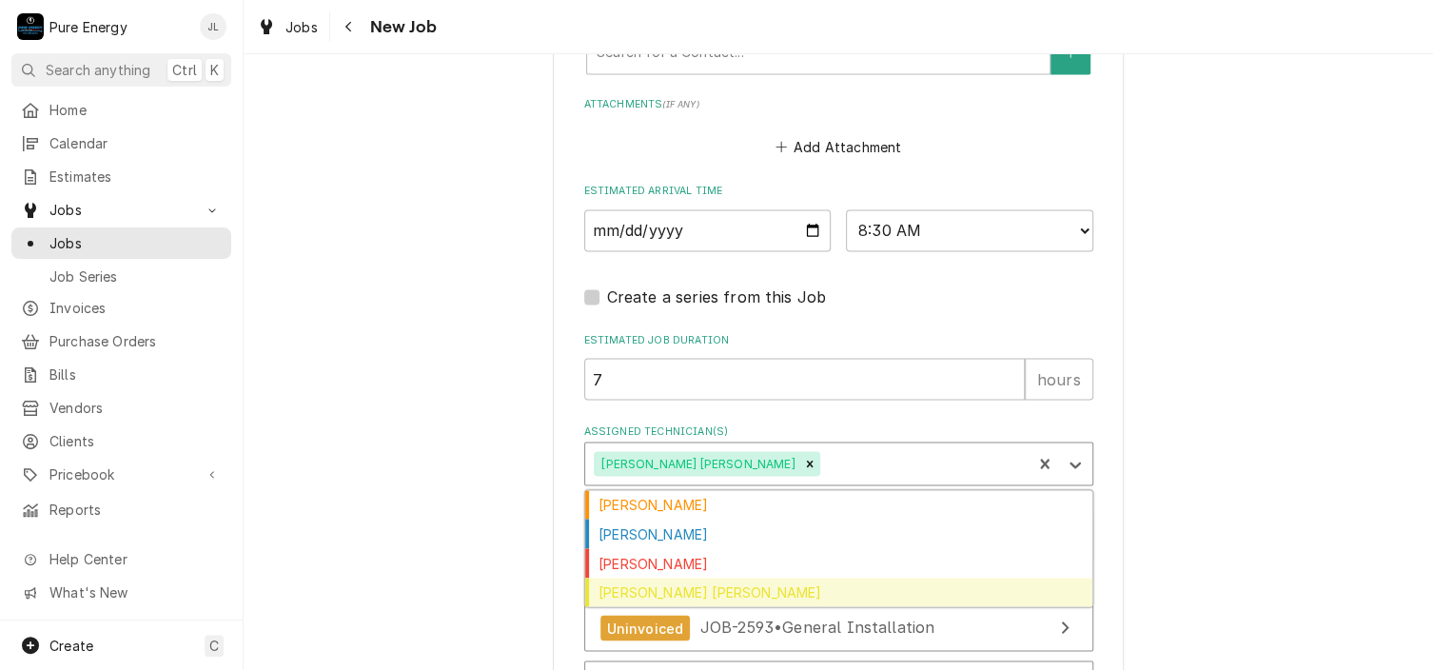
click at [849, 581] on div "Rodolfo Hernandez Lorenzo" at bounding box center [838, 591] width 507 height 29
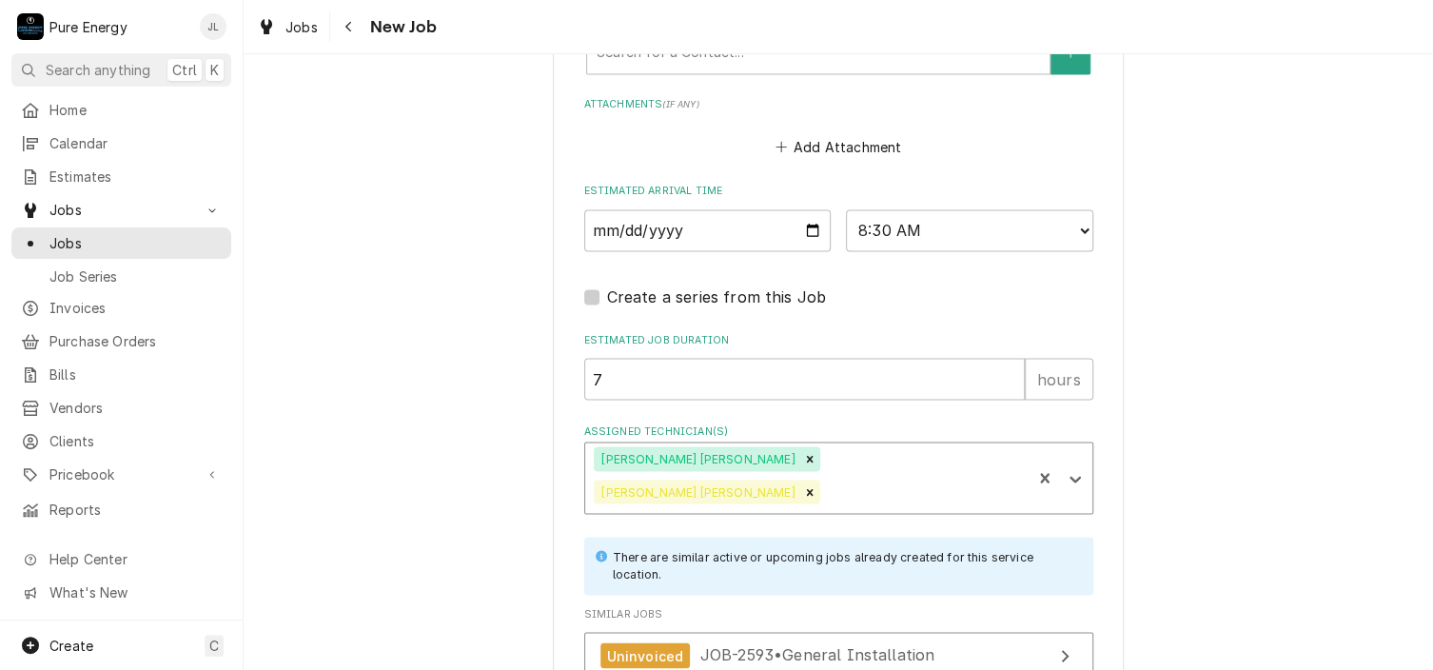
scroll to position [1764, 0]
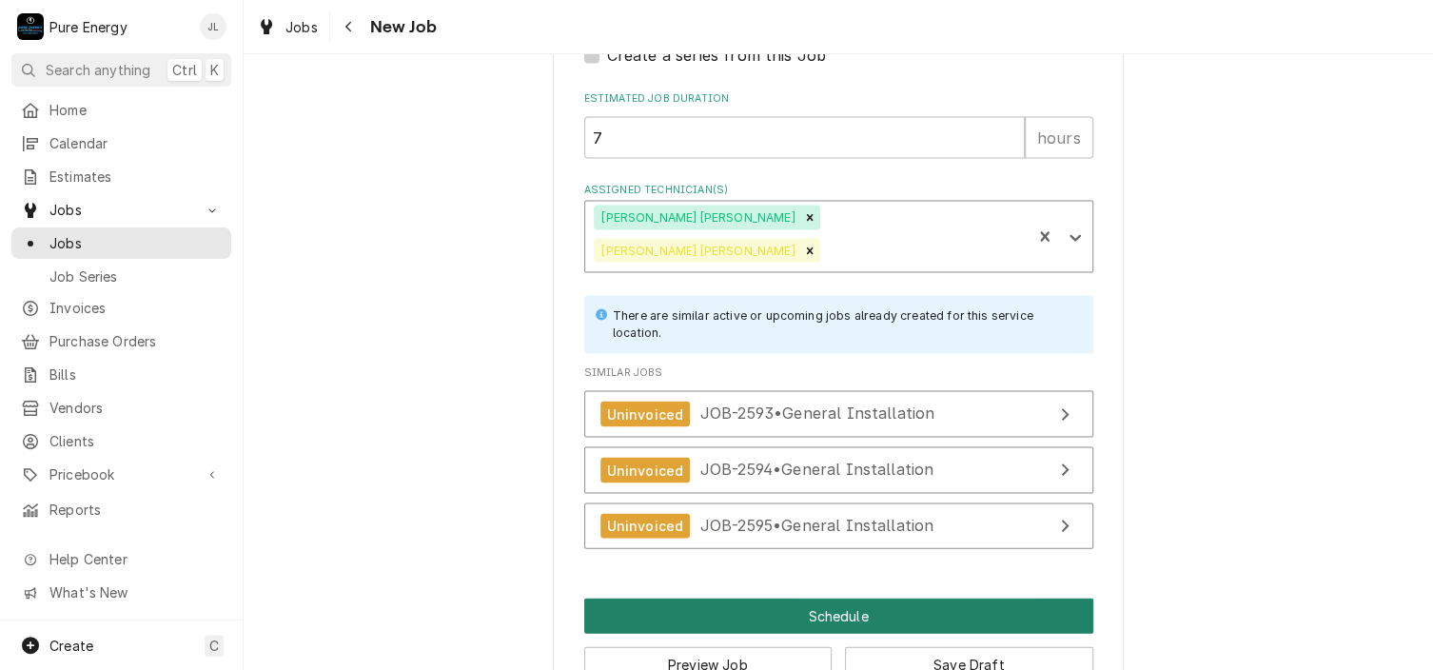
click at [855, 597] on button "Schedule" at bounding box center [838, 614] width 509 height 35
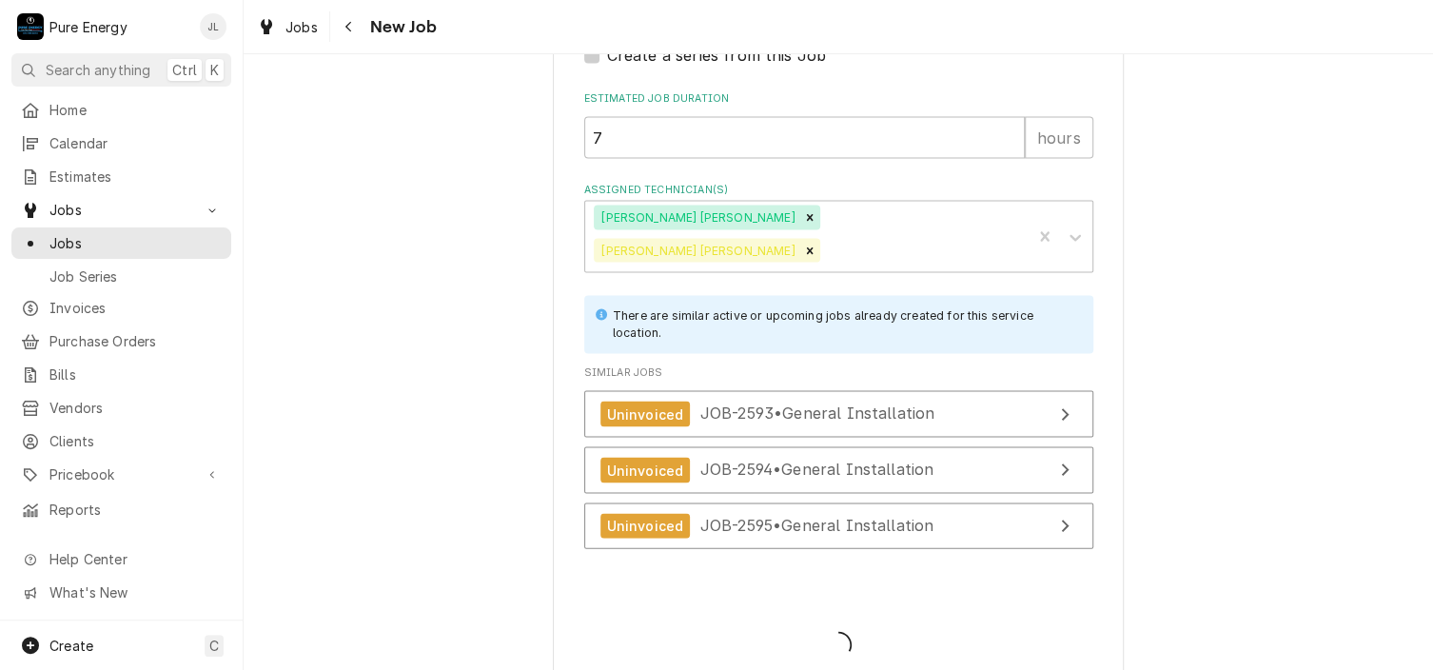
scroll to position [1748, 0]
